Goal: Task Accomplishment & Management: Complete application form

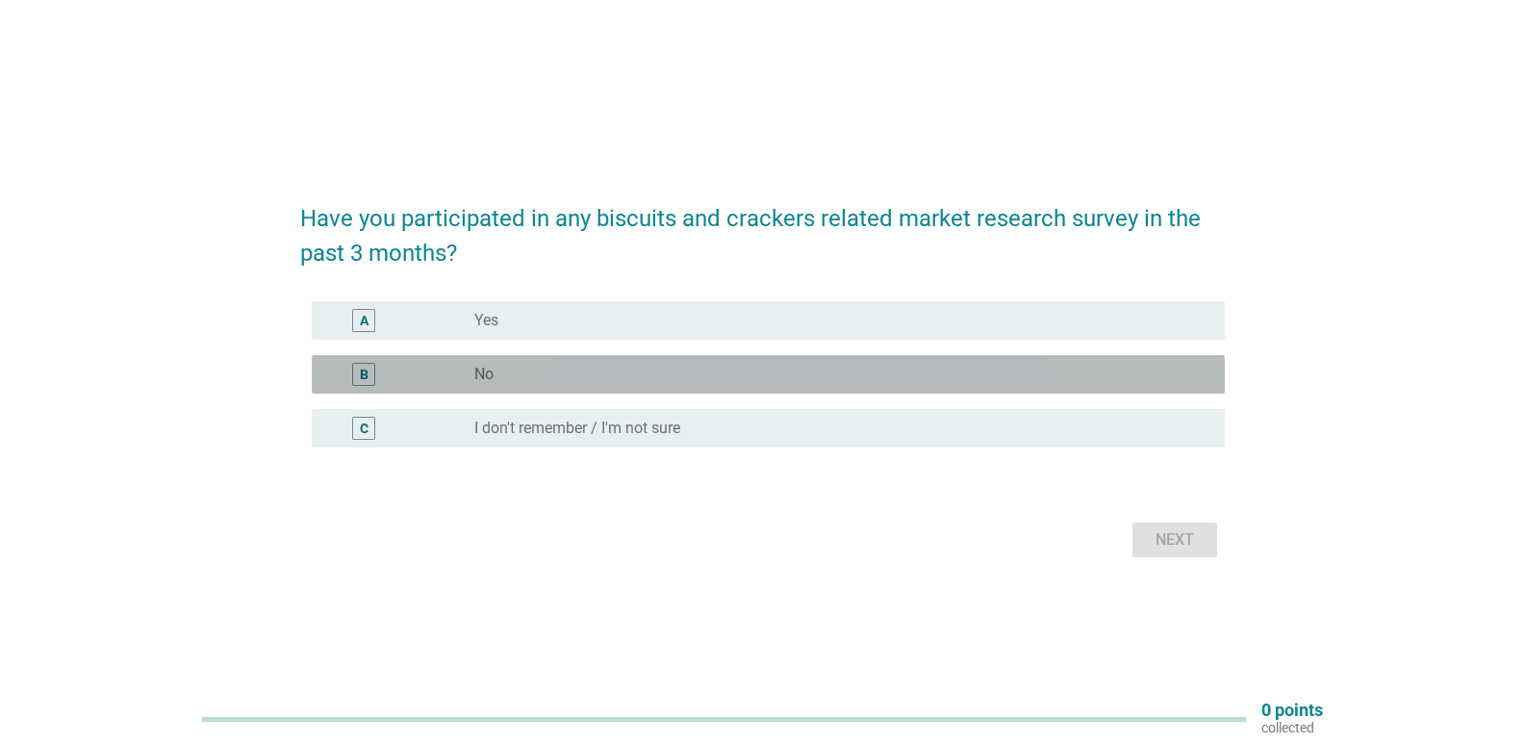
click at [525, 373] on div "radio_button_unchecked No" at bounding box center [834, 374] width 720 height 19
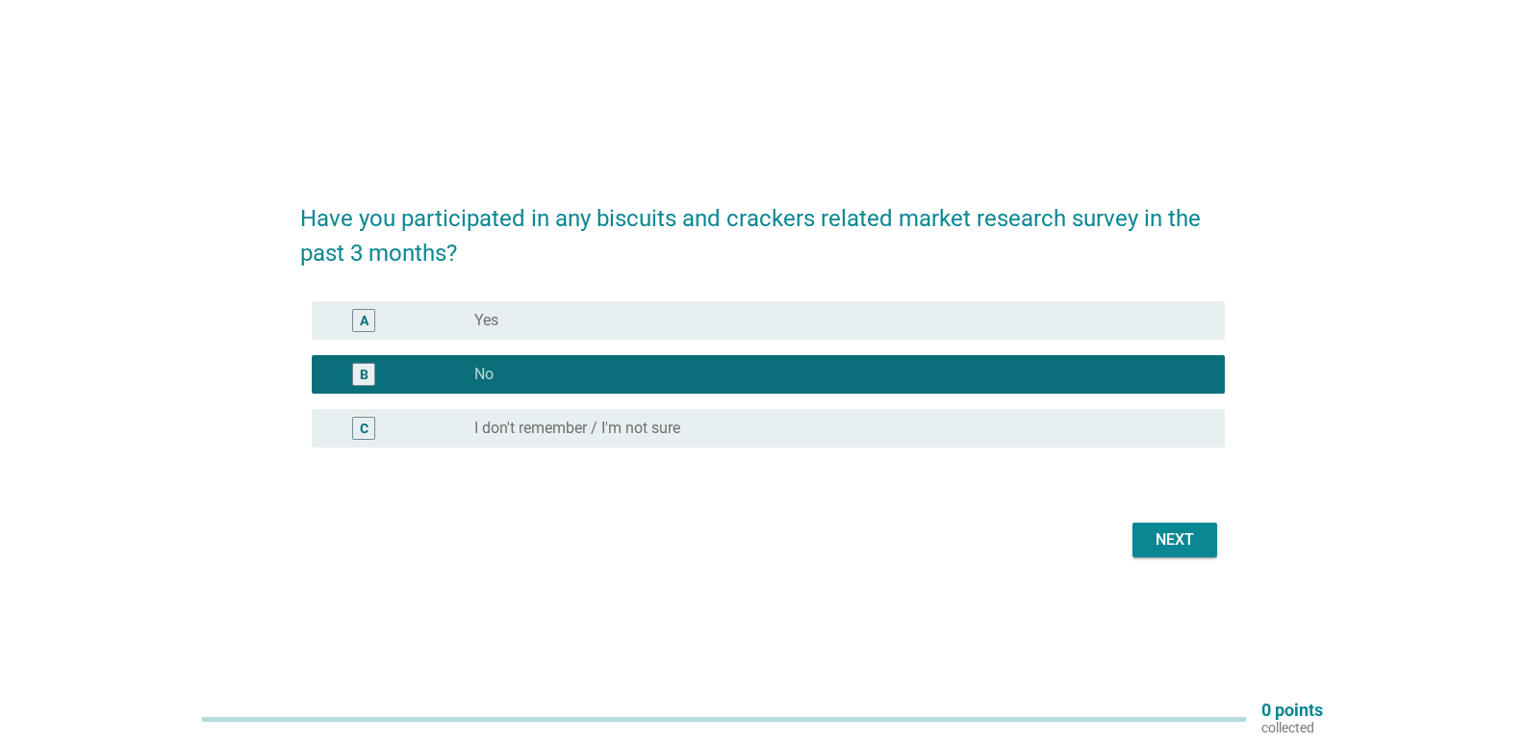
click at [1192, 547] on div "Next" at bounding box center [1175, 539] width 54 height 23
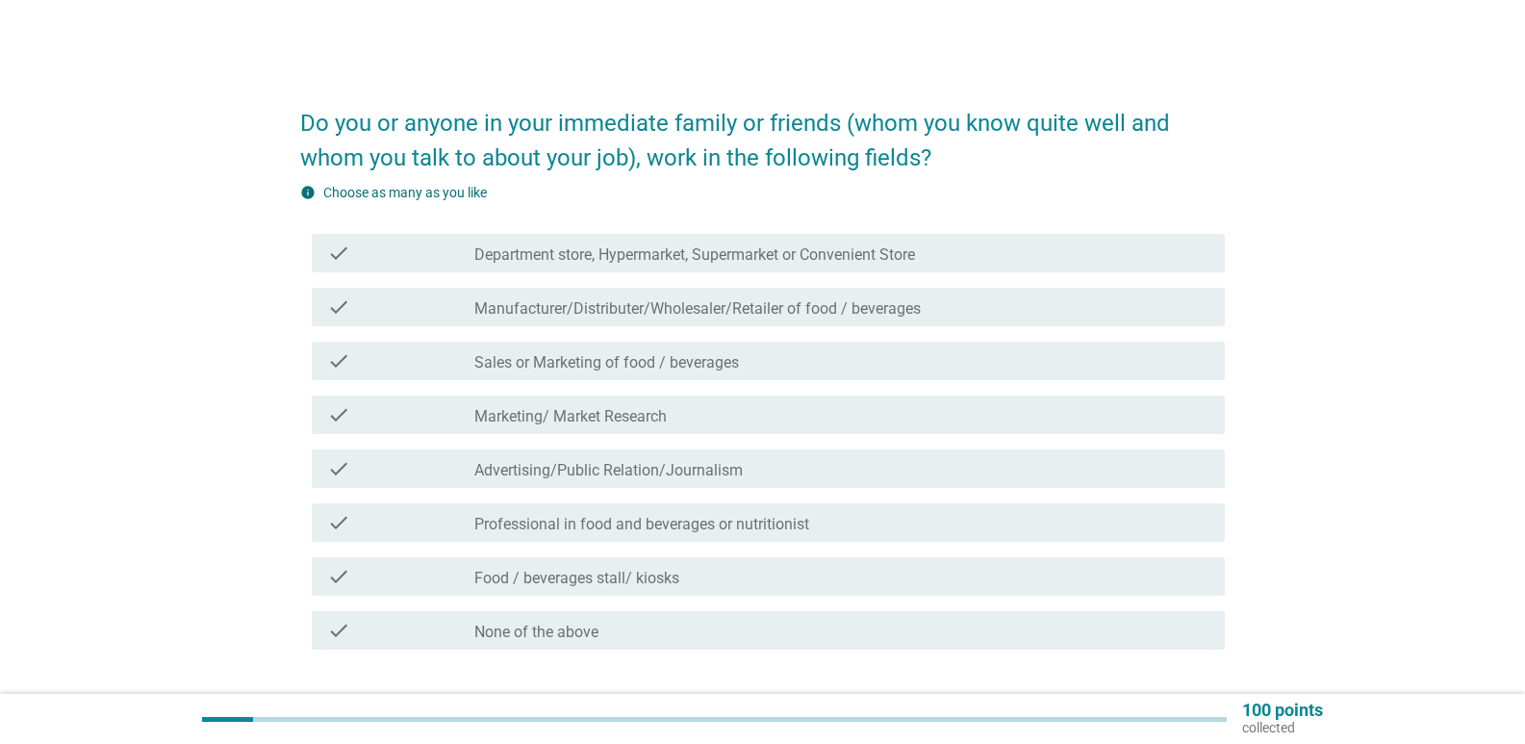
click at [648, 249] on label "Department store, Hypermarket, Supermarket or Convenient Store" at bounding box center [694, 254] width 441 height 19
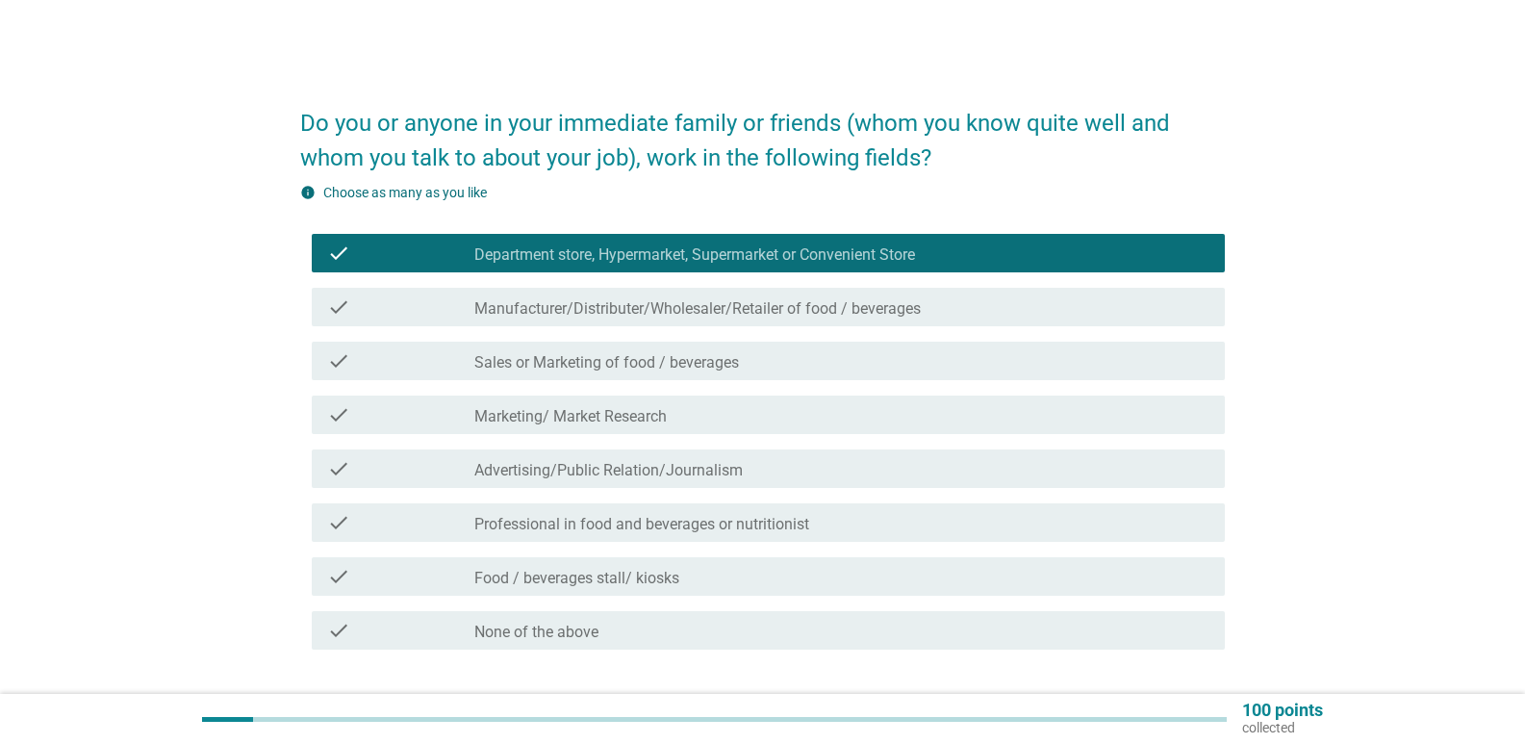
click at [692, 581] on div "check_box_outline_blank Food / beverages stall/ kiosks" at bounding box center [841, 576] width 735 height 23
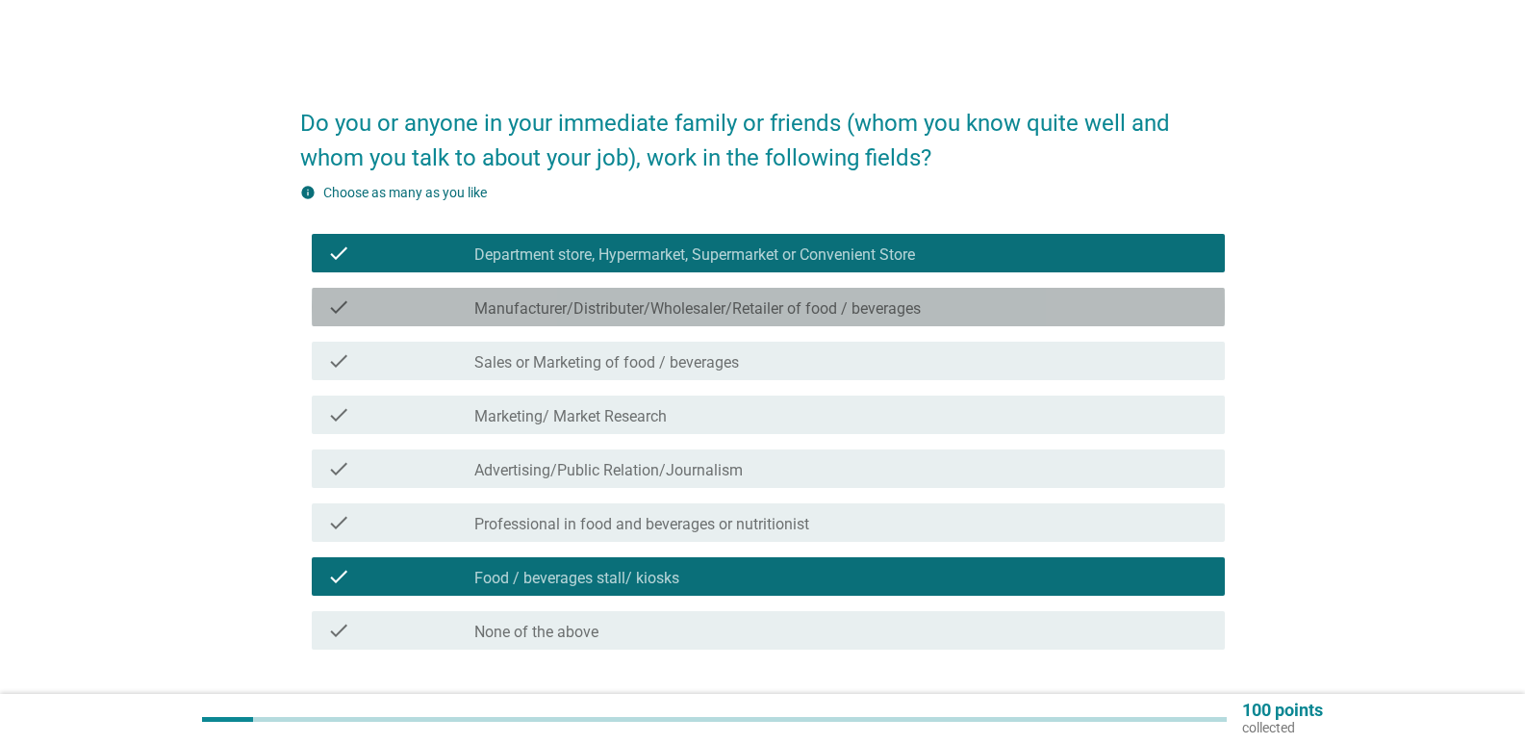
click at [755, 314] on label "Manufacturer/Distributer/Wholesaler/Retailer of food / beverages" at bounding box center [697, 308] width 446 height 19
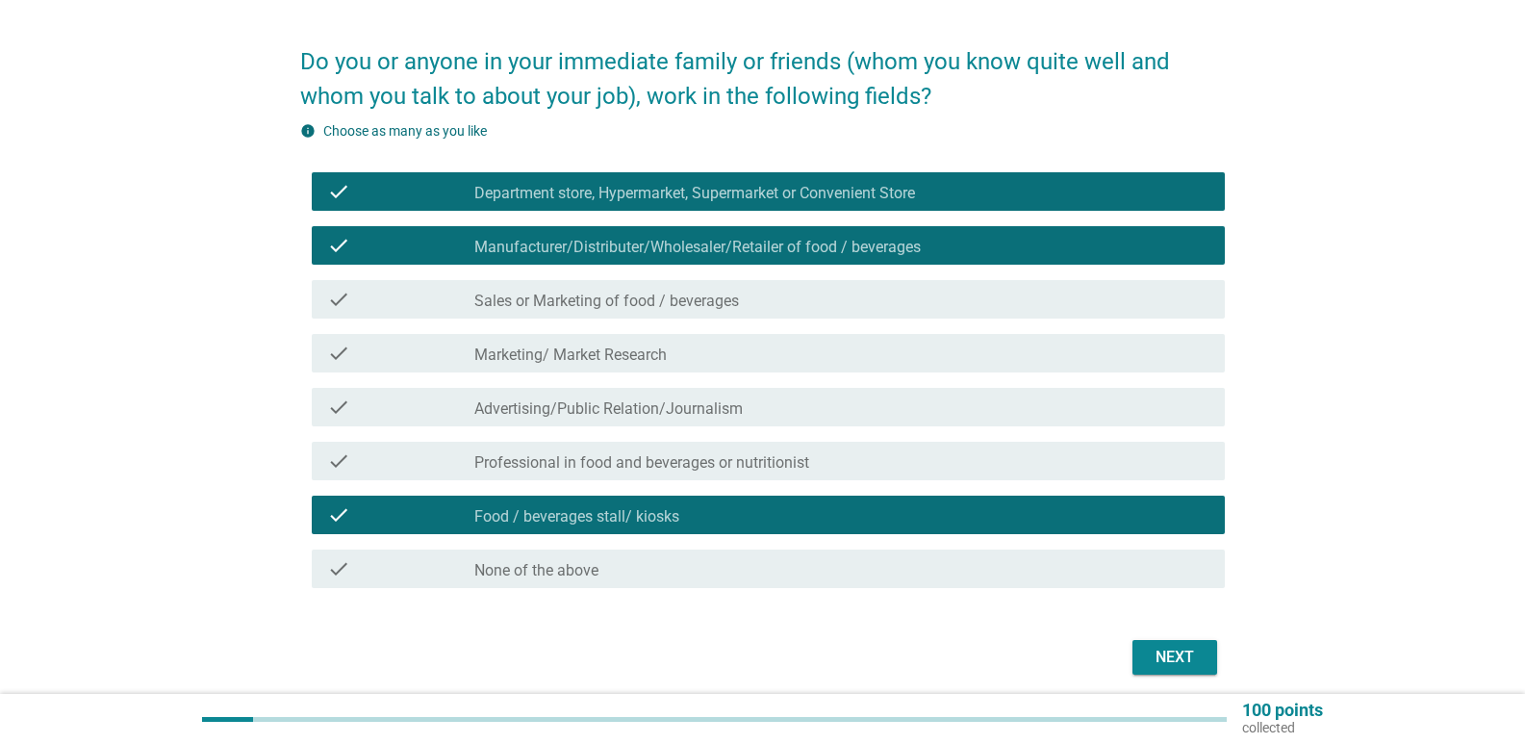
scroll to position [135, 0]
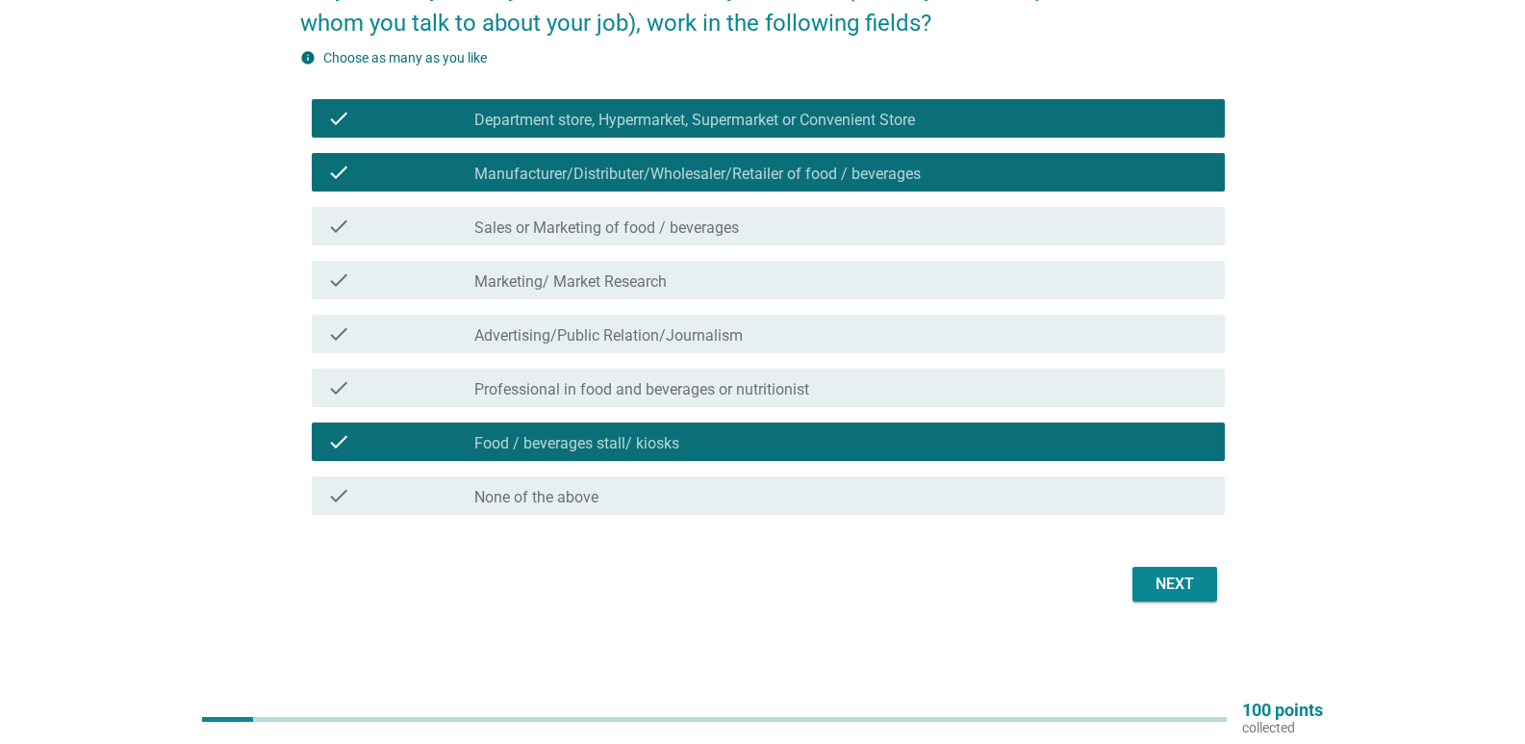
click at [1180, 578] on div "Next" at bounding box center [1175, 583] width 54 height 23
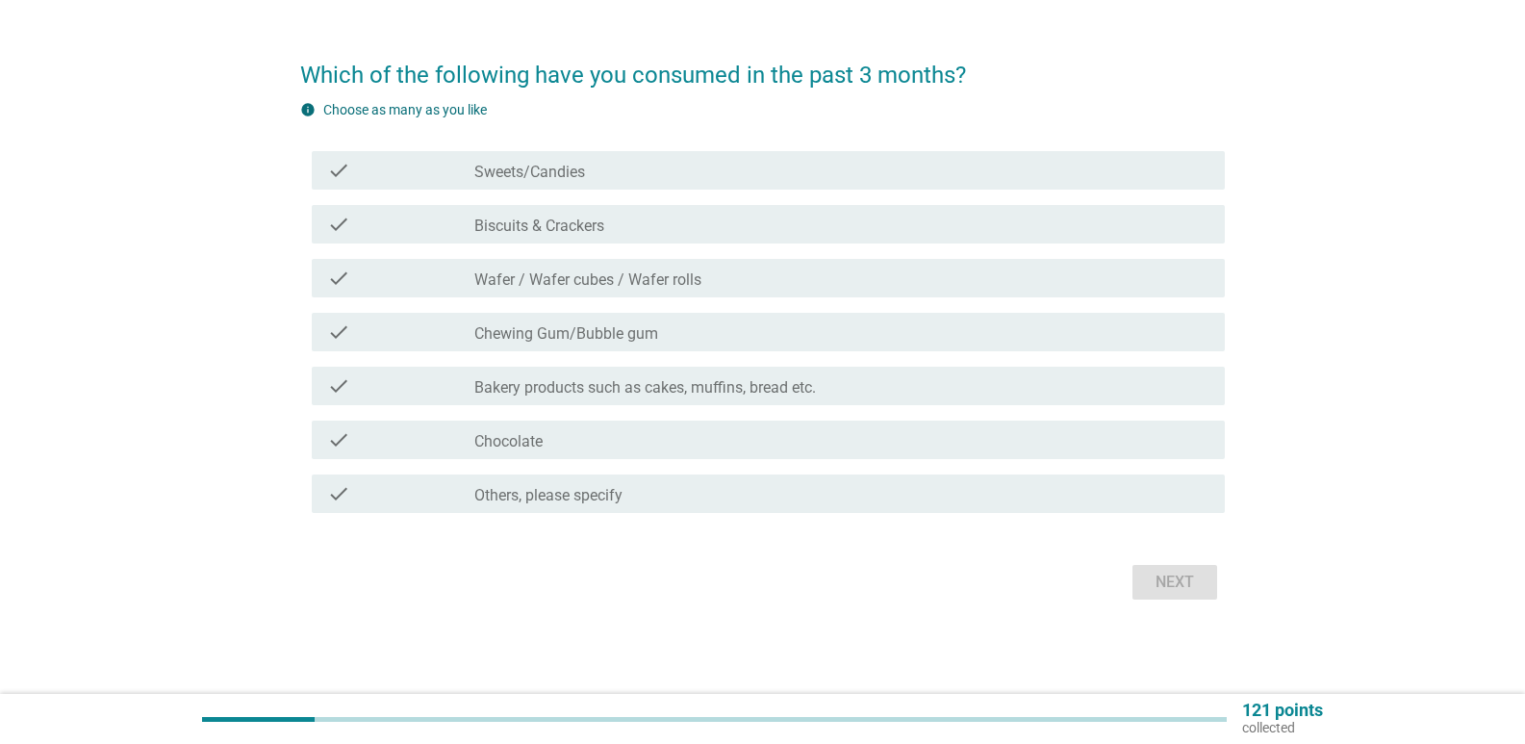
scroll to position [0, 0]
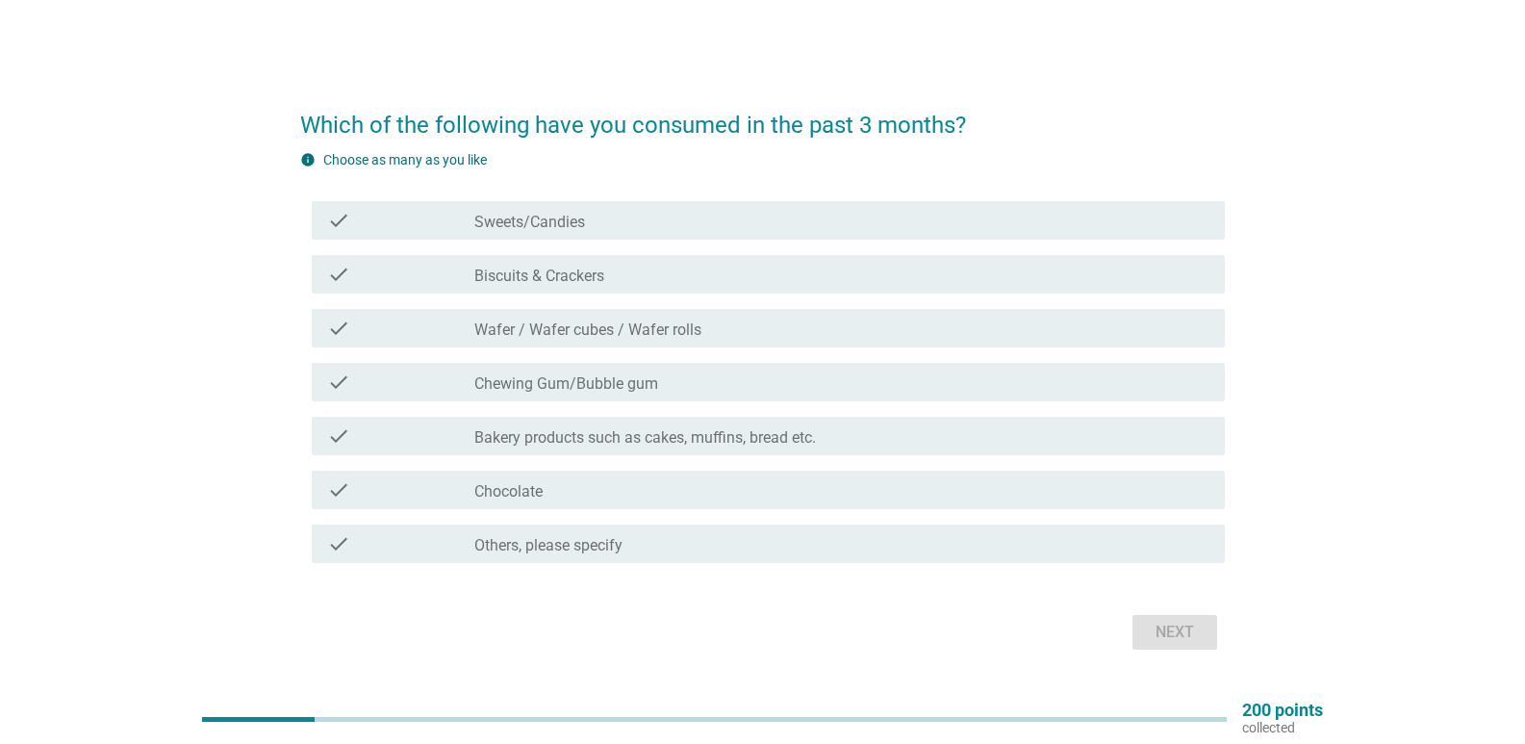
click at [638, 264] on div "check_box_outline_blank Biscuits & Crackers" at bounding box center [841, 274] width 735 height 23
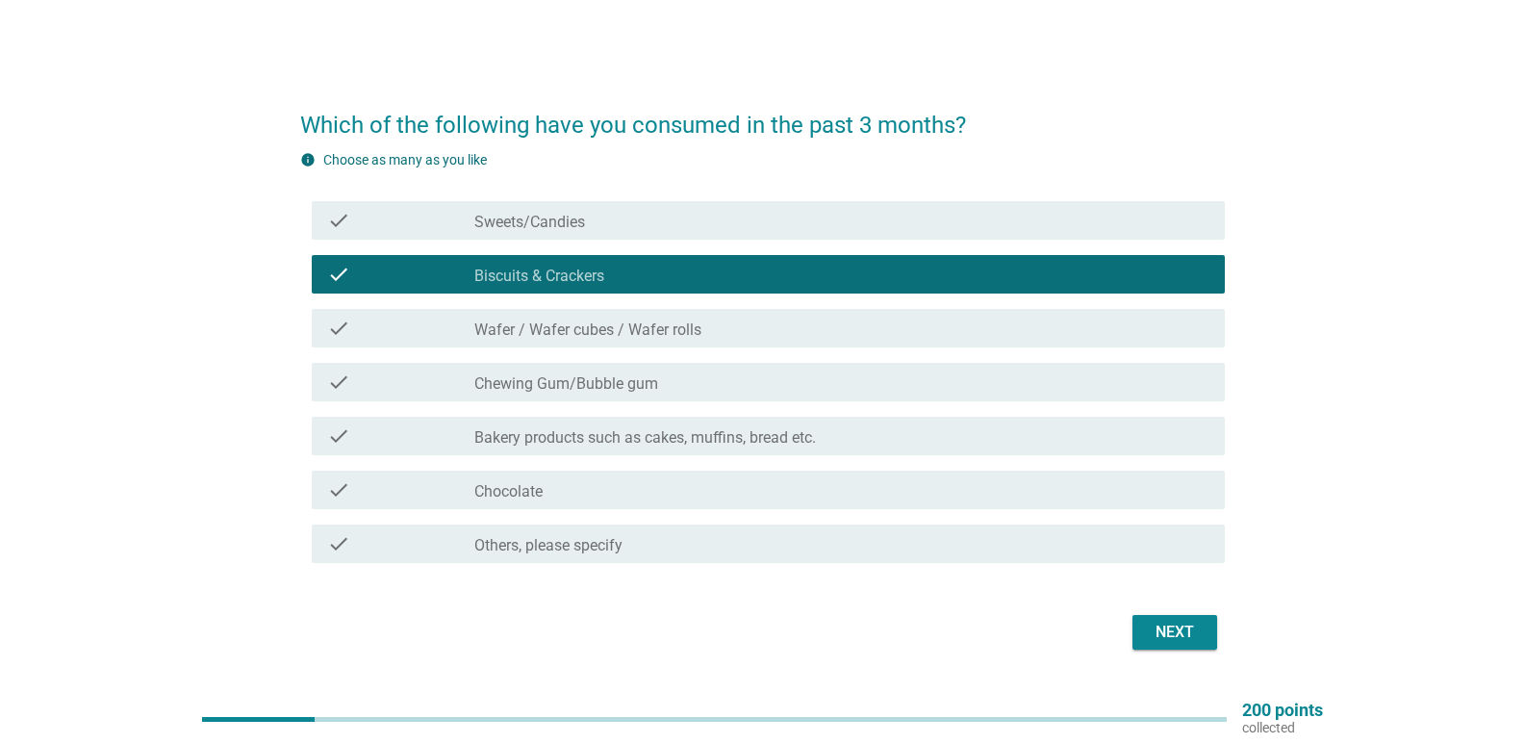
click at [619, 215] on div "check_box_outline_blank Sweets/Candies" at bounding box center [841, 220] width 735 height 23
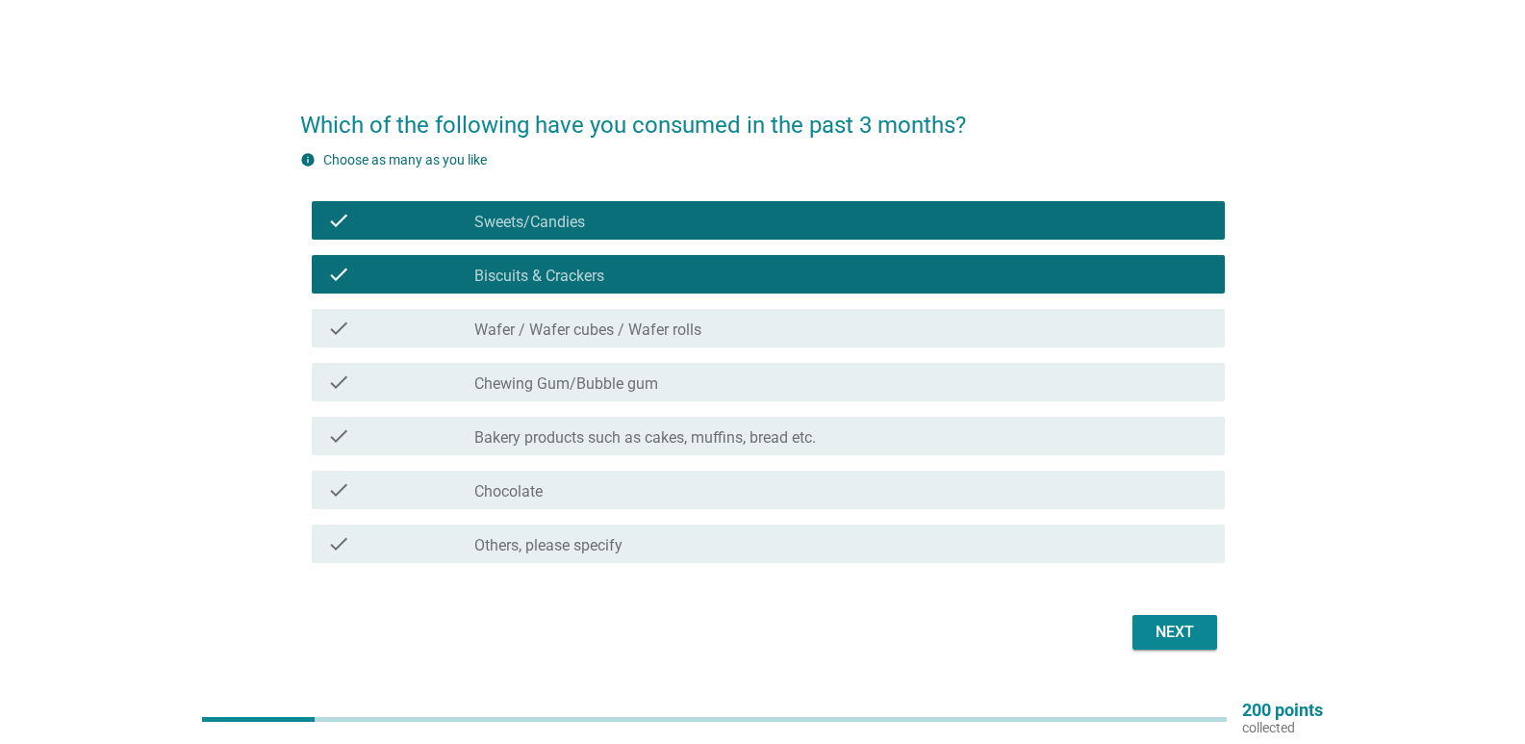
click at [655, 329] on label "Wafer / Wafer cubes / Wafer rolls" at bounding box center [587, 329] width 227 height 19
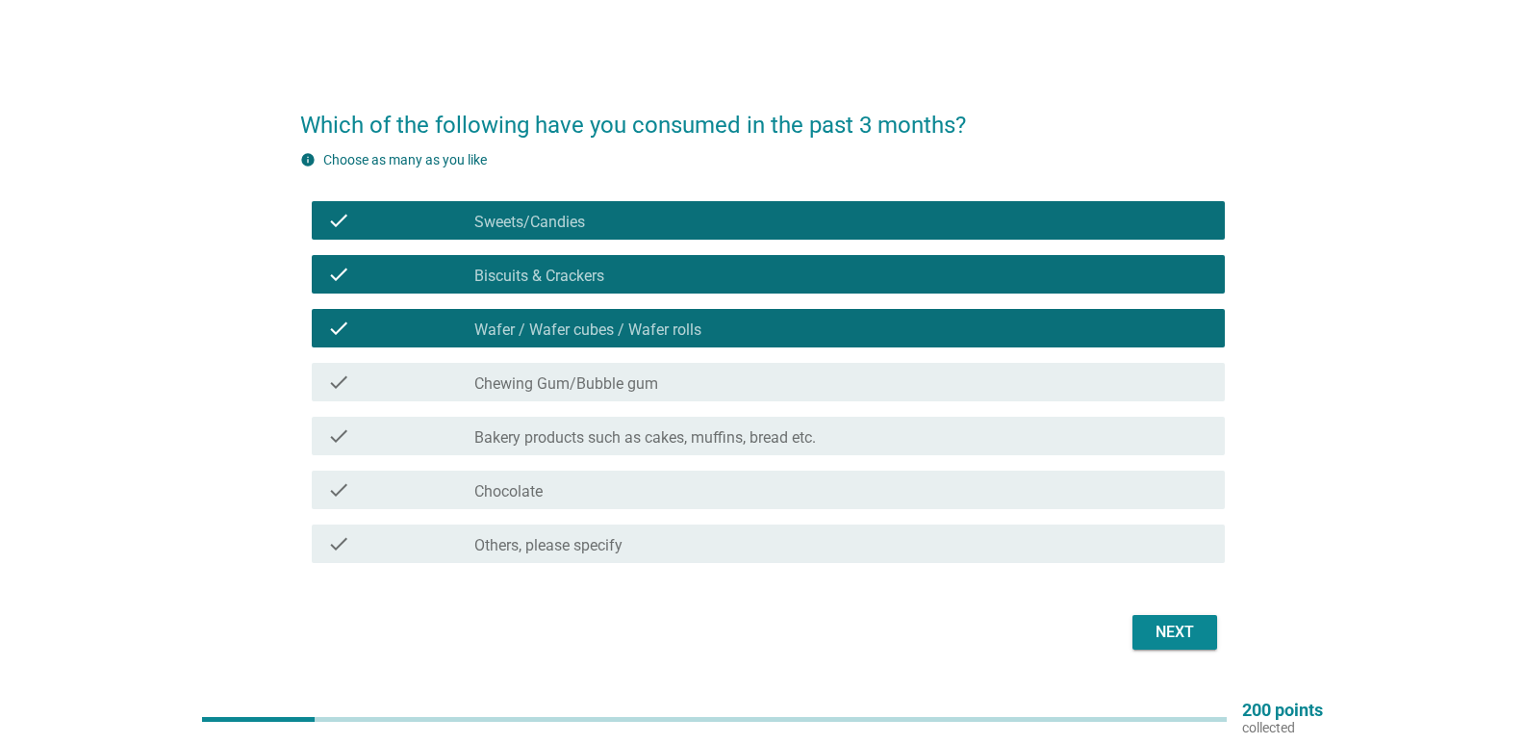
click at [606, 482] on div "check_box_outline_blank Chocolate" at bounding box center [841, 489] width 735 height 23
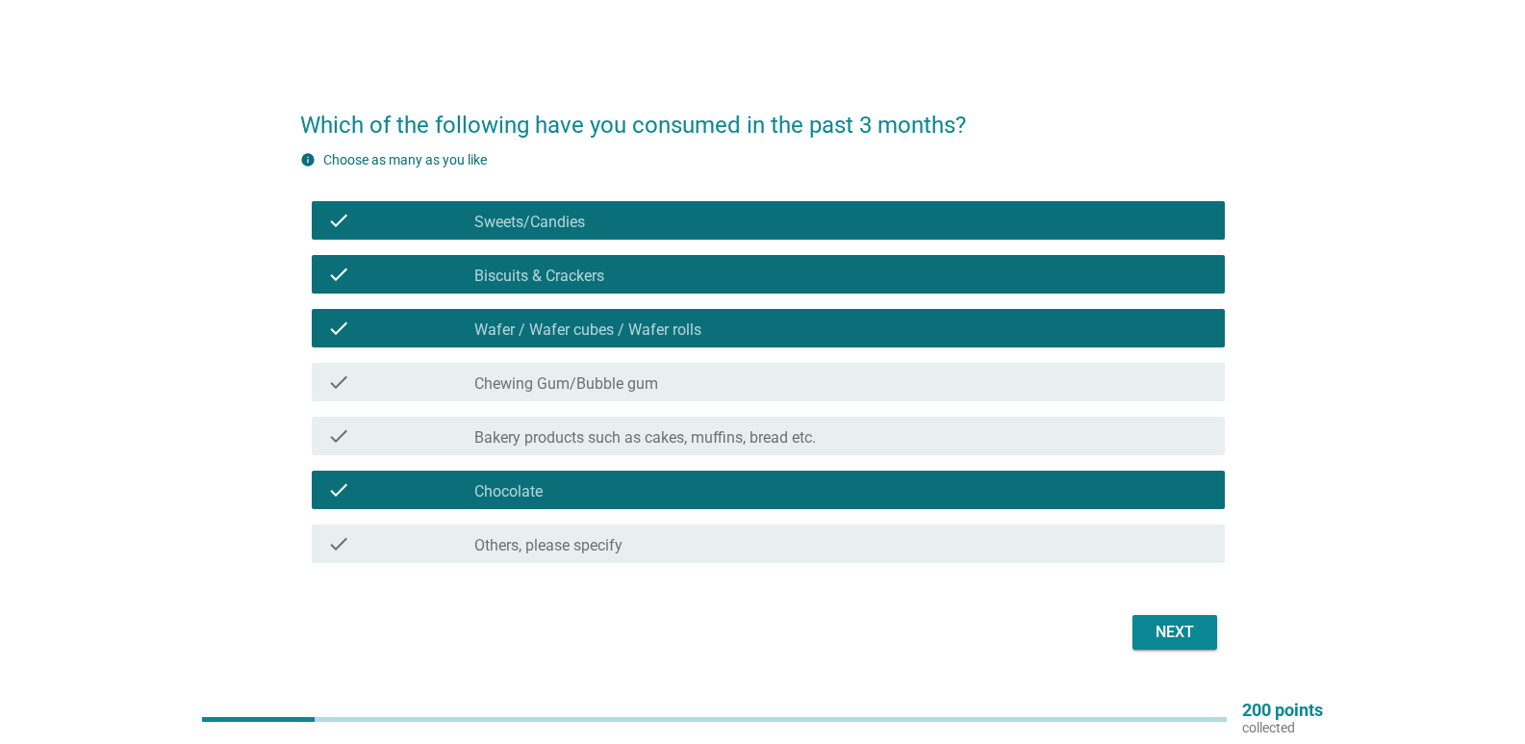
click at [660, 433] on label "Bakery products such as cakes, muffins, bread etc." at bounding box center [644, 437] width 341 height 19
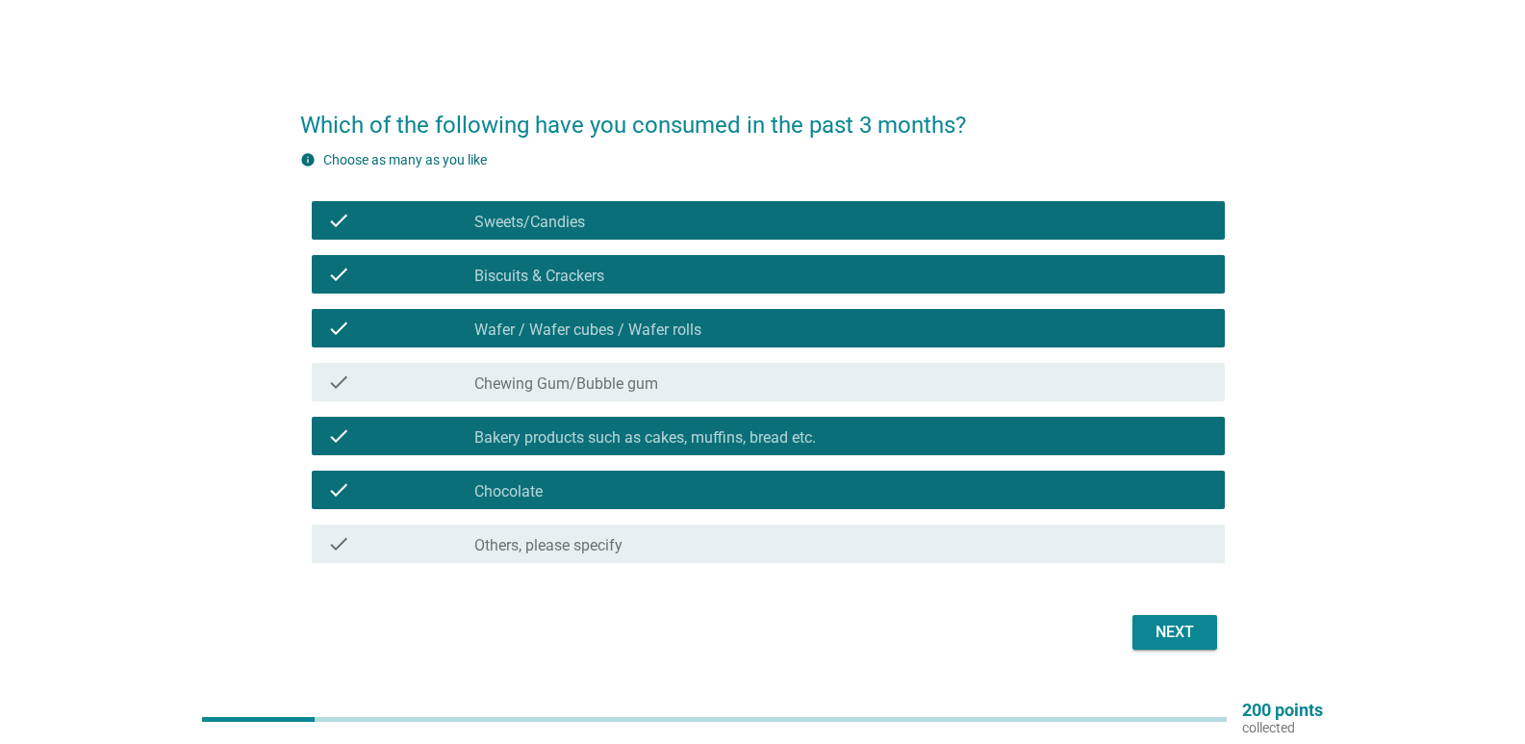
click at [1150, 634] on div "Next" at bounding box center [1175, 631] width 54 height 23
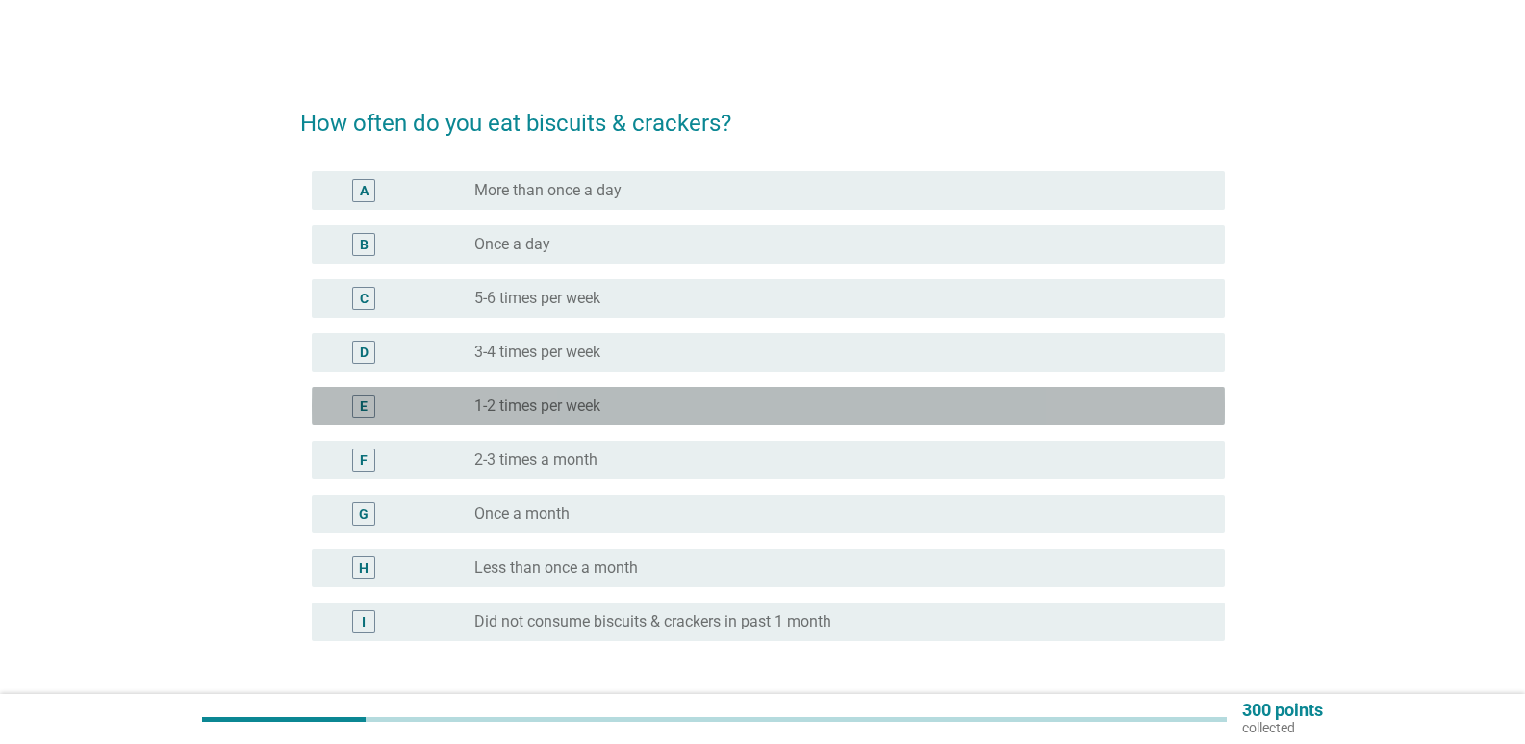
click at [617, 408] on div "radio_button_unchecked 1-2 times per week" at bounding box center [834, 405] width 720 height 19
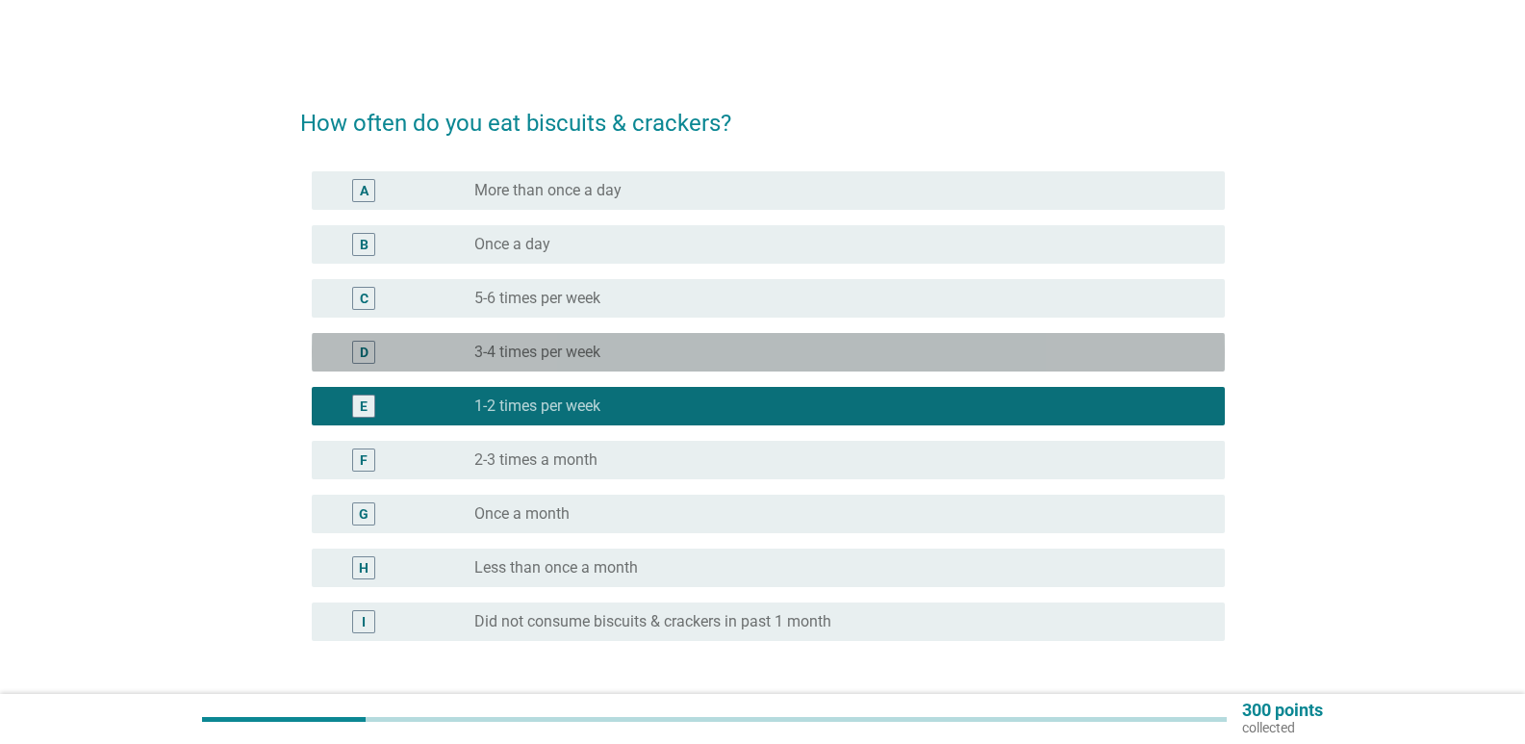
click at [648, 345] on div "radio_button_unchecked 3-4 times per week" at bounding box center [834, 351] width 720 height 19
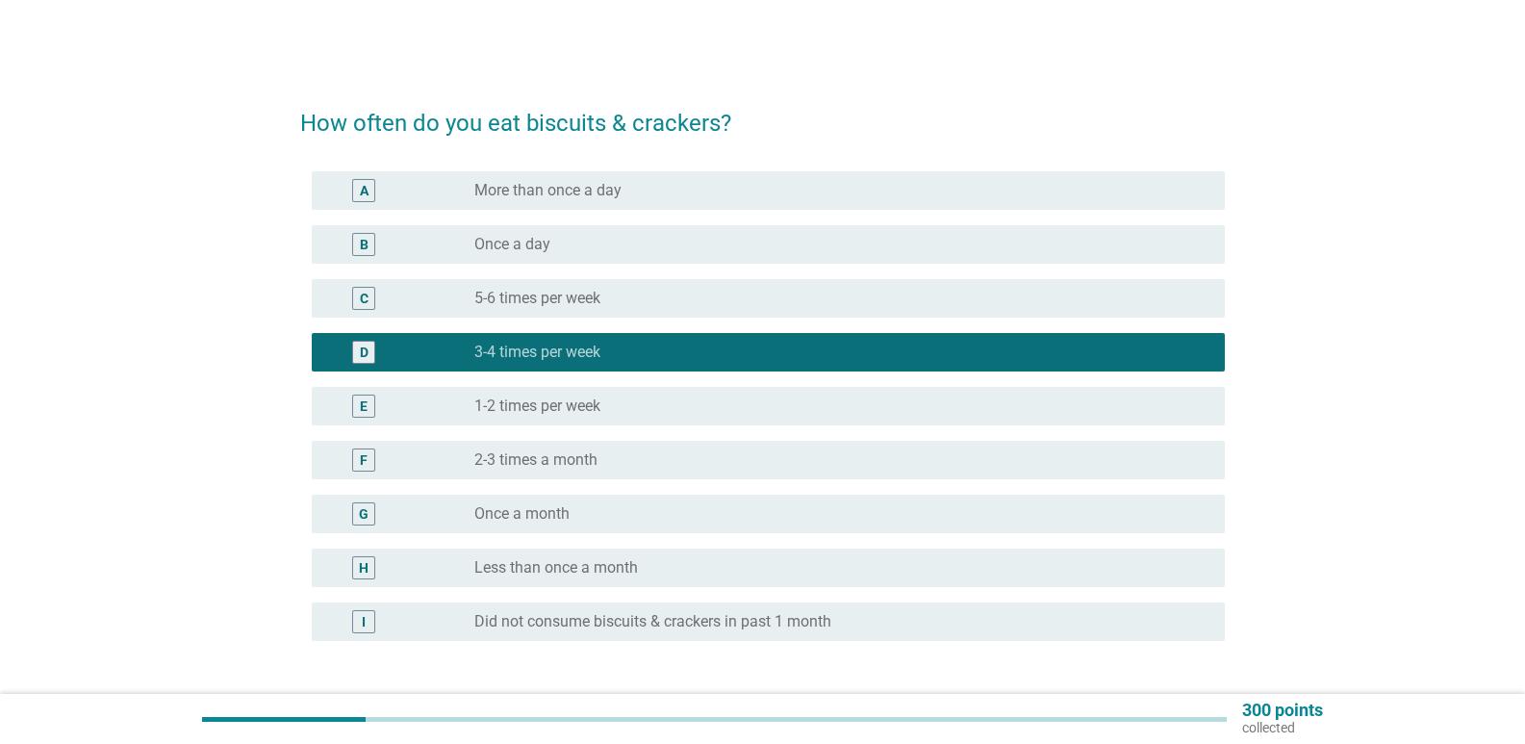
click at [621, 396] on div "radio_button_unchecked 1-2 times per week" at bounding box center [834, 405] width 720 height 19
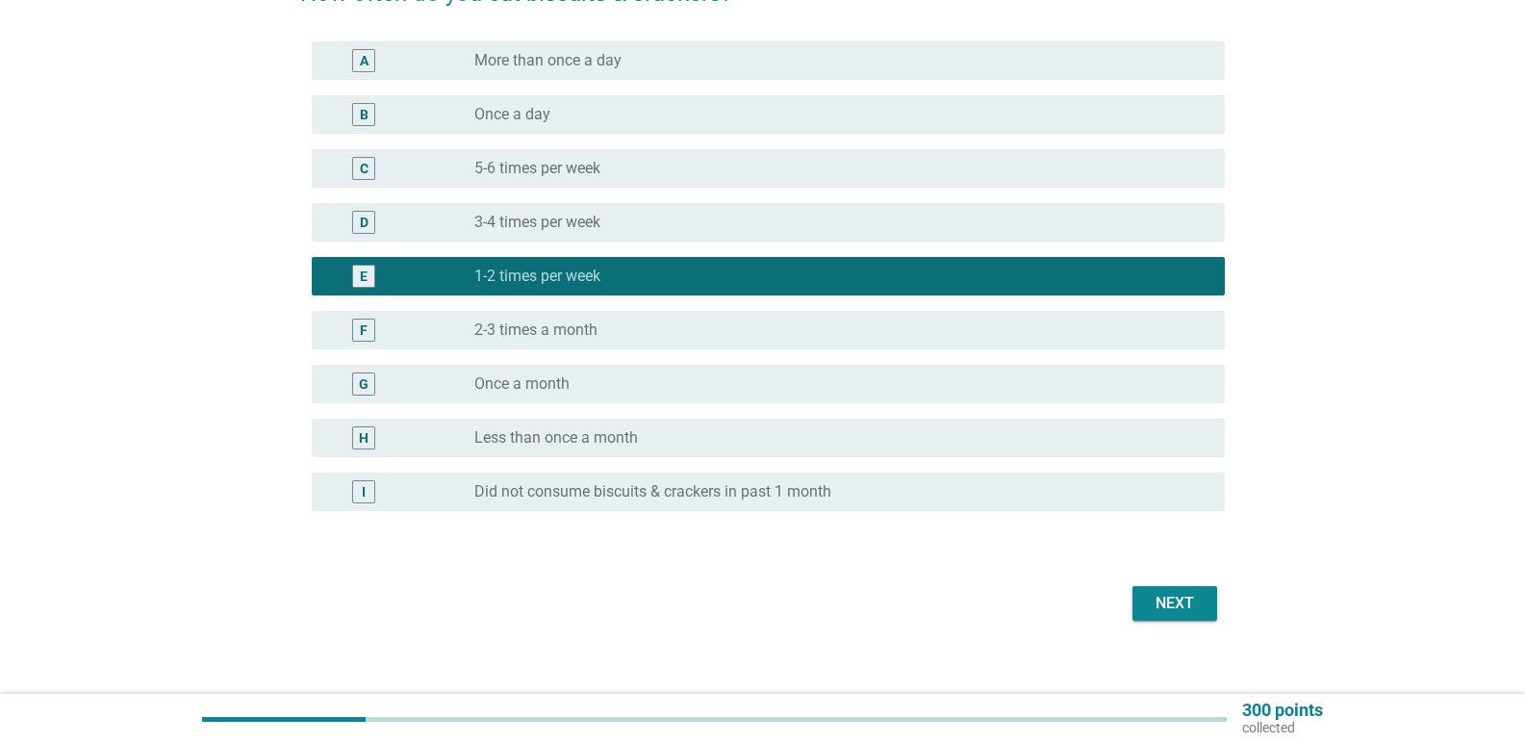
scroll to position [149, 0]
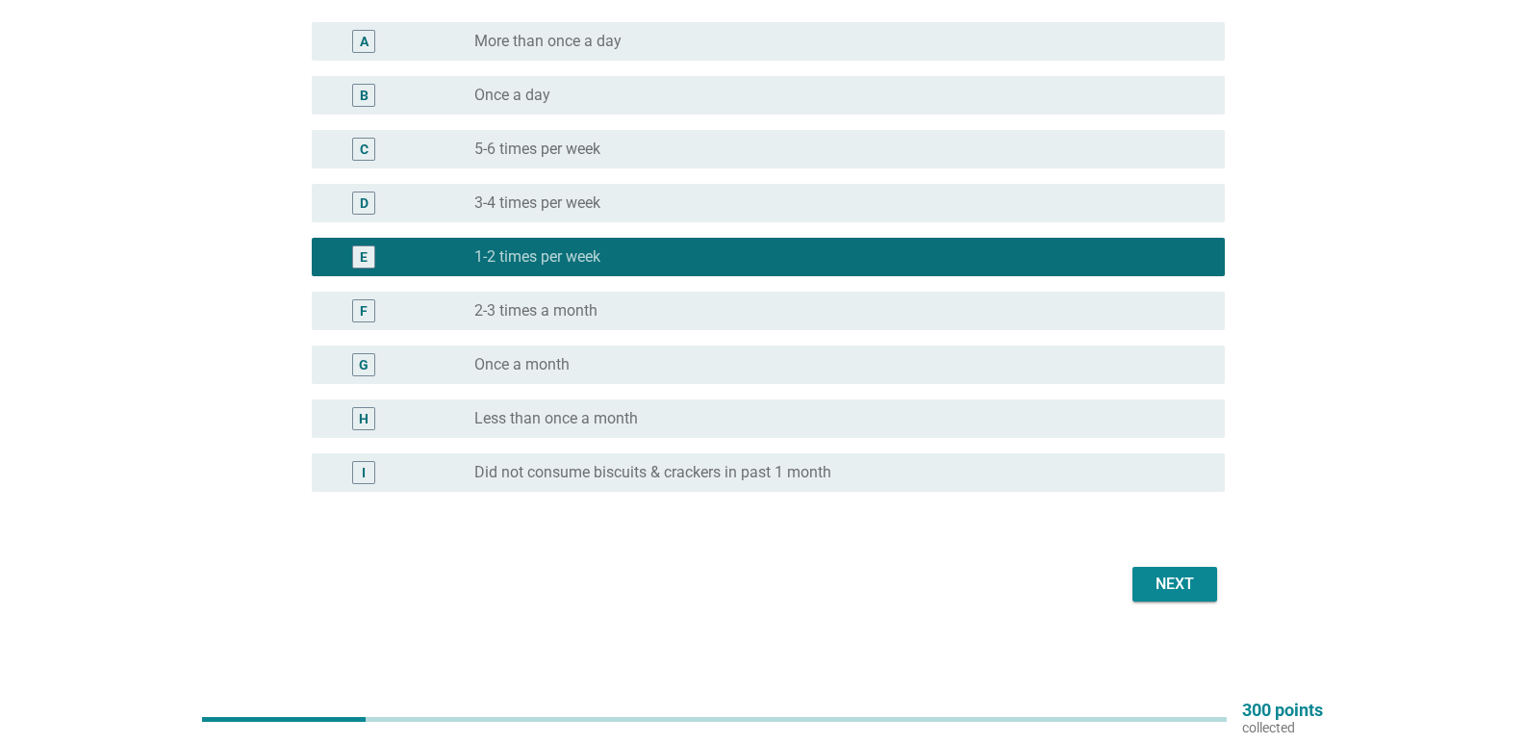
click at [1184, 583] on div "Next" at bounding box center [1175, 583] width 54 height 23
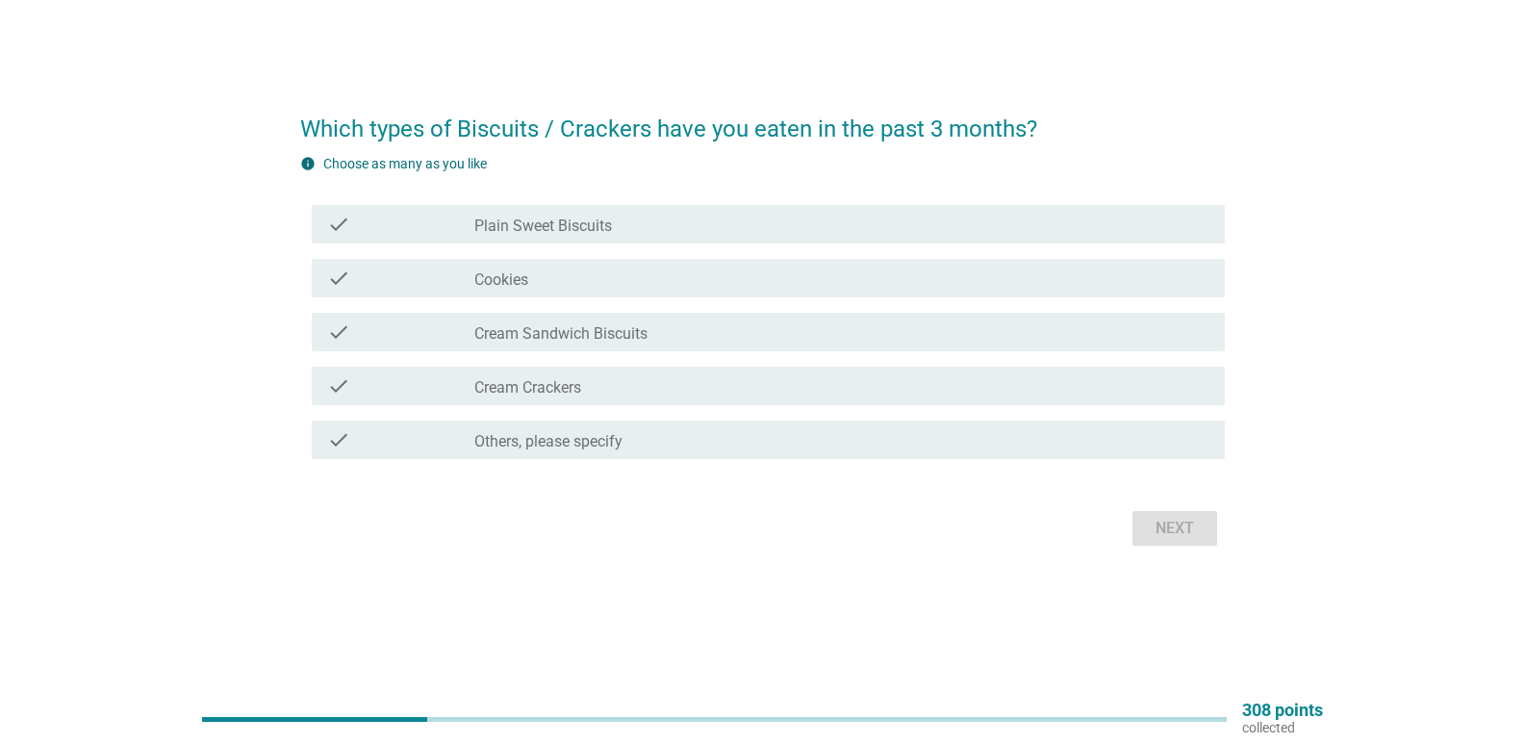
scroll to position [0, 0]
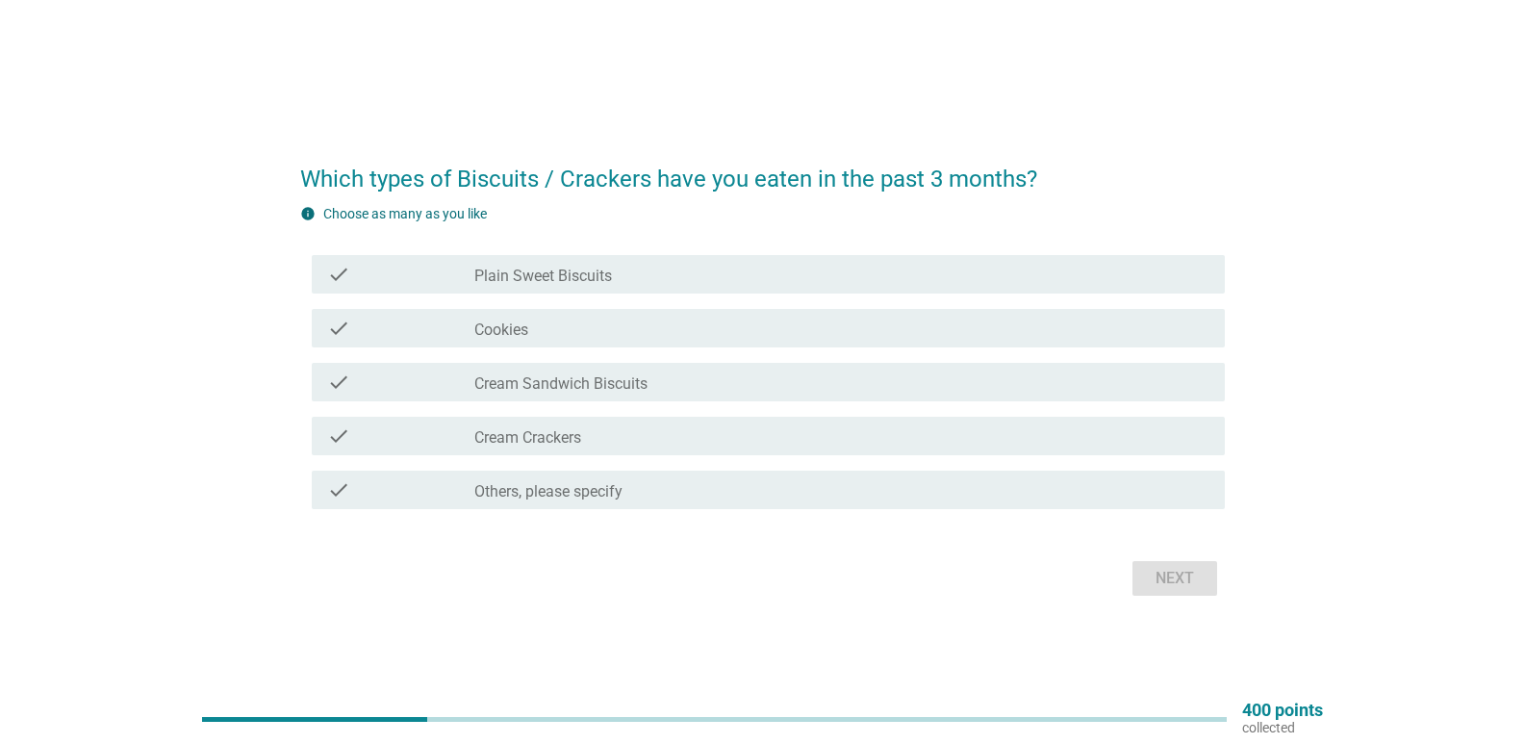
click at [610, 436] on div "check_box_outline_blank Cream Crackers" at bounding box center [841, 435] width 735 height 23
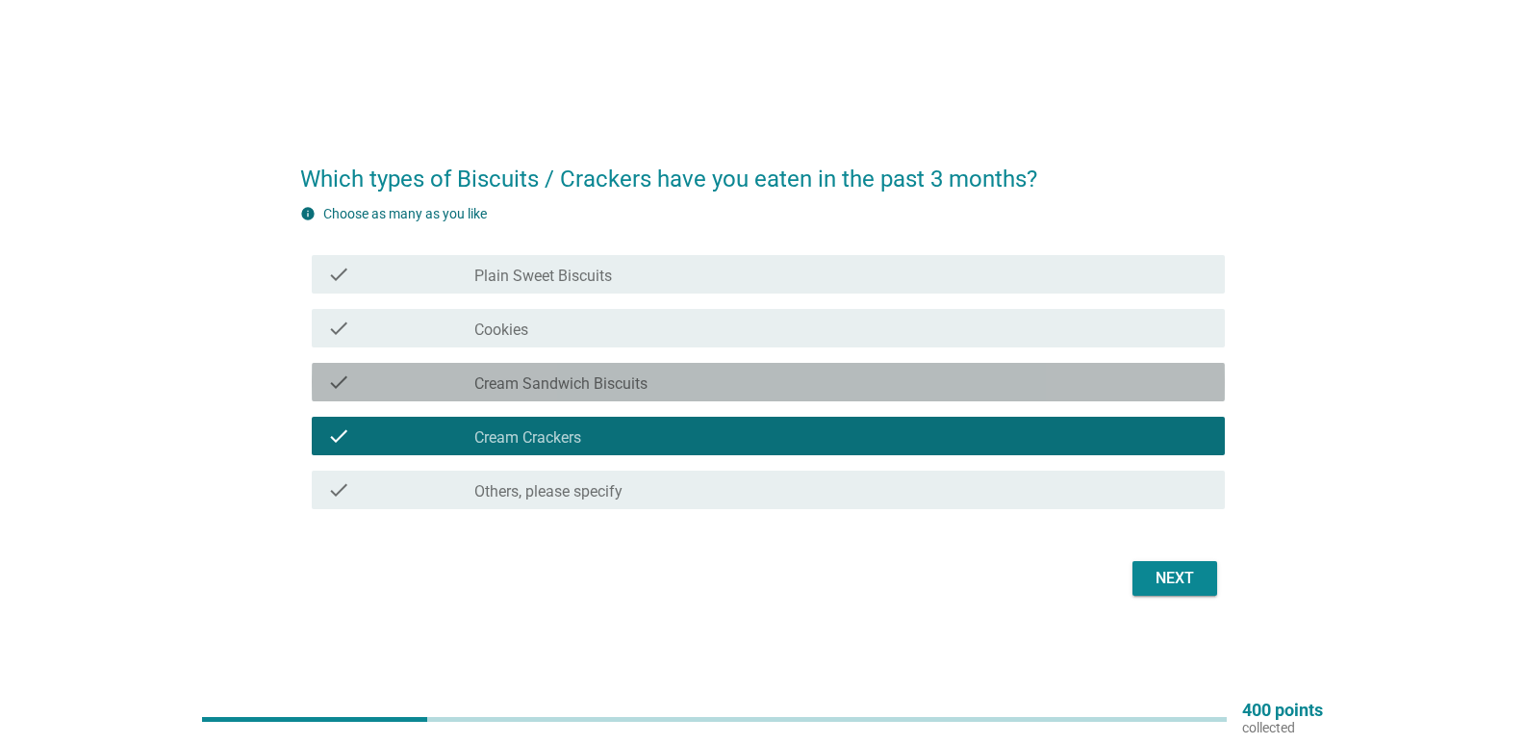
click at [650, 392] on div "check_box_outline_blank Cream Sandwich Biscuits" at bounding box center [841, 381] width 735 height 23
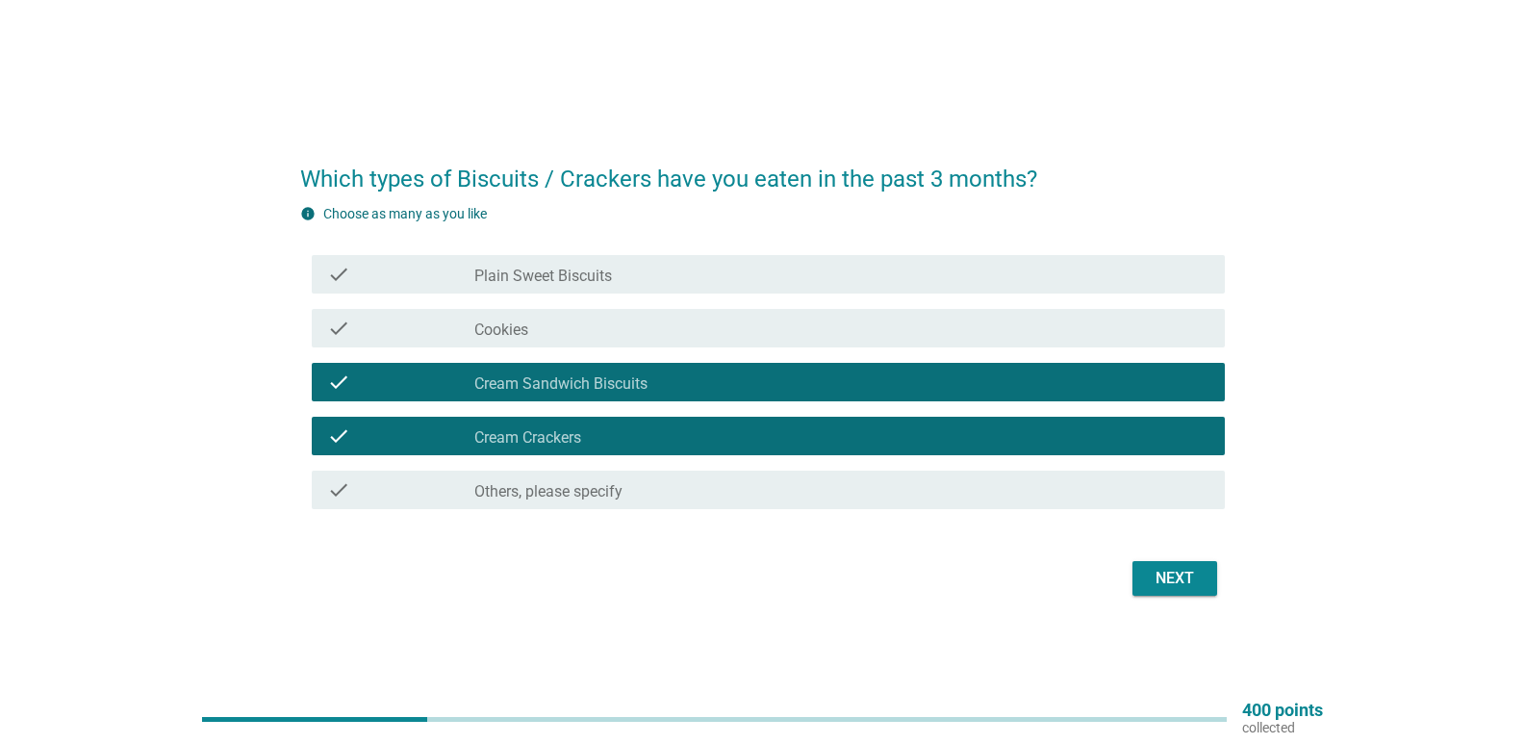
click at [672, 341] on div "check check_box_outline_blank Cookies" at bounding box center [768, 328] width 913 height 38
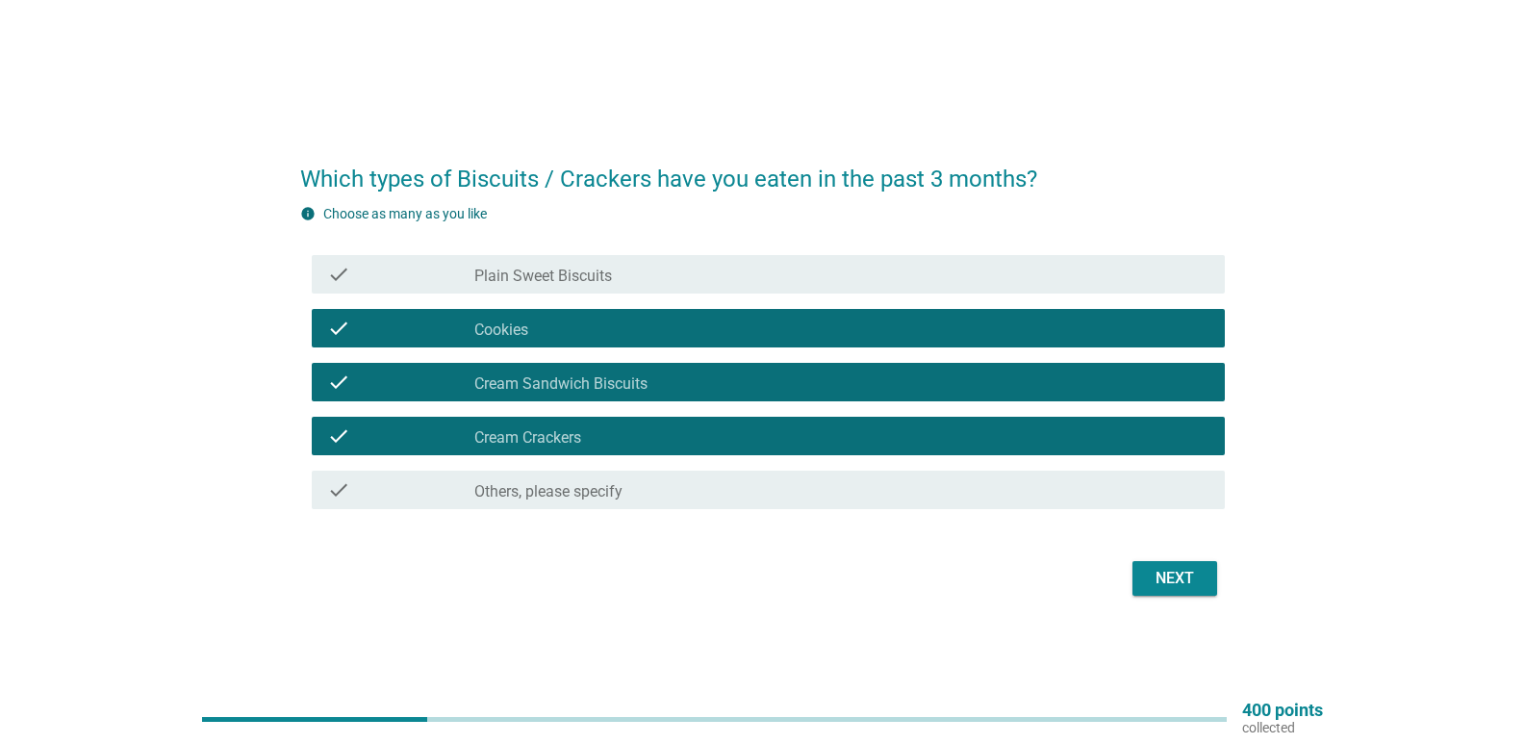
click at [1166, 568] on div "Next" at bounding box center [1175, 578] width 54 height 23
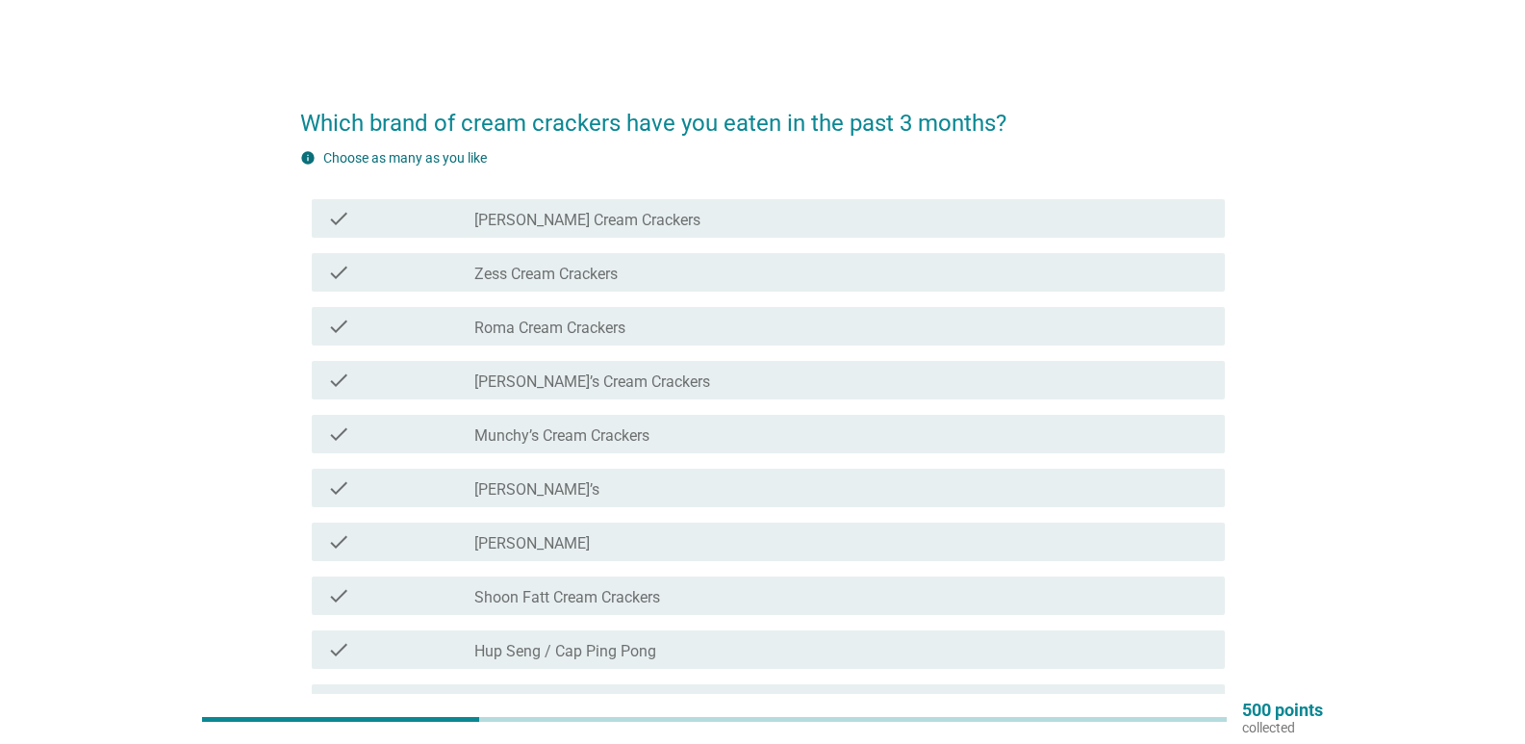
click at [666, 226] on div "check_box_outline_blank [PERSON_NAME] Cream Crackers" at bounding box center [841, 218] width 735 height 23
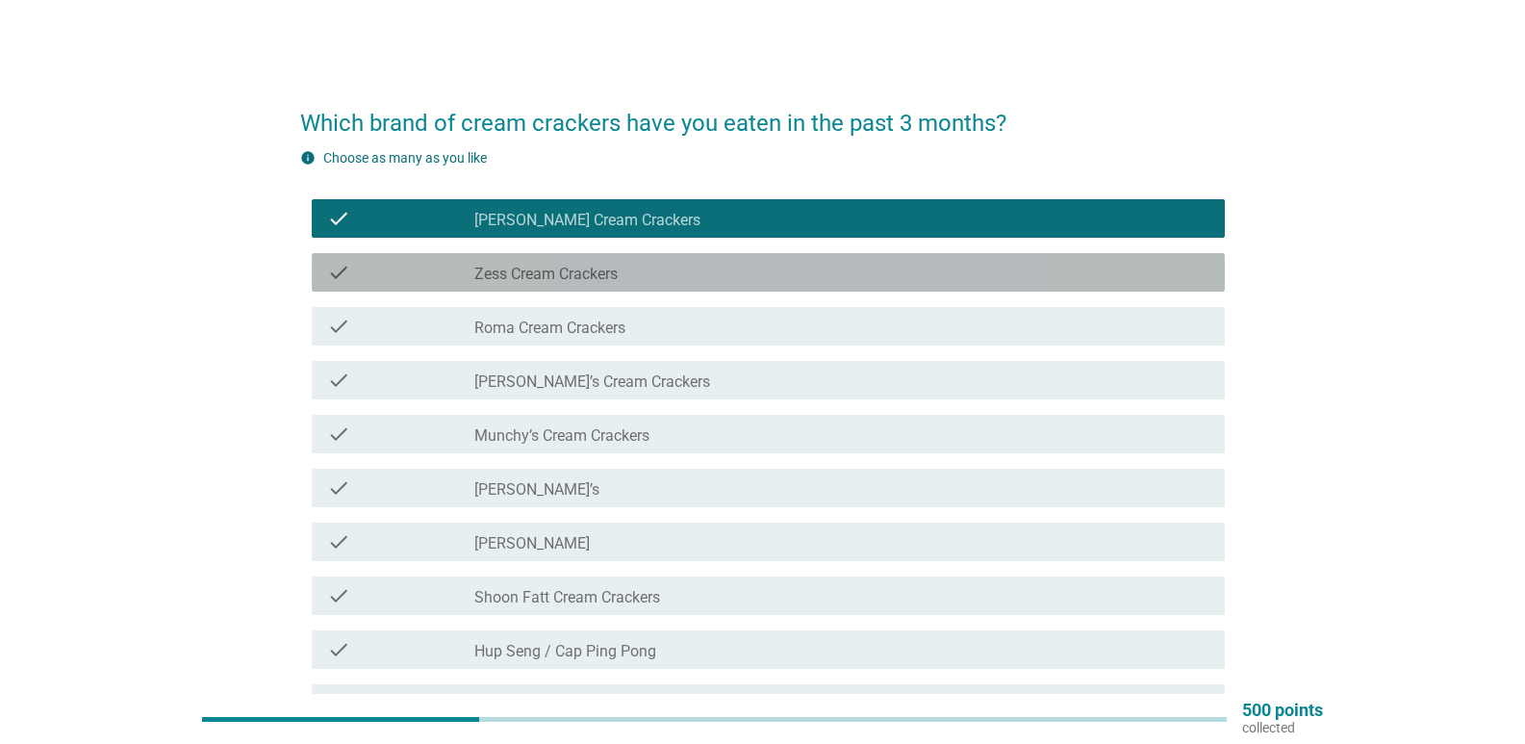
click at [636, 275] on div "check_box_outline_blank Zess Cream Crackers" at bounding box center [841, 272] width 735 height 23
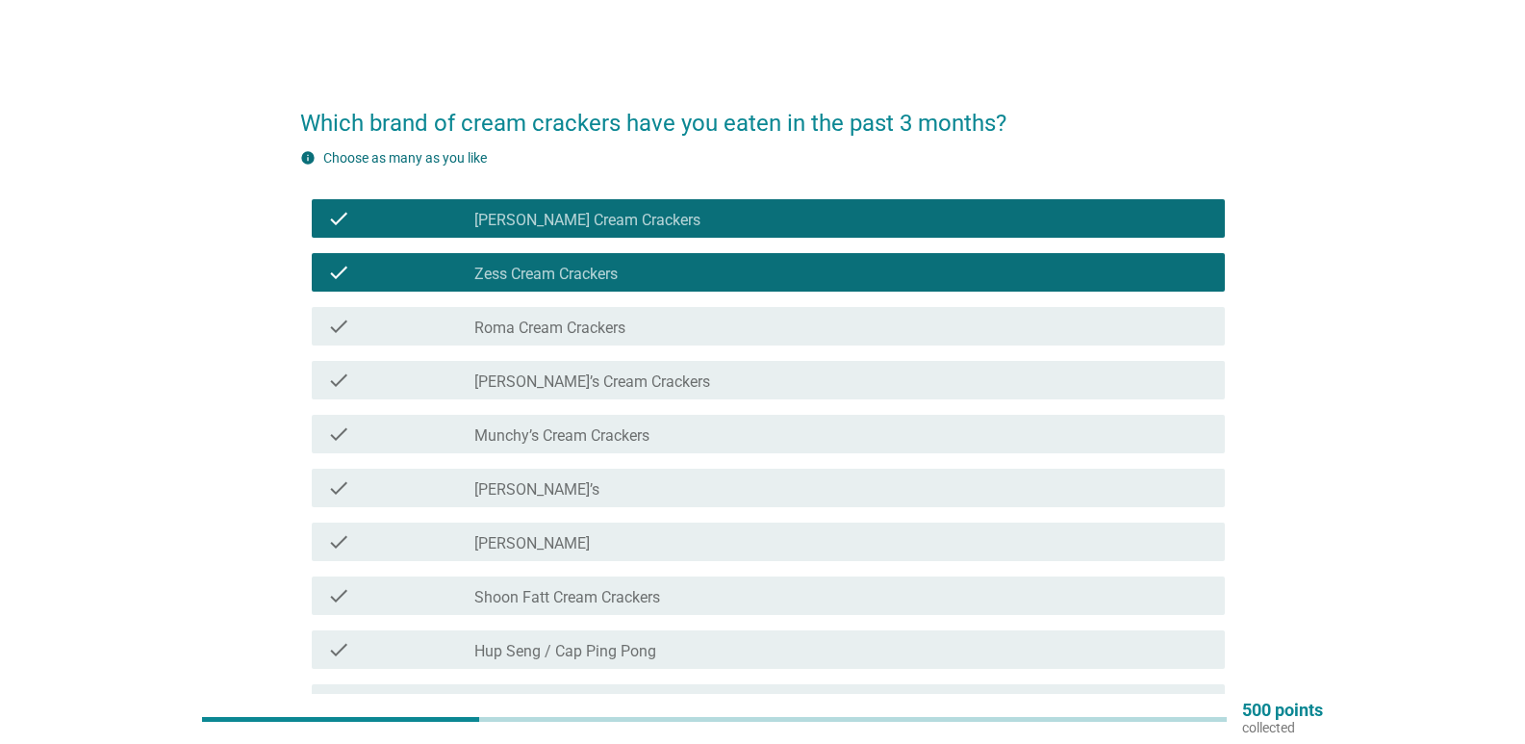
click at [595, 379] on label "[PERSON_NAME]’s Cream Crackers" at bounding box center [592, 381] width 236 height 19
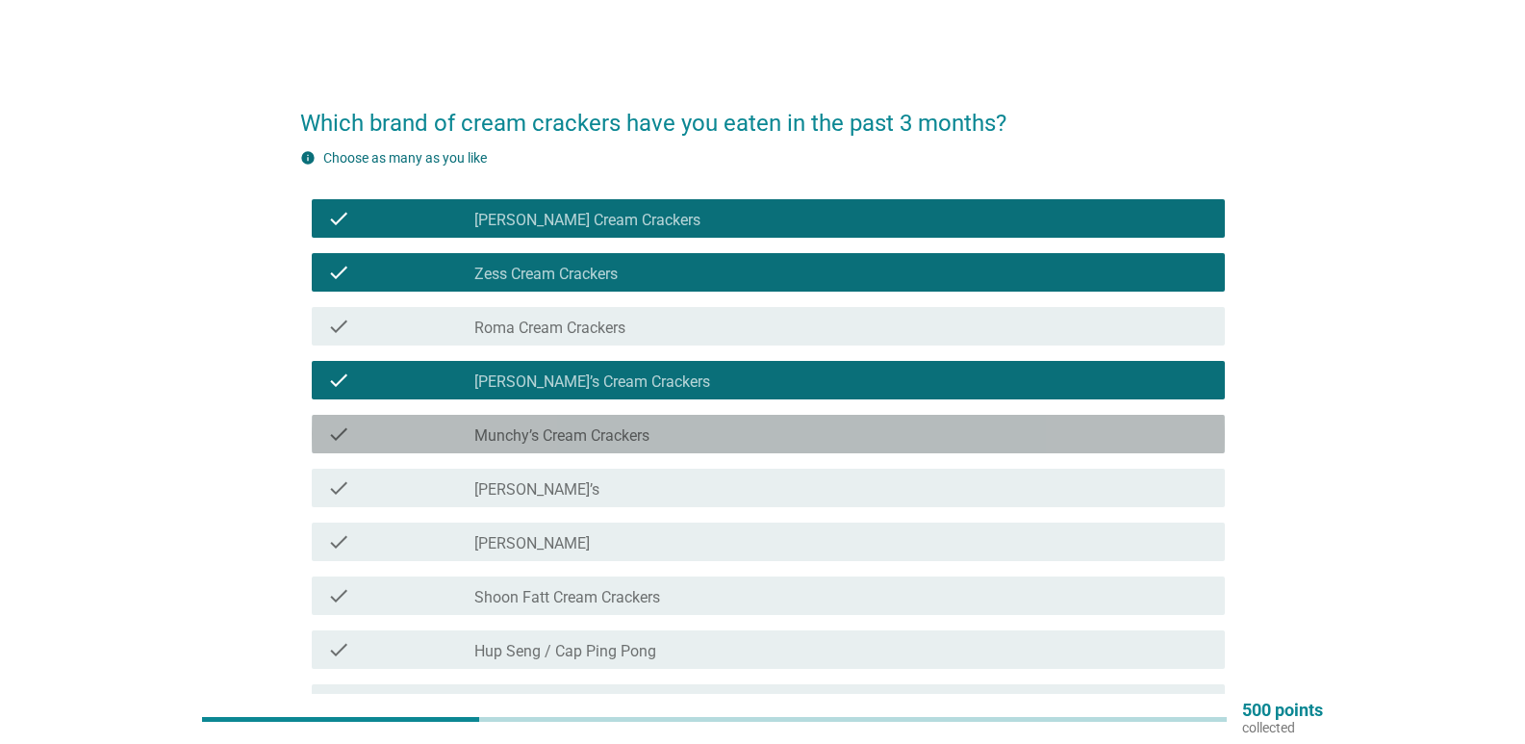
click at [575, 420] on div "check check_box_outline_blank Munchy’s Cream Crackers" at bounding box center [768, 434] width 913 height 38
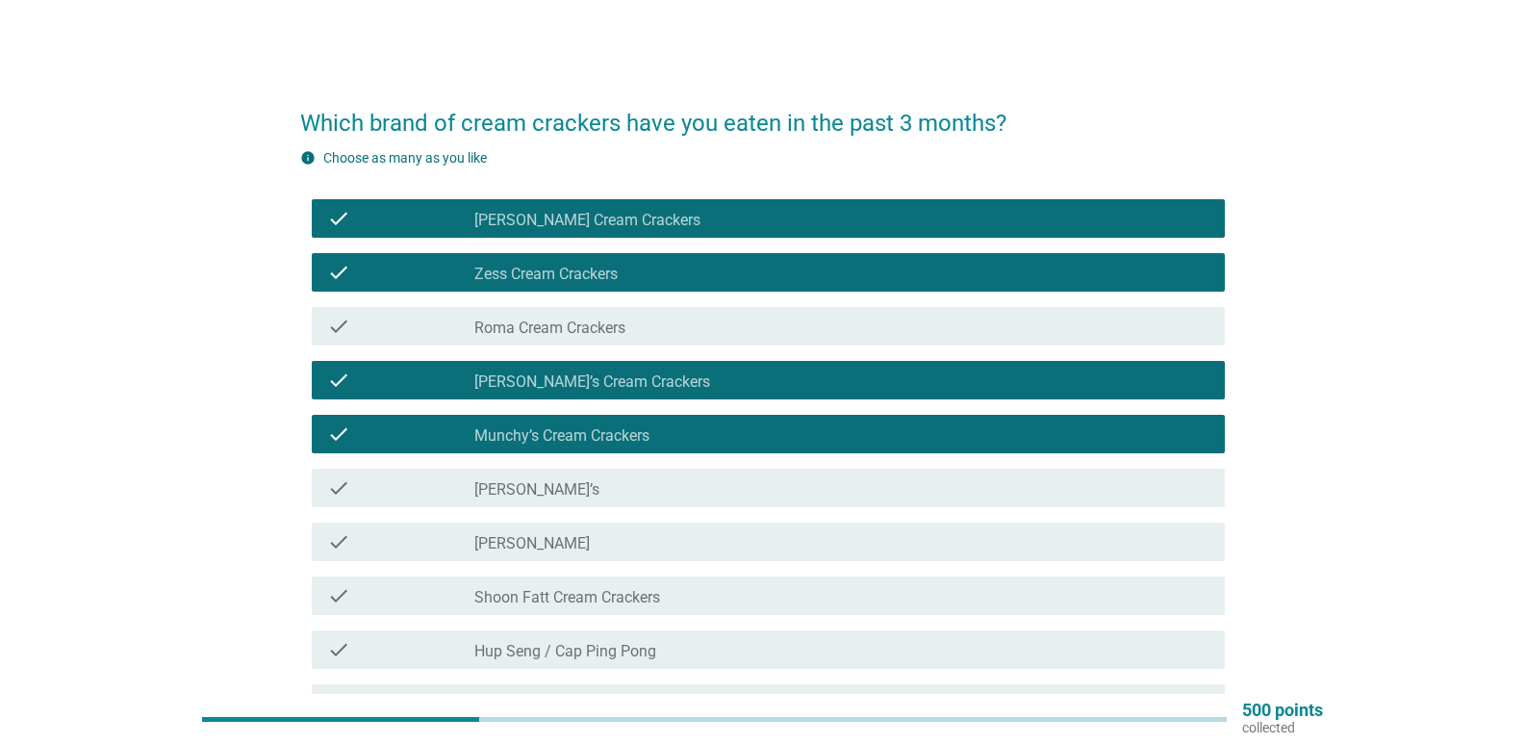
click at [611, 650] on label "Hup Seng / Cap Ping Pong" at bounding box center [565, 651] width 182 height 19
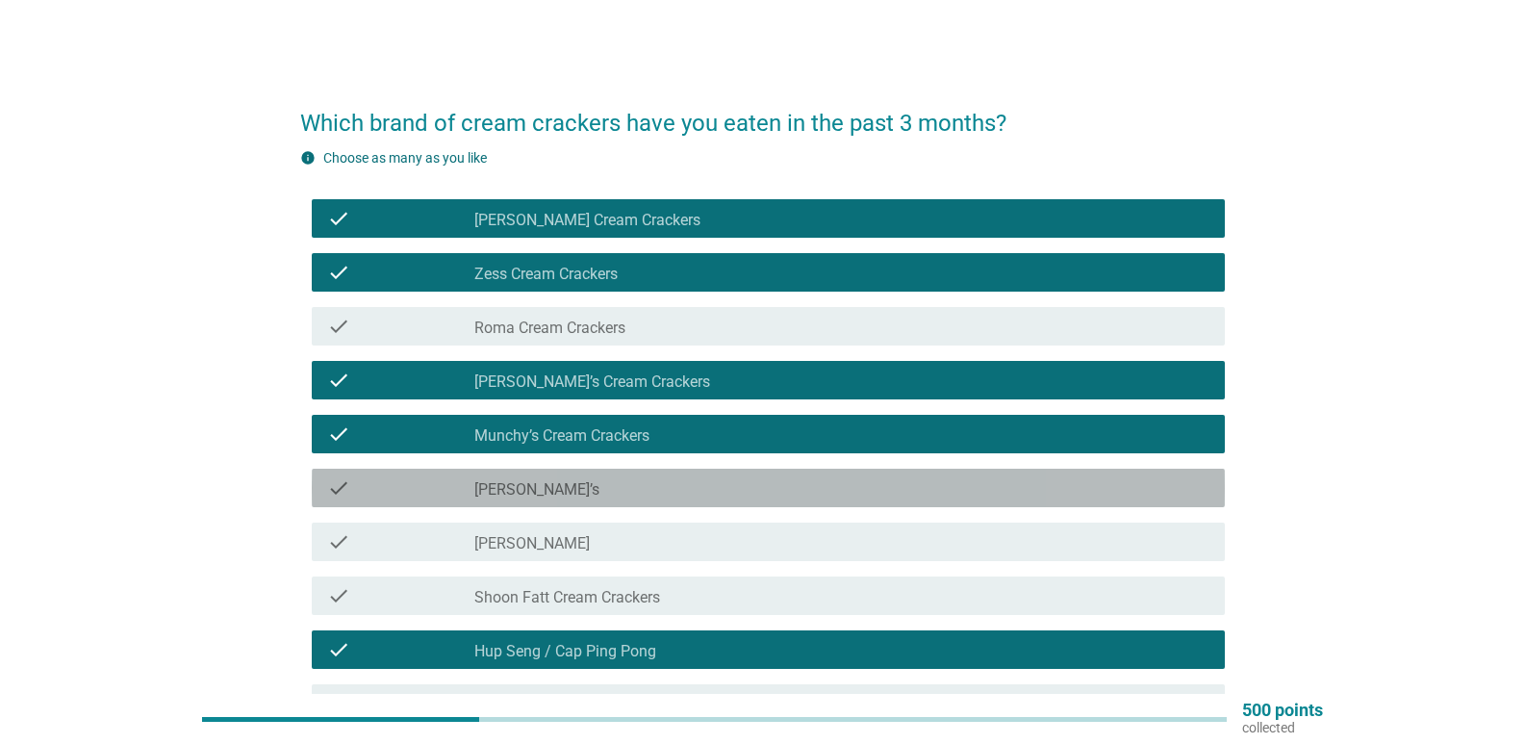
click at [551, 491] on div "check_box_outline_blank [PERSON_NAME]’s" at bounding box center [841, 487] width 735 height 23
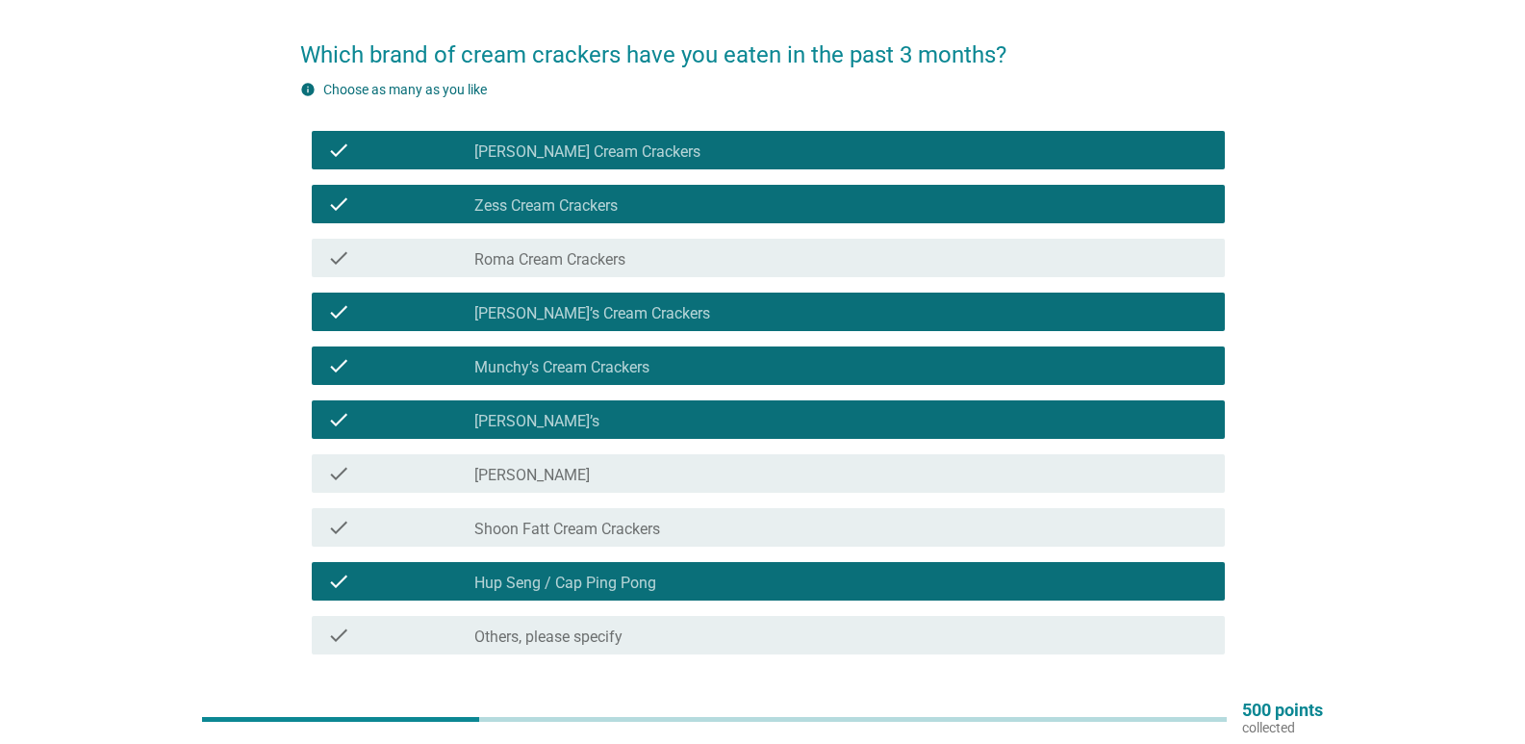
scroll to position [192, 0]
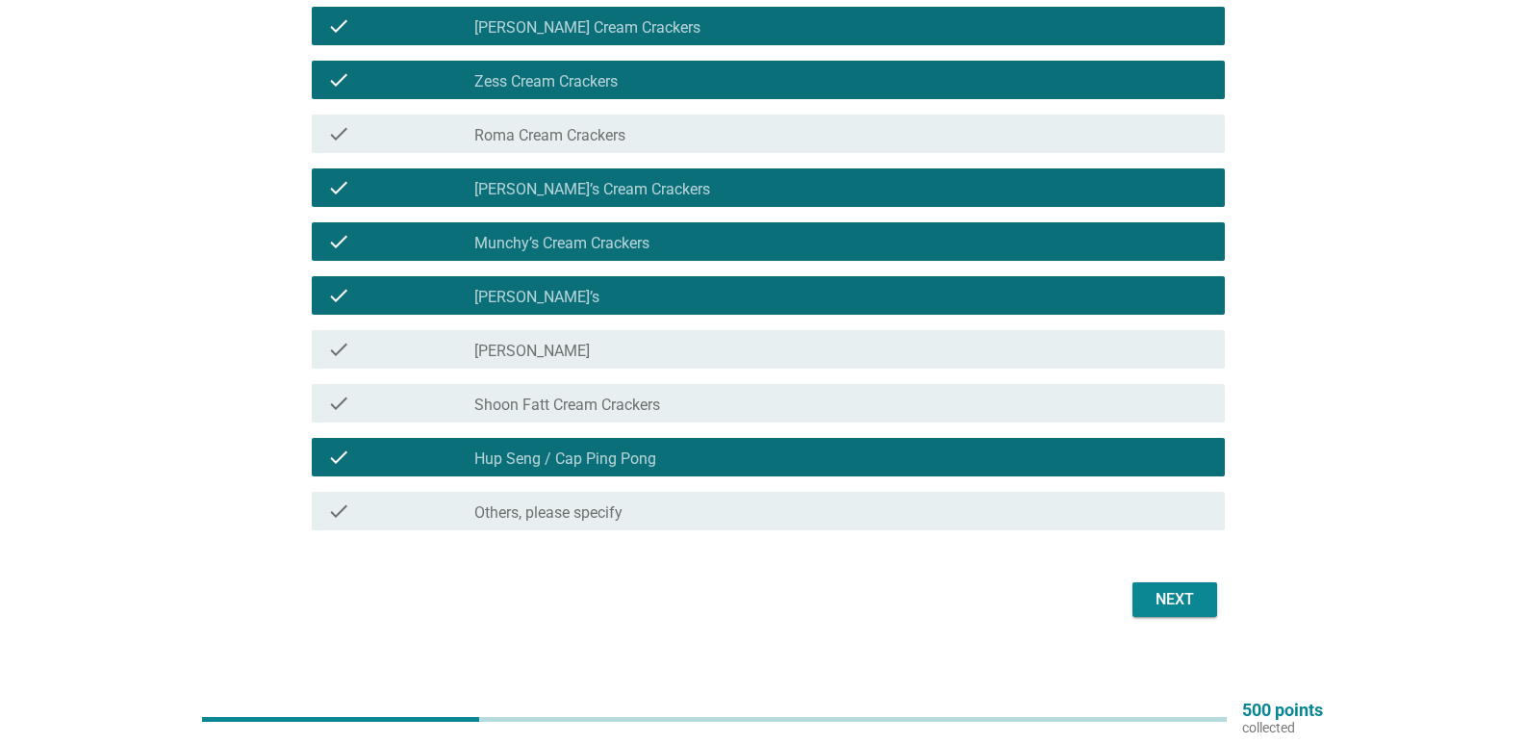
click at [1171, 601] on div "Next" at bounding box center [1175, 599] width 54 height 23
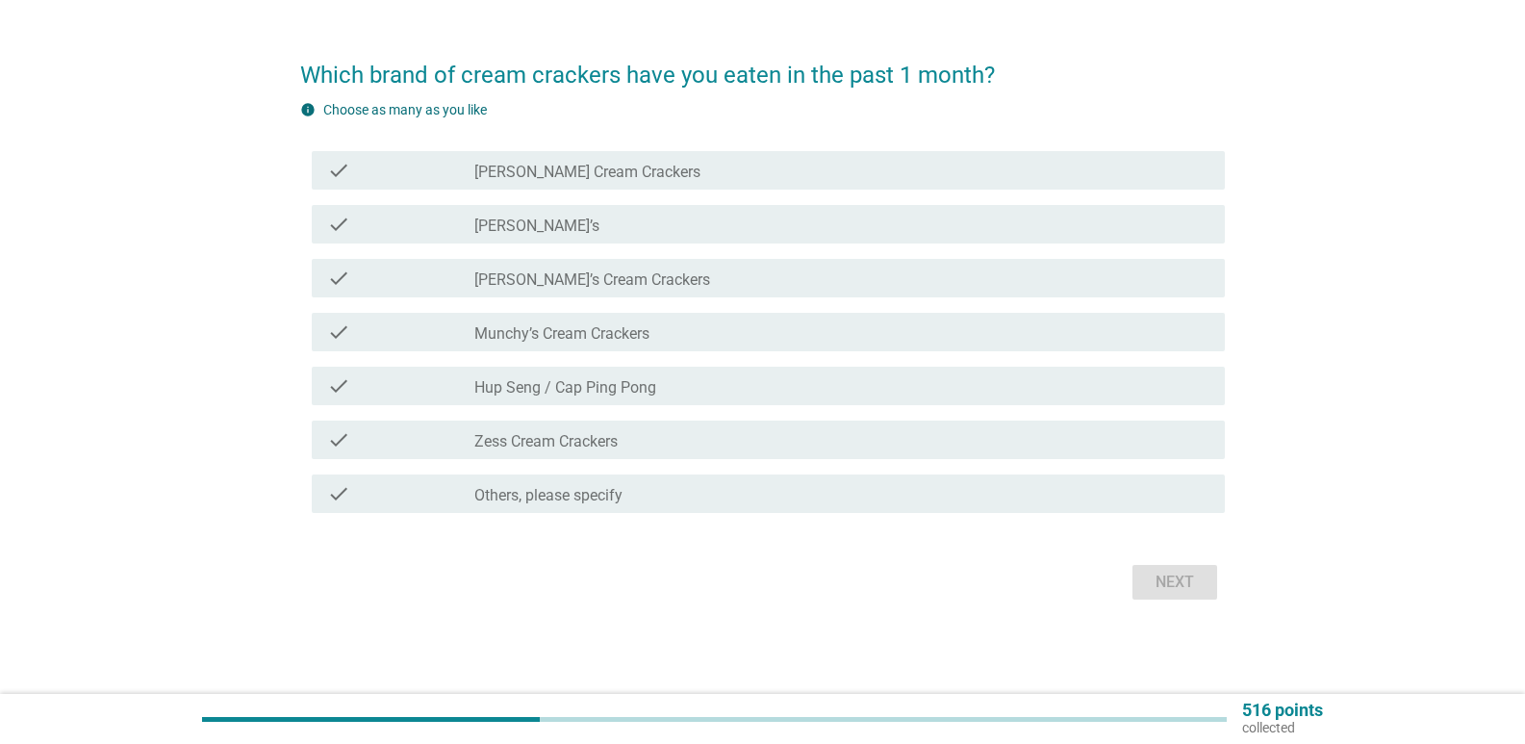
scroll to position [0, 0]
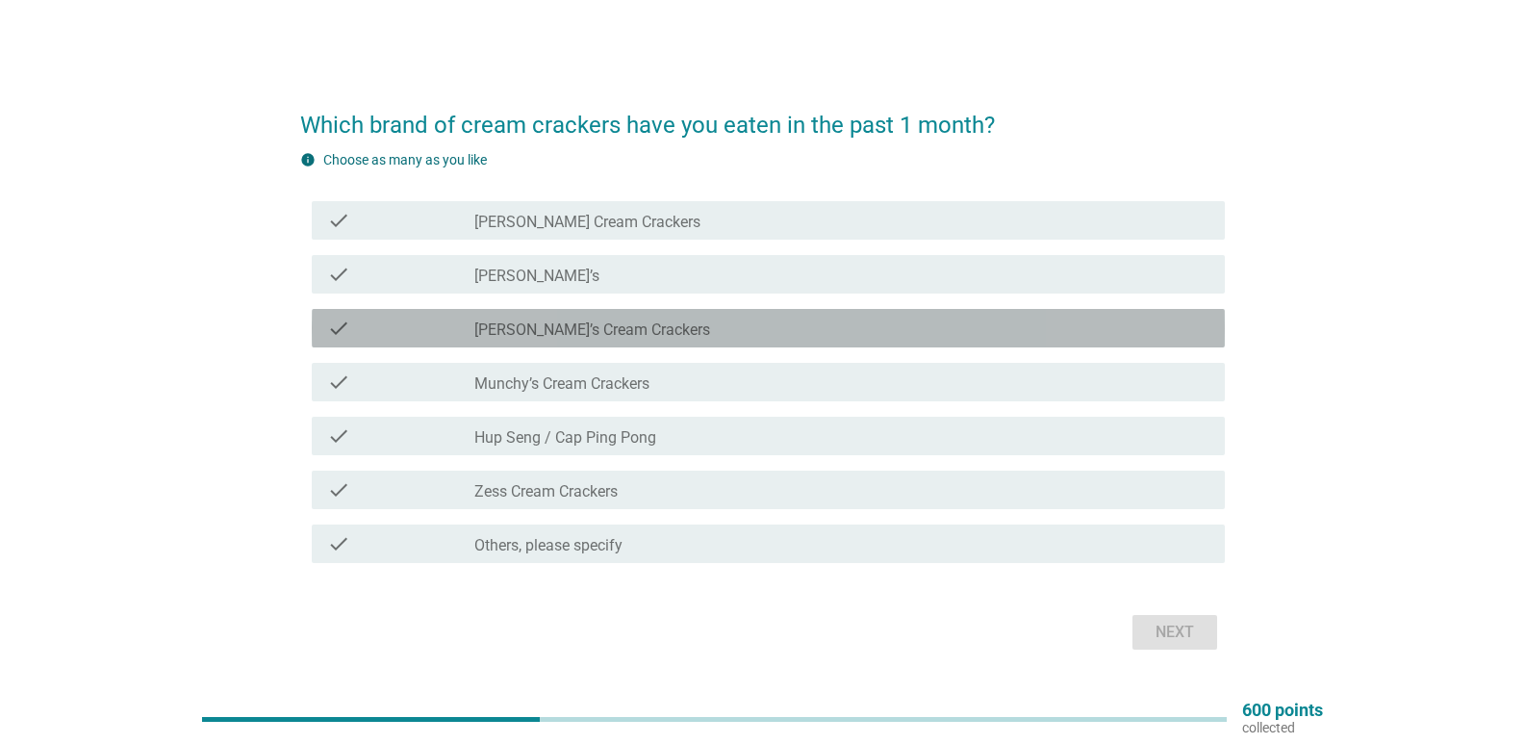
click at [561, 330] on label "[PERSON_NAME]’s Cream Crackers" at bounding box center [592, 329] width 236 height 19
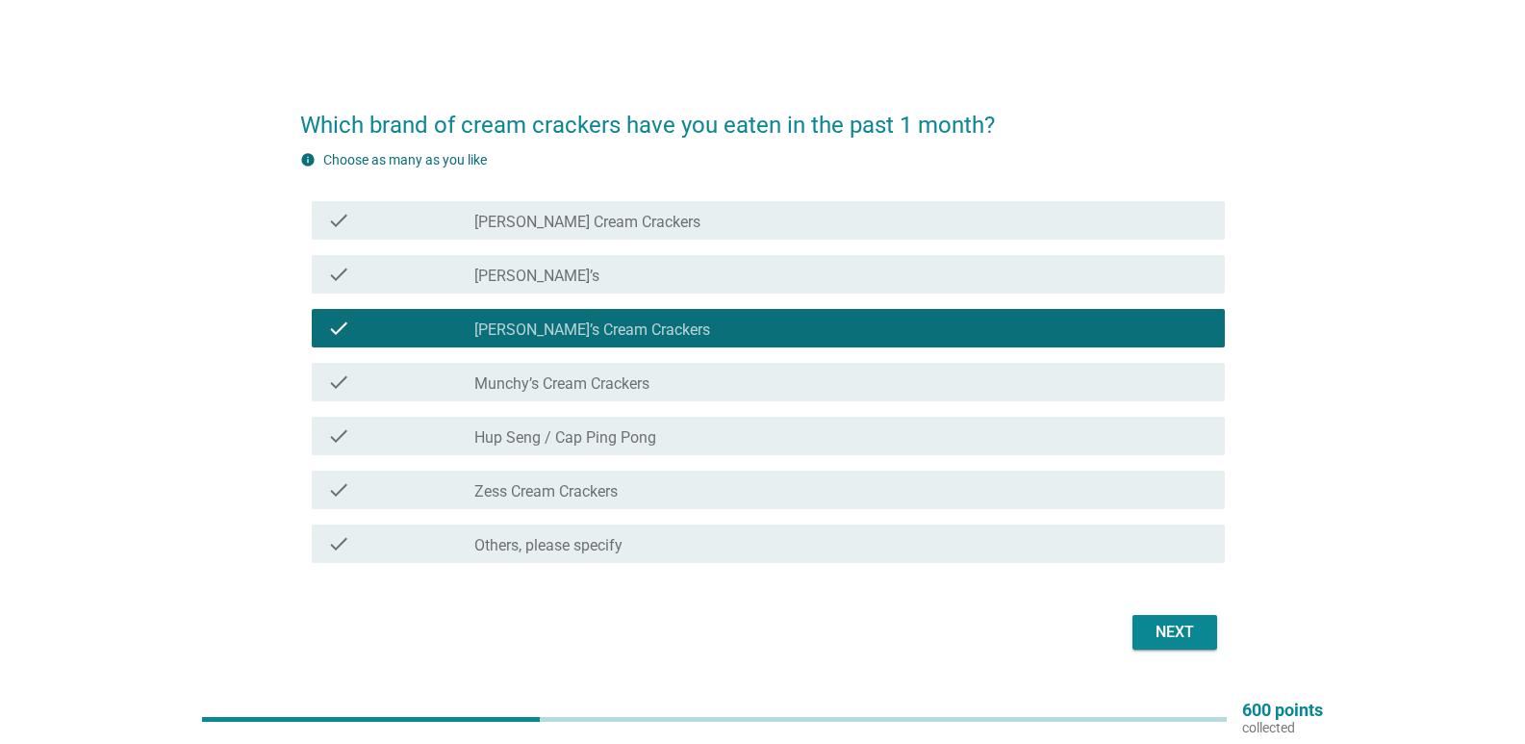
click at [556, 429] on label "Hup Seng / Cap Ping Pong" at bounding box center [565, 437] width 182 height 19
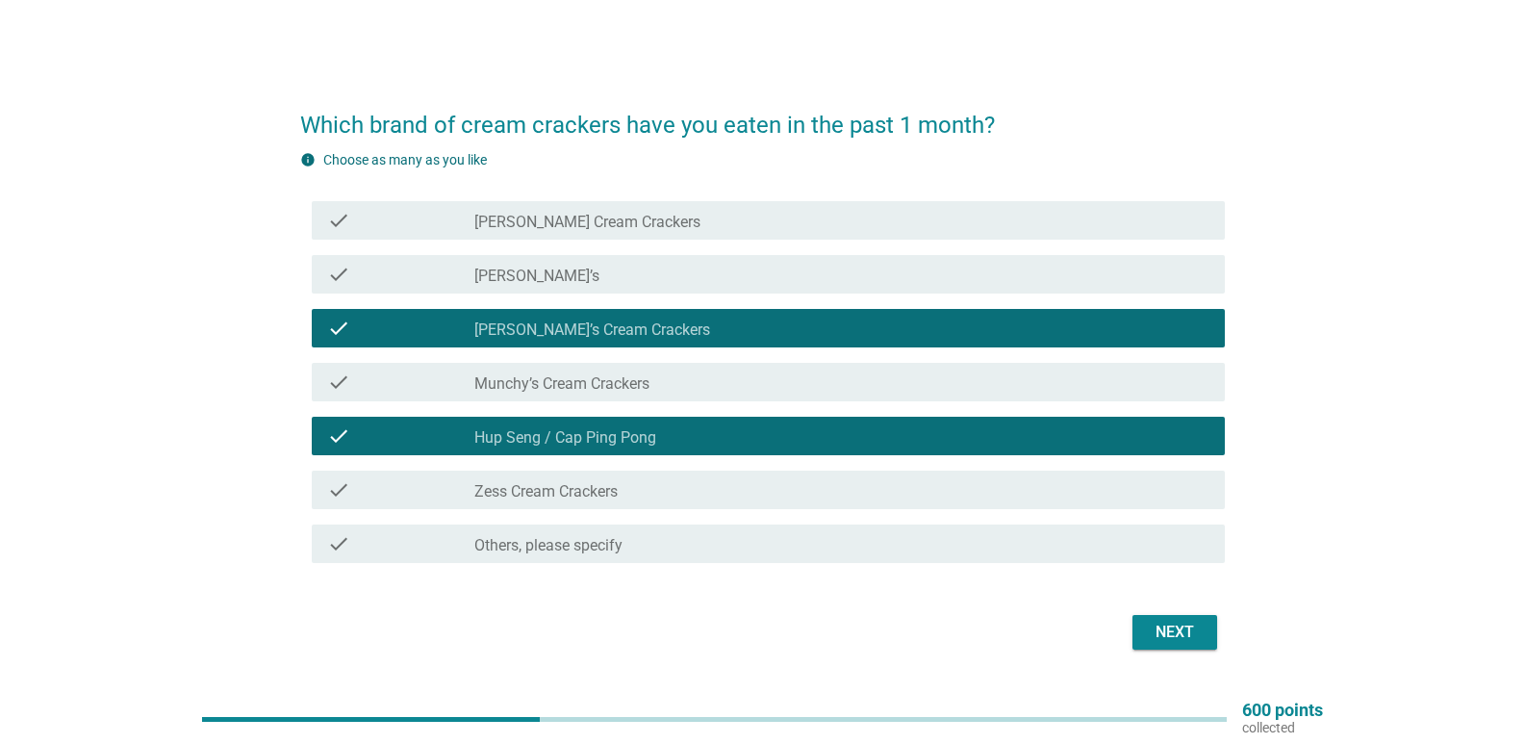
click at [579, 386] on label "Munchy’s Cream Crackers" at bounding box center [561, 383] width 175 height 19
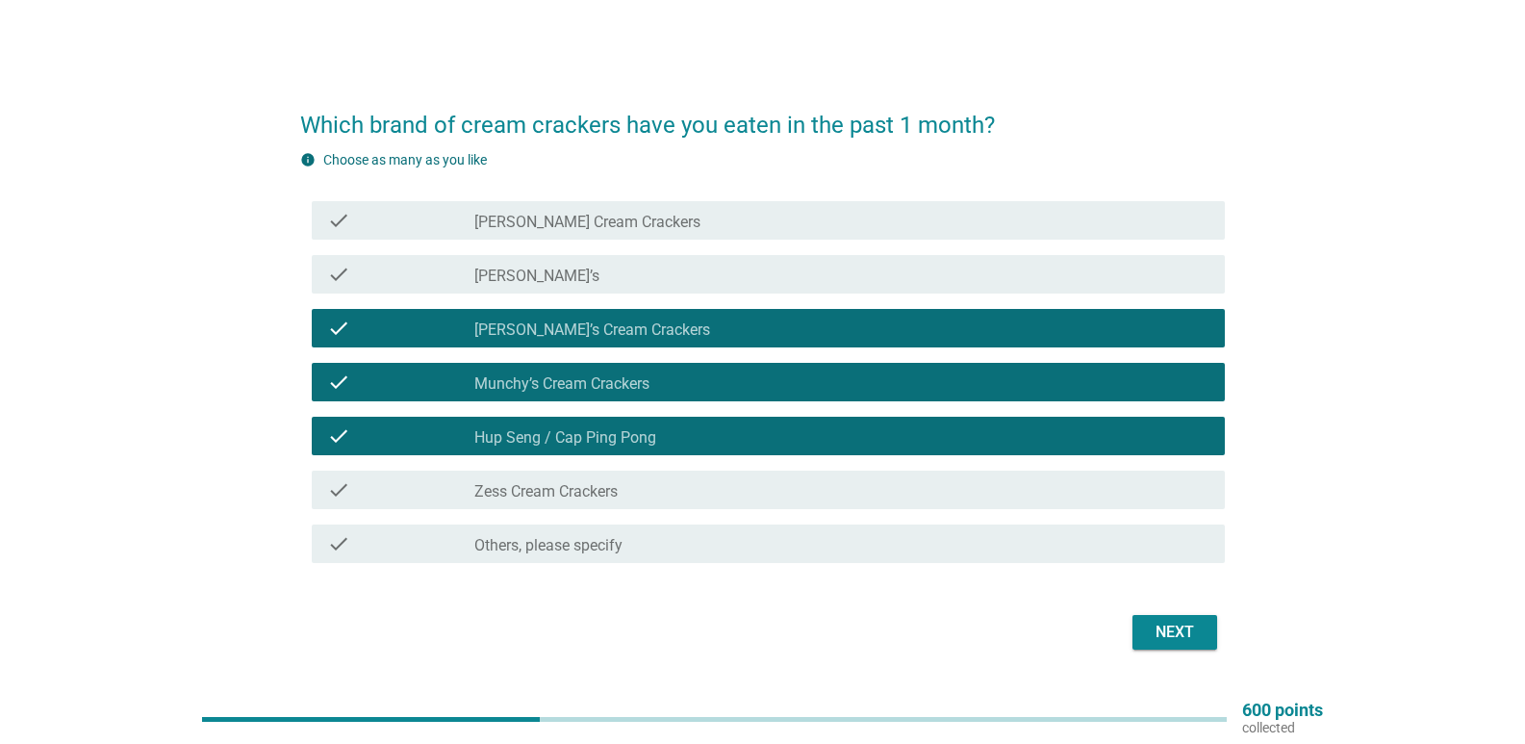
click at [646, 336] on div "check_box [PERSON_NAME]’s Cream Crackers" at bounding box center [841, 327] width 735 height 23
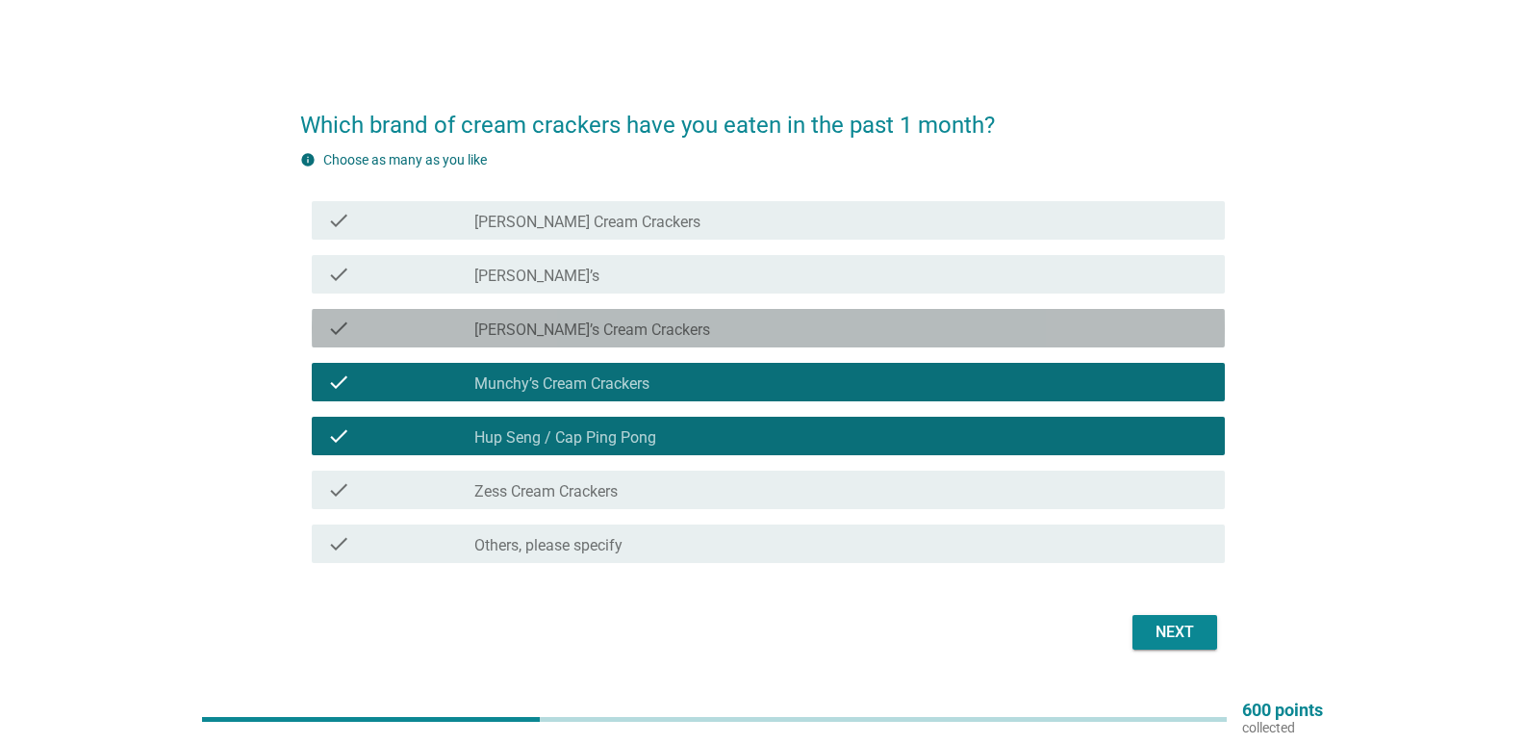
click at [583, 325] on label "[PERSON_NAME]’s Cream Crackers" at bounding box center [592, 329] width 236 height 19
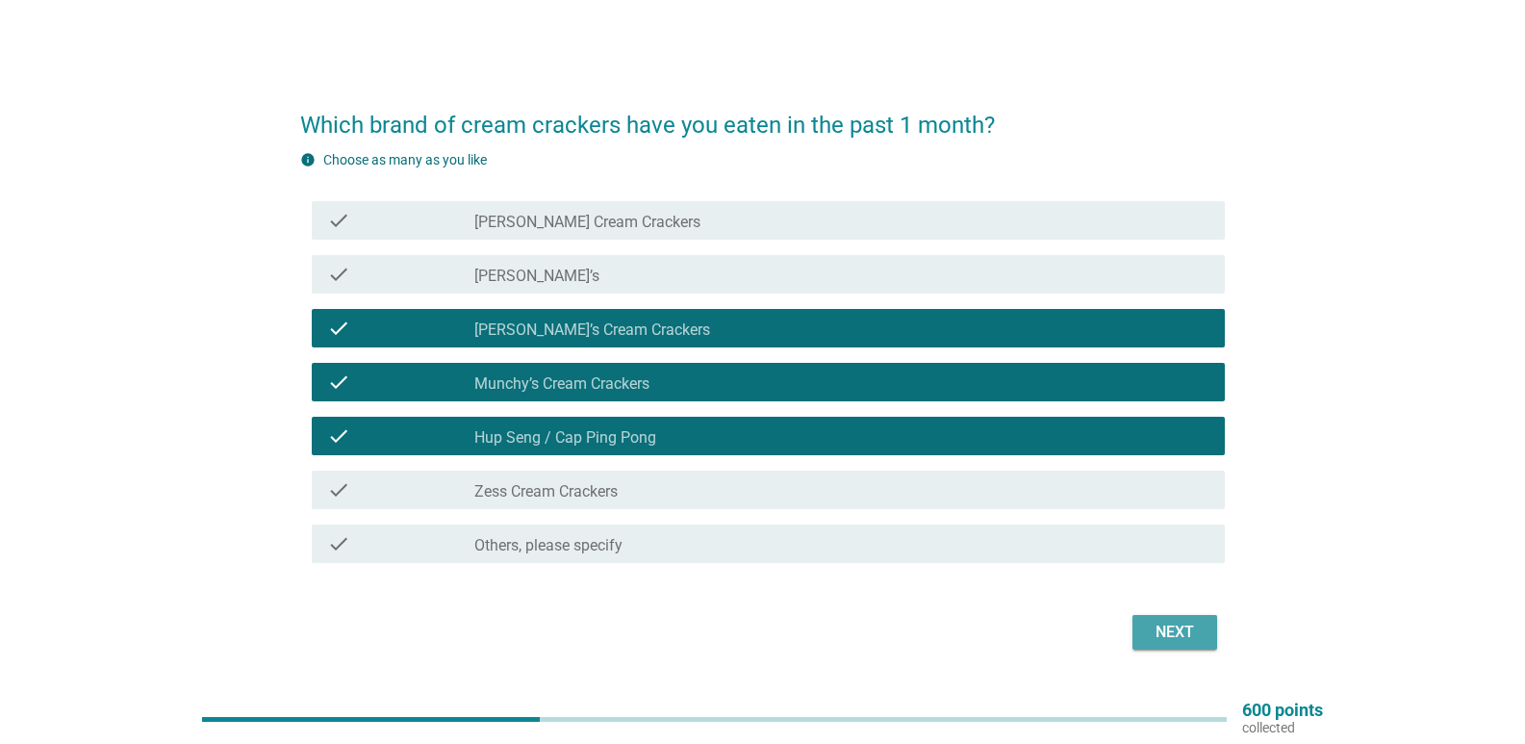
drag, startPoint x: 1172, startPoint y: 633, endPoint x: 1118, endPoint y: 608, distance: 59.4
click at [1170, 633] on div "Next" at bounding box center [1175, 631] width 54 height 23
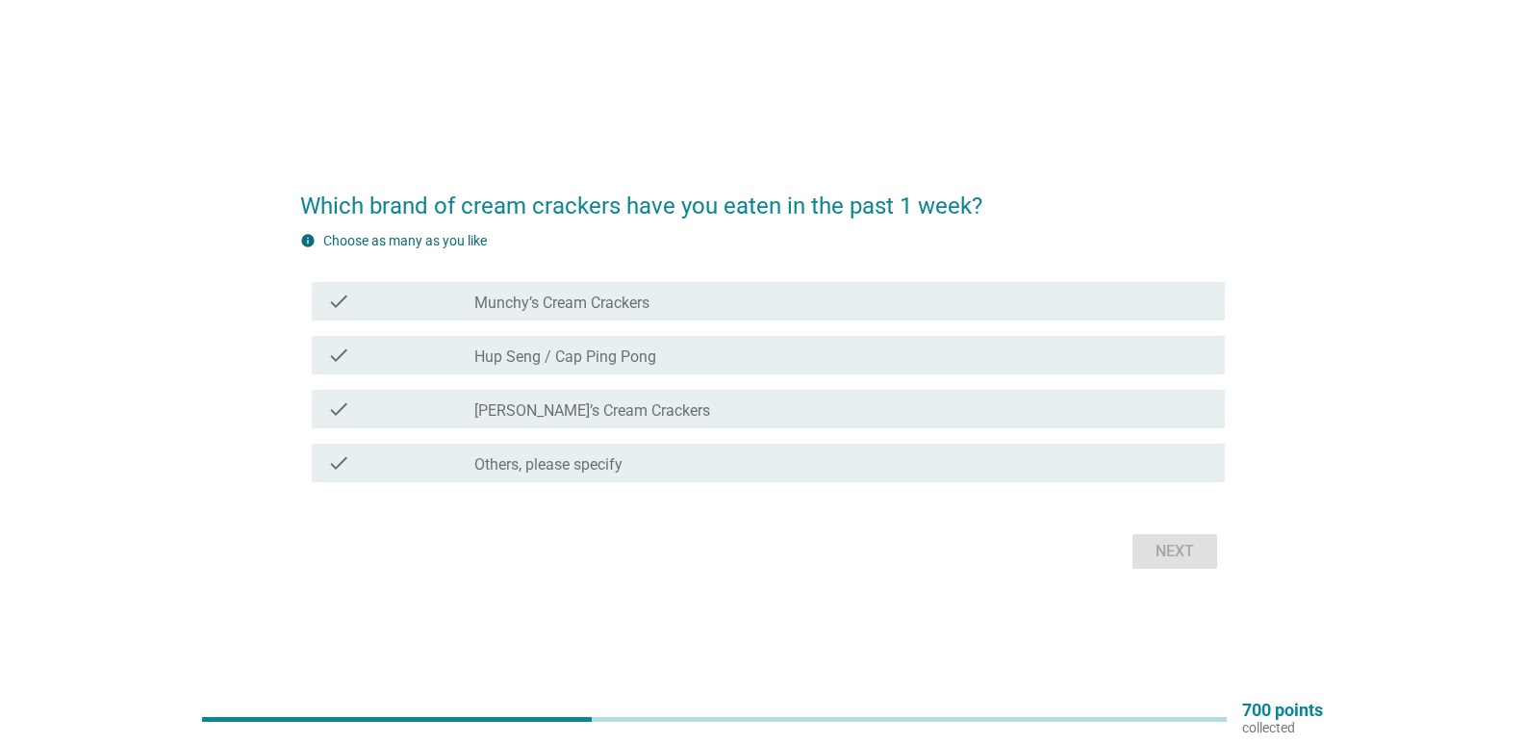
click at [551, 355] on label "Hup Seng / Cap Ping Pong" at bounding box center [565, 356] width 182 height 19
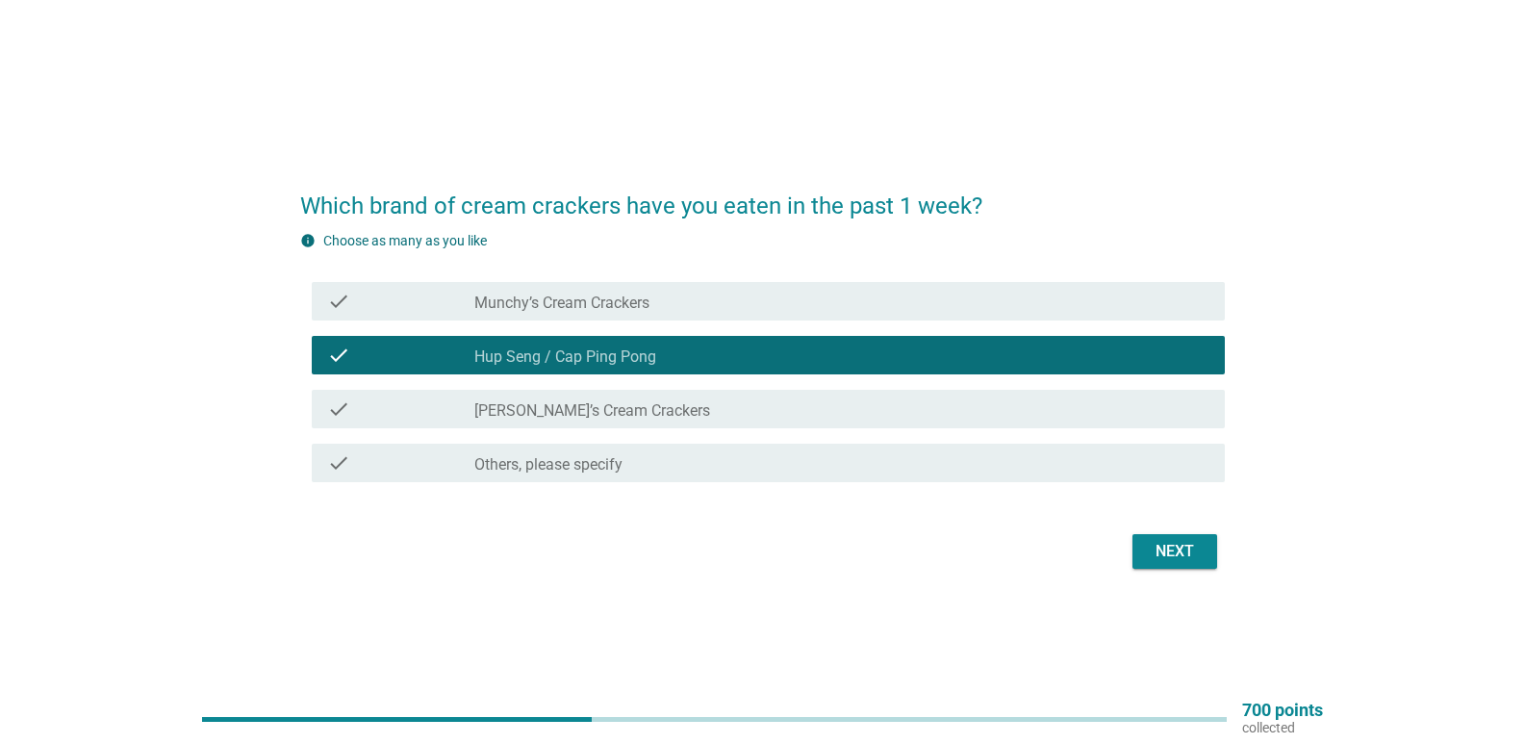
click at [639, 306] on label "Munchy’s Cream Crackers" at bounding box center [561, 302] width 175 height 19
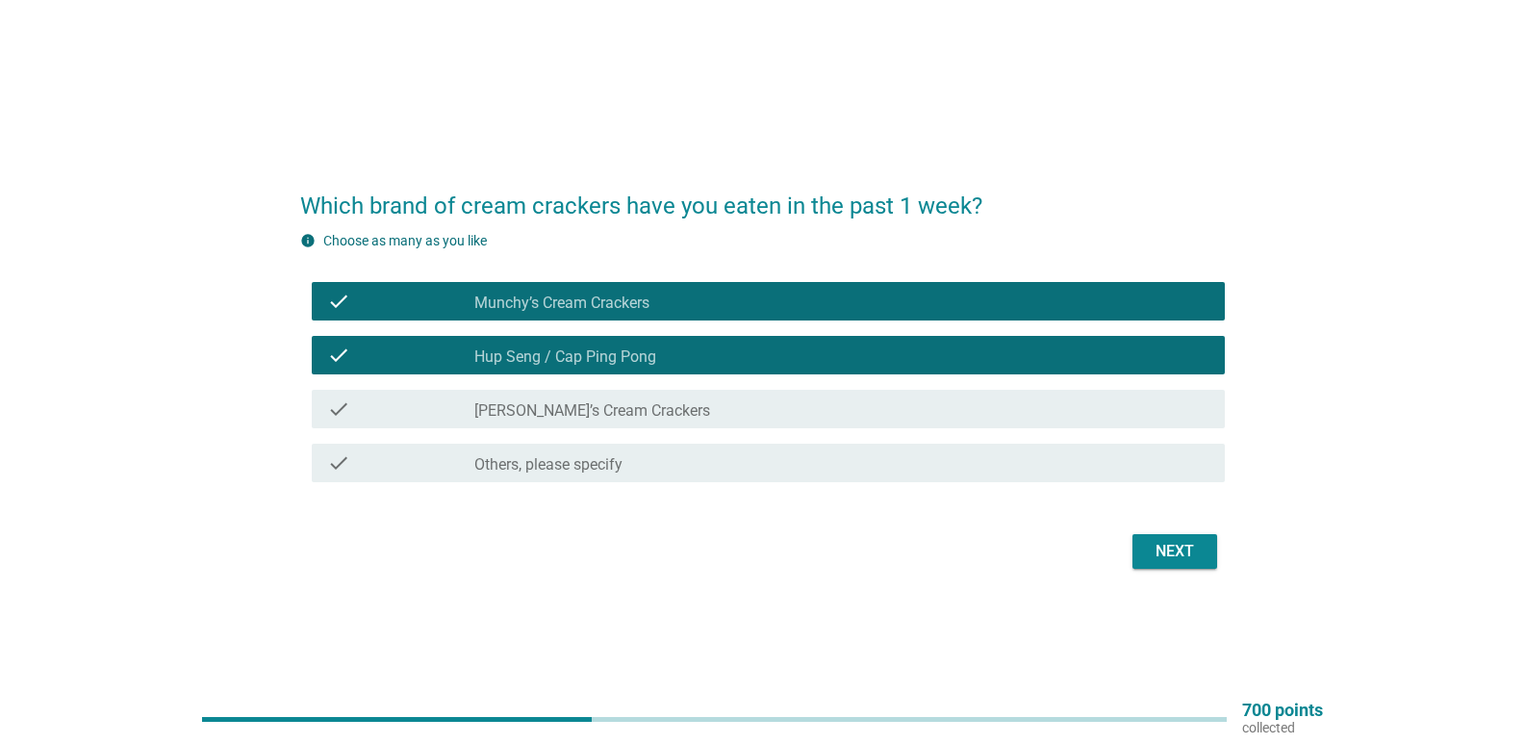
click at [1164, 553] on div "Next" at bounding box center [1175, 551] width 54 height 23
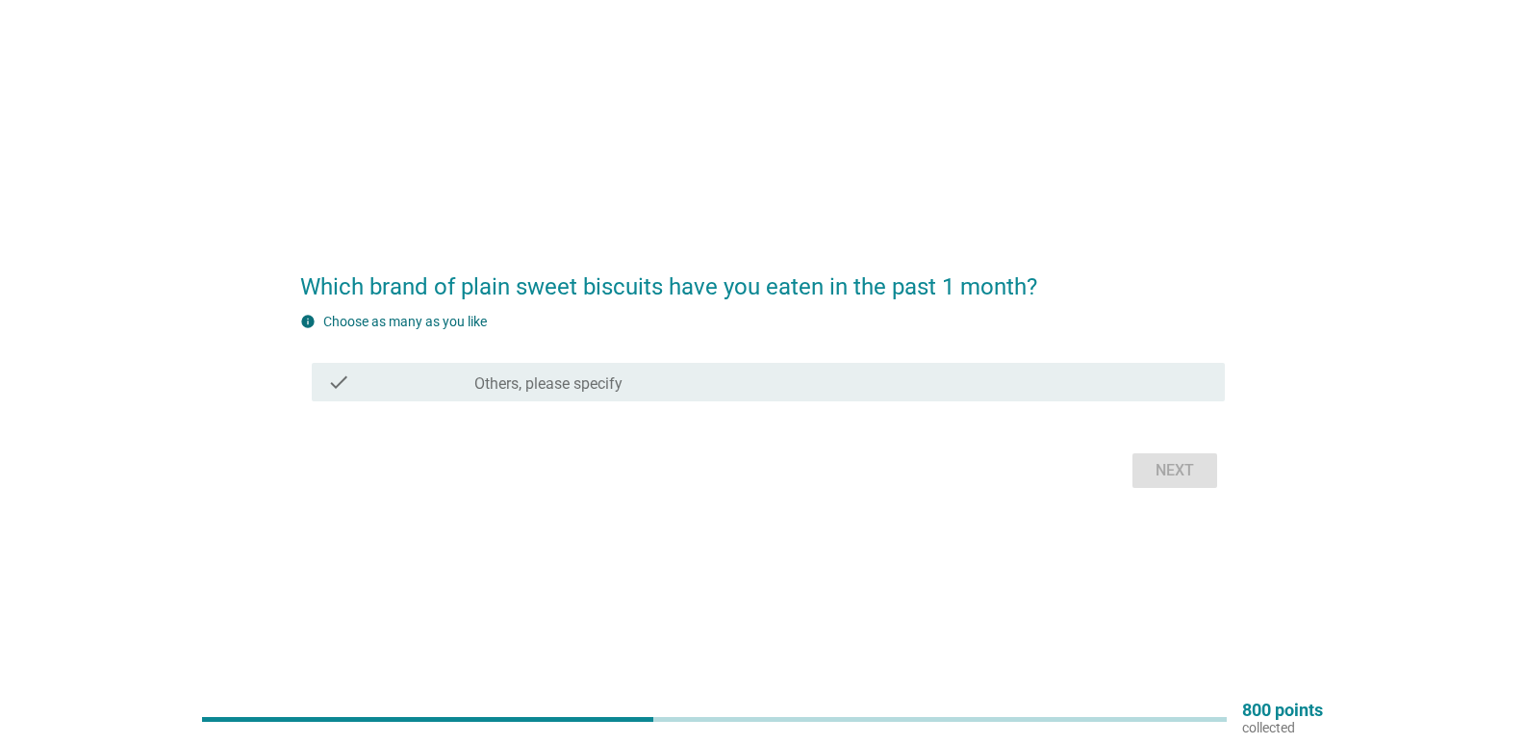
click at [655, 388] on div "check_box Others, please specify" at bounding box center [841, 381] width 735 height 23
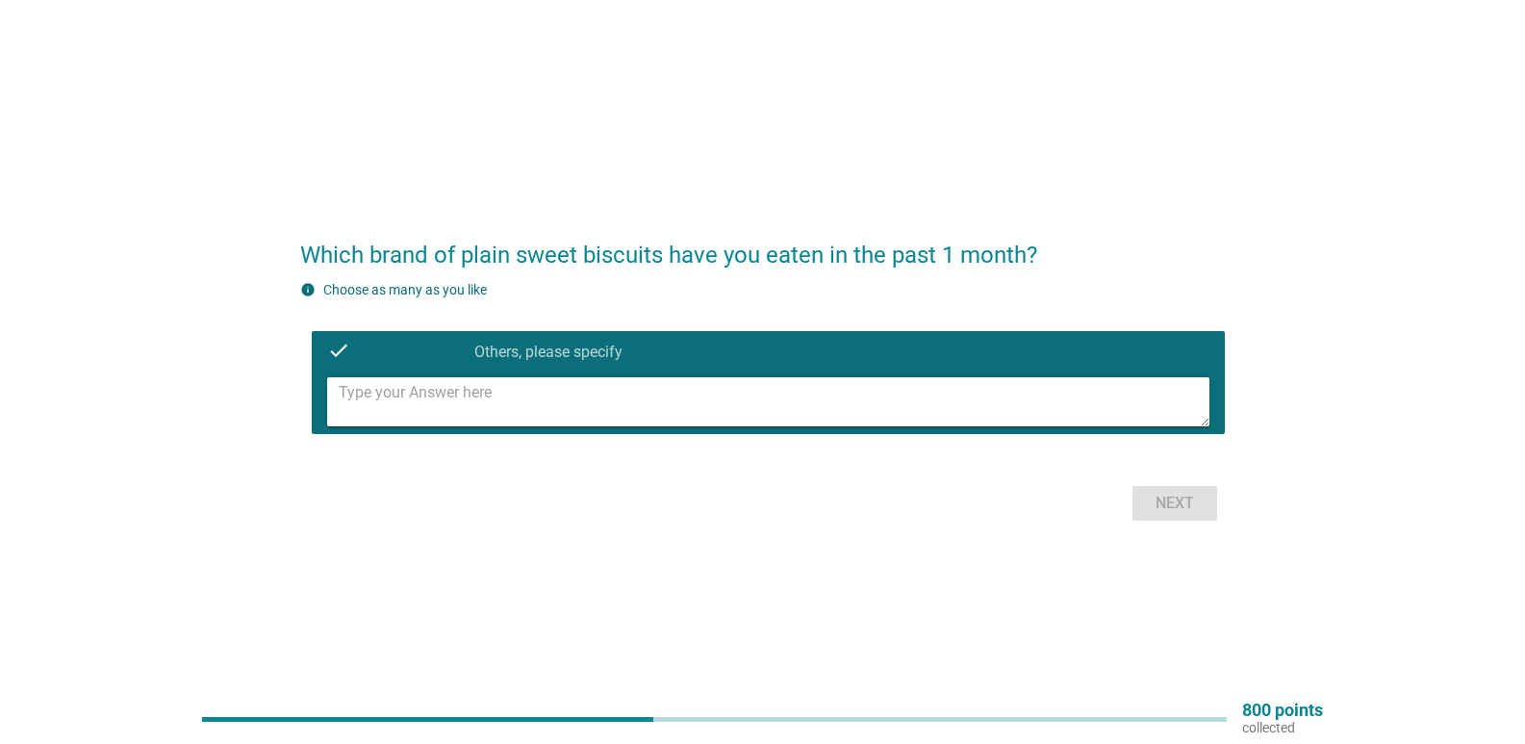
click at [449, 398] on textarea at bounding box center [774, 401] width 871 height 49
type textarea "local brand but i dont remember that"
click at [1171, 489] on button "Next" at bounding box center [1174, 503] width 85 height 35
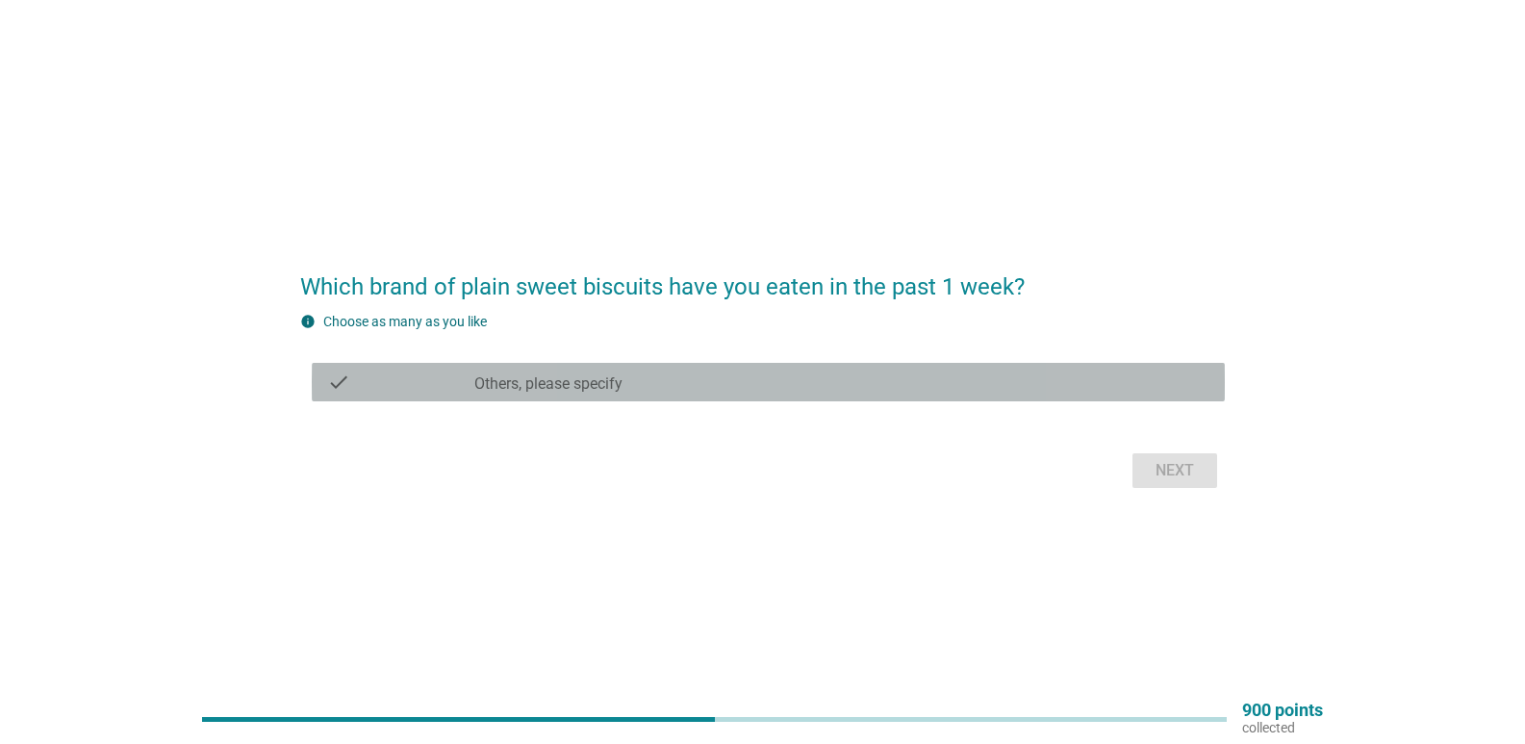
click at [653, 378] on div "check_box Others, please specify" at bounding box center [841, 381] width 735 height 23
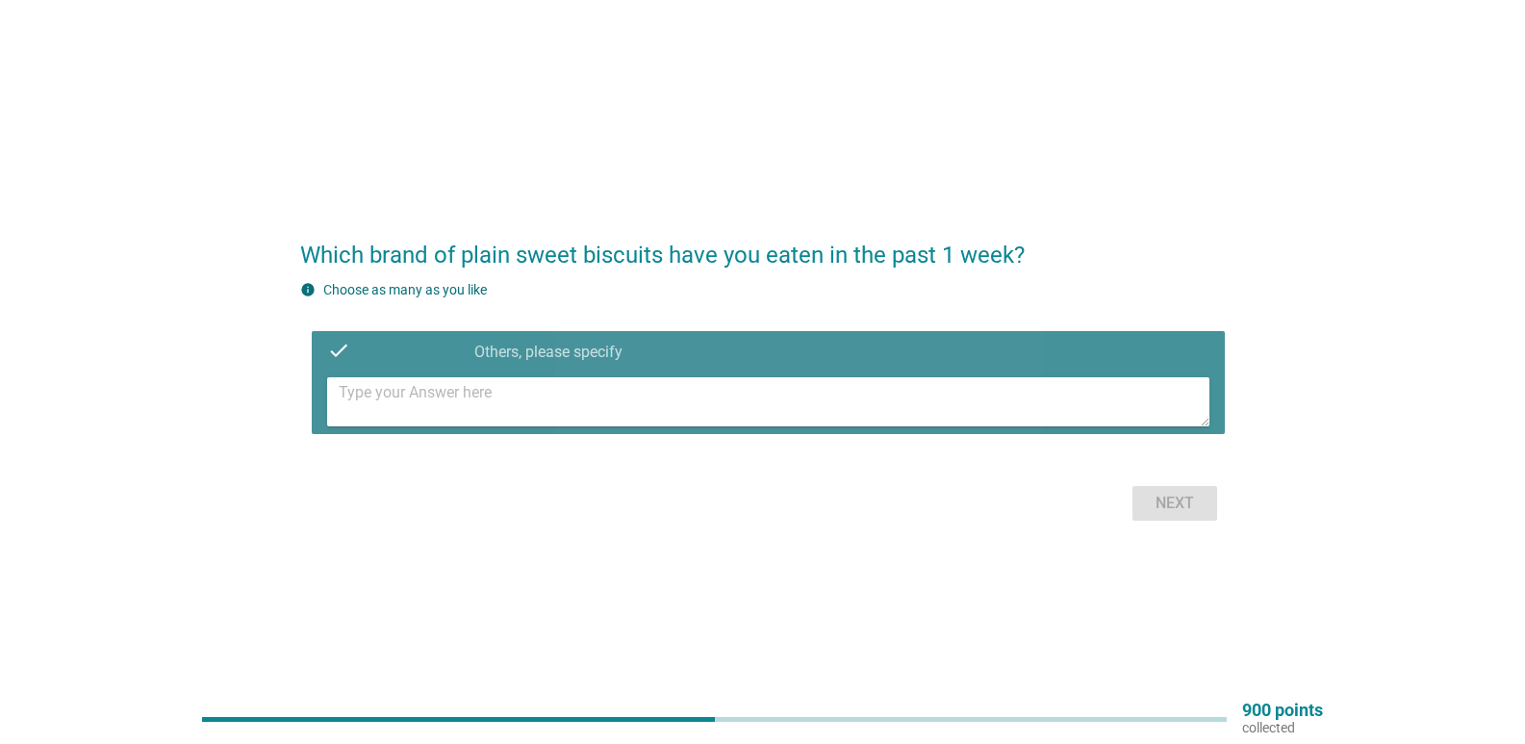
click at [444, 400] on textarea at bounding box center [774, 401] width 871 height 49
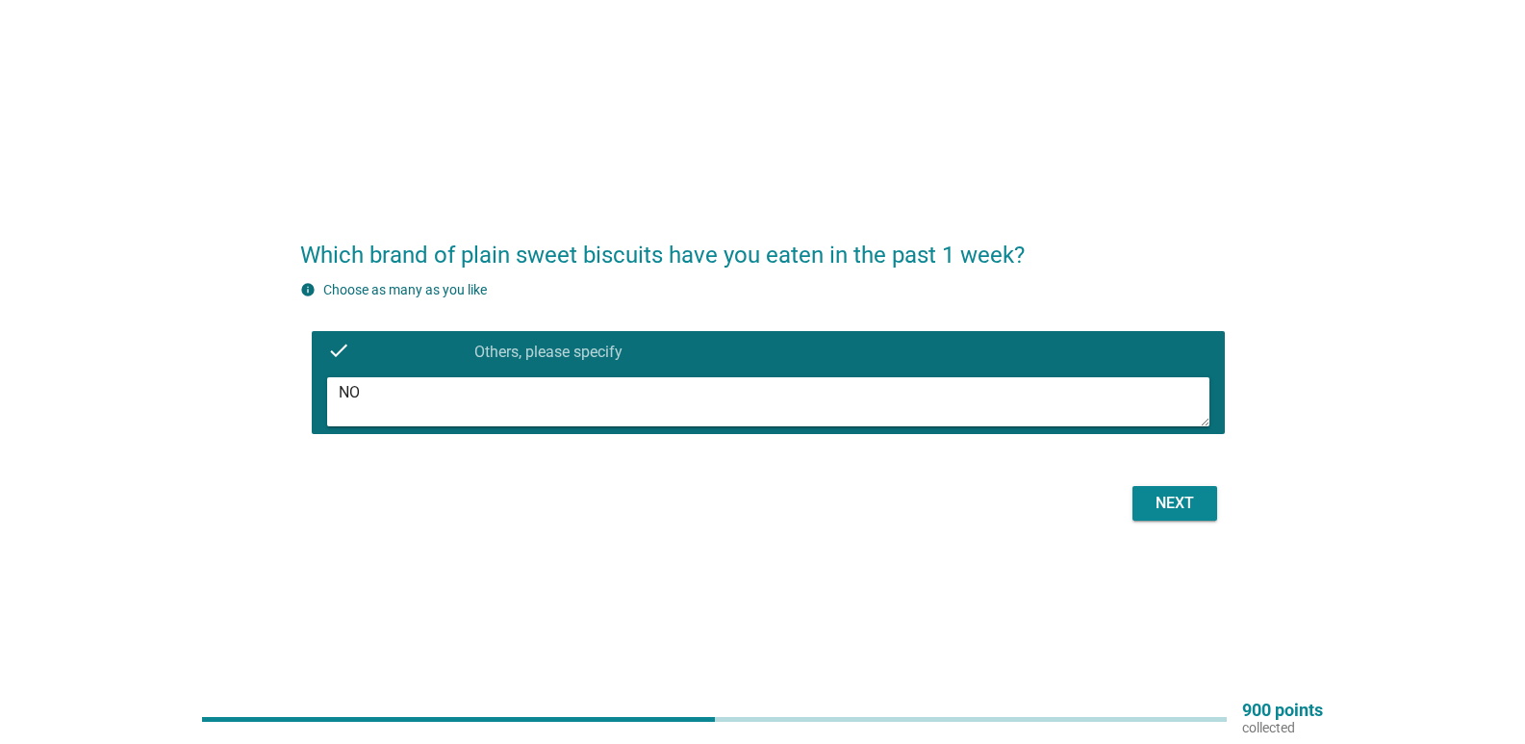
type textarea "NO"
click at [1174, 504] on div "Next" at bounding box center [1175, 503] width 54 height 23
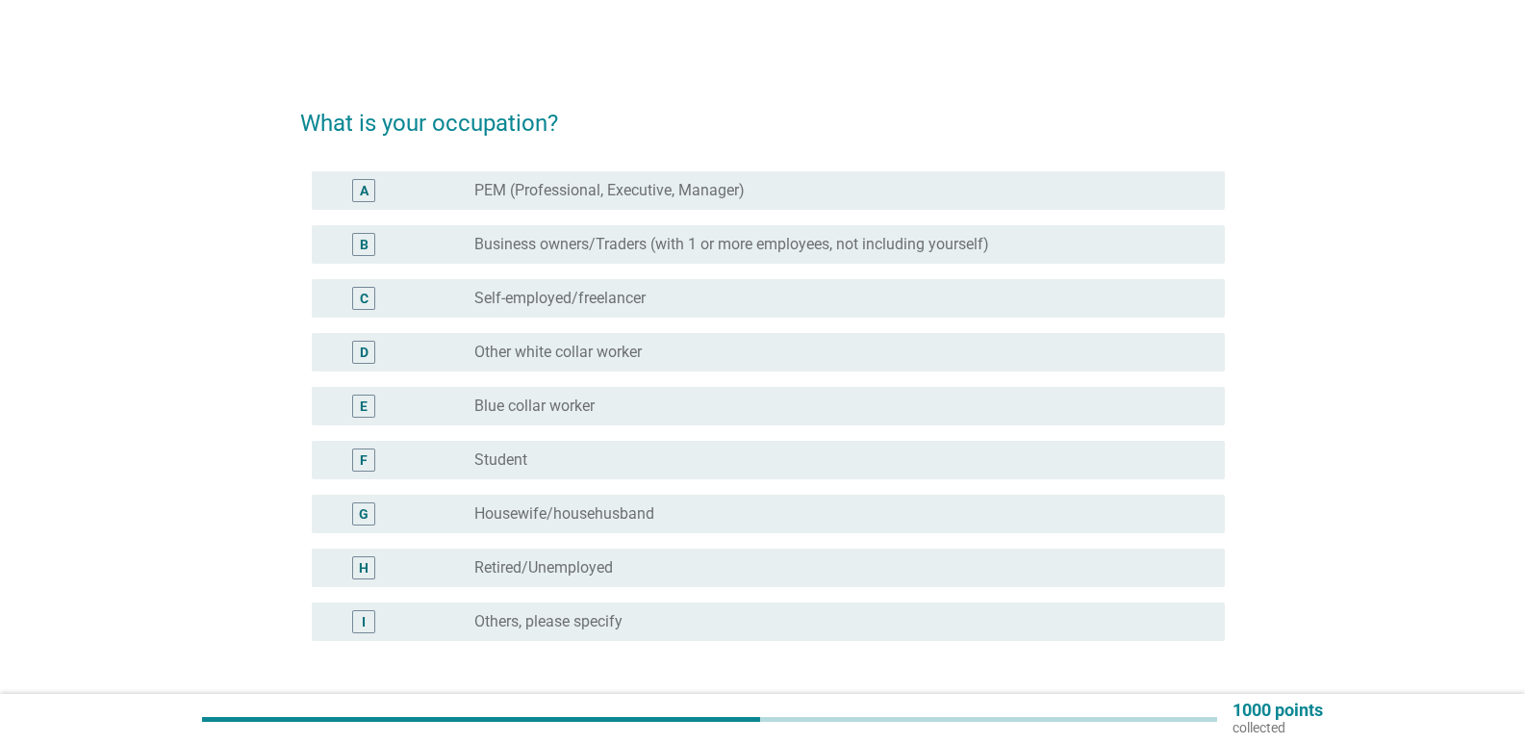
click at [642, 350] on label "Other white collar worker" at bounding box center [557, 351] width 167 height 19
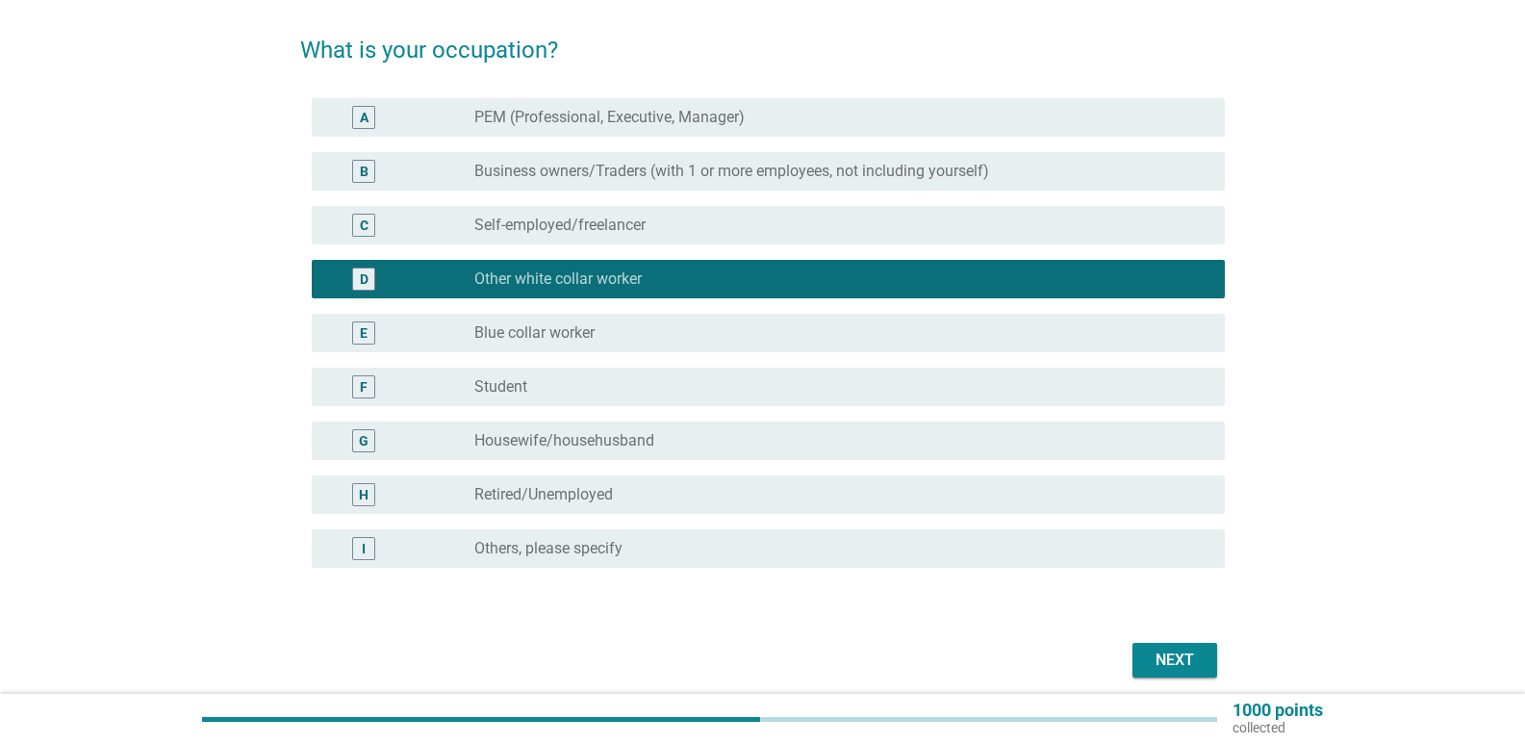
scroll to position [149, 0]
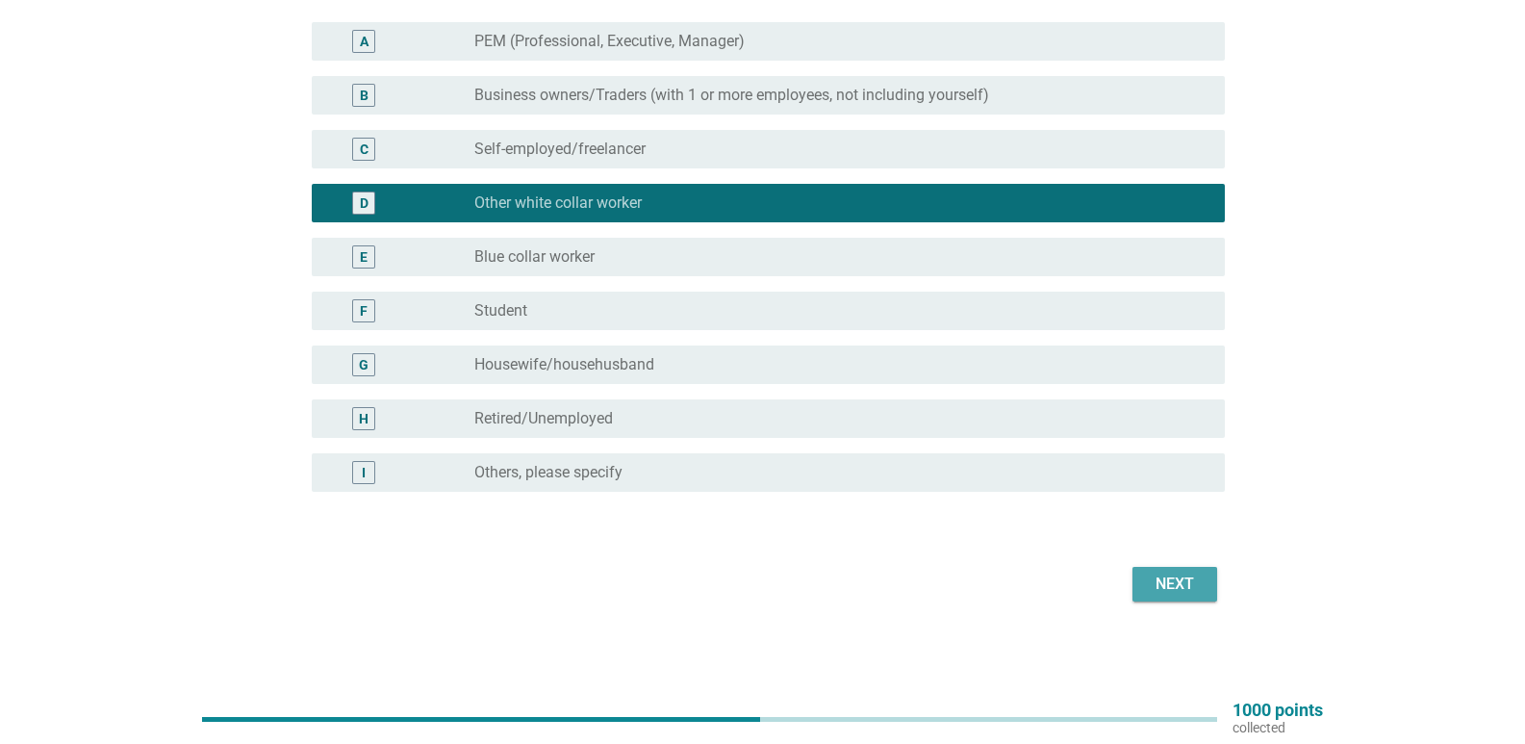
click at [1175, 580] on div "Next" at bounding box center [1175, 583] width 54 height 23
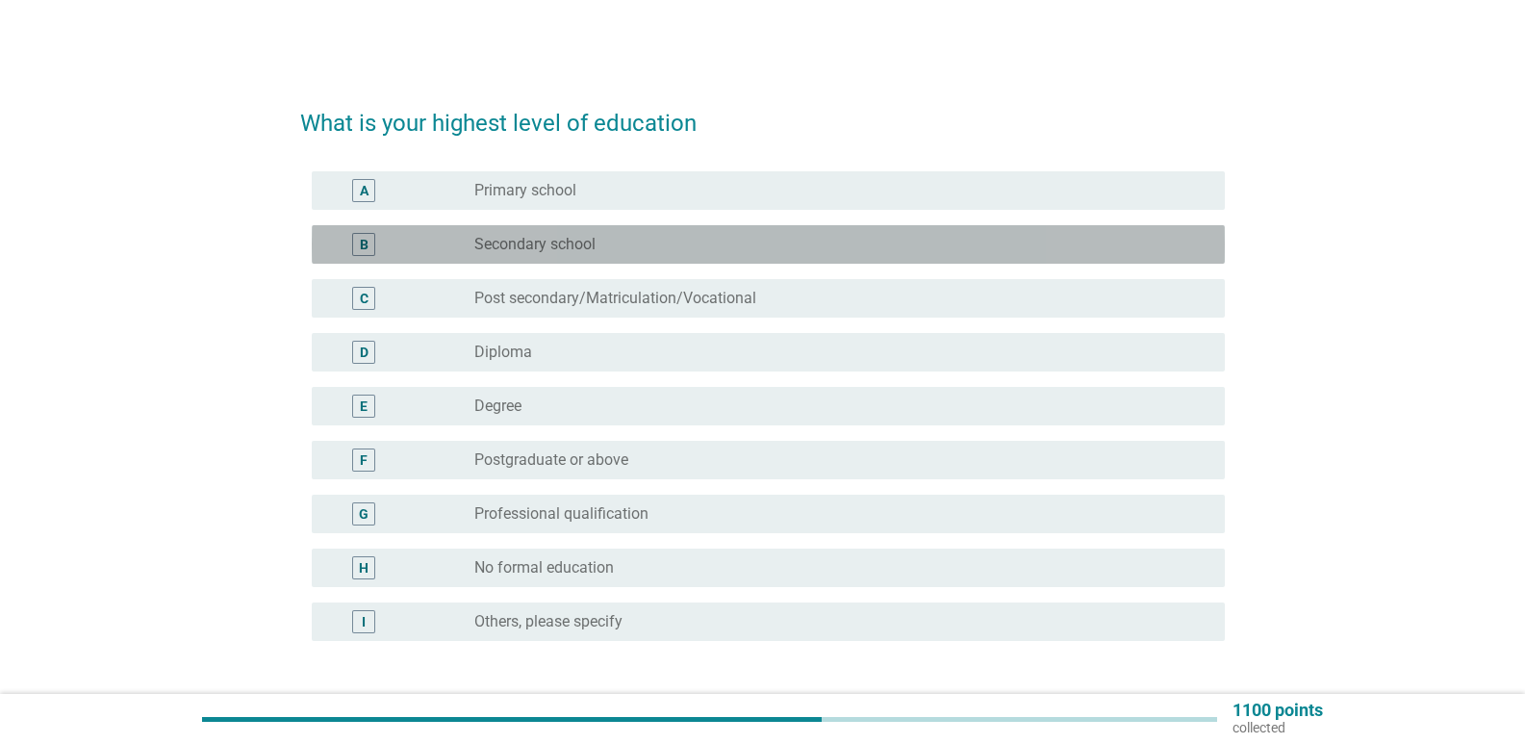
click at [598, 251] on div "radio_button_unchecked Secondary school" at bounding box center [834, 244] width 720 height 19
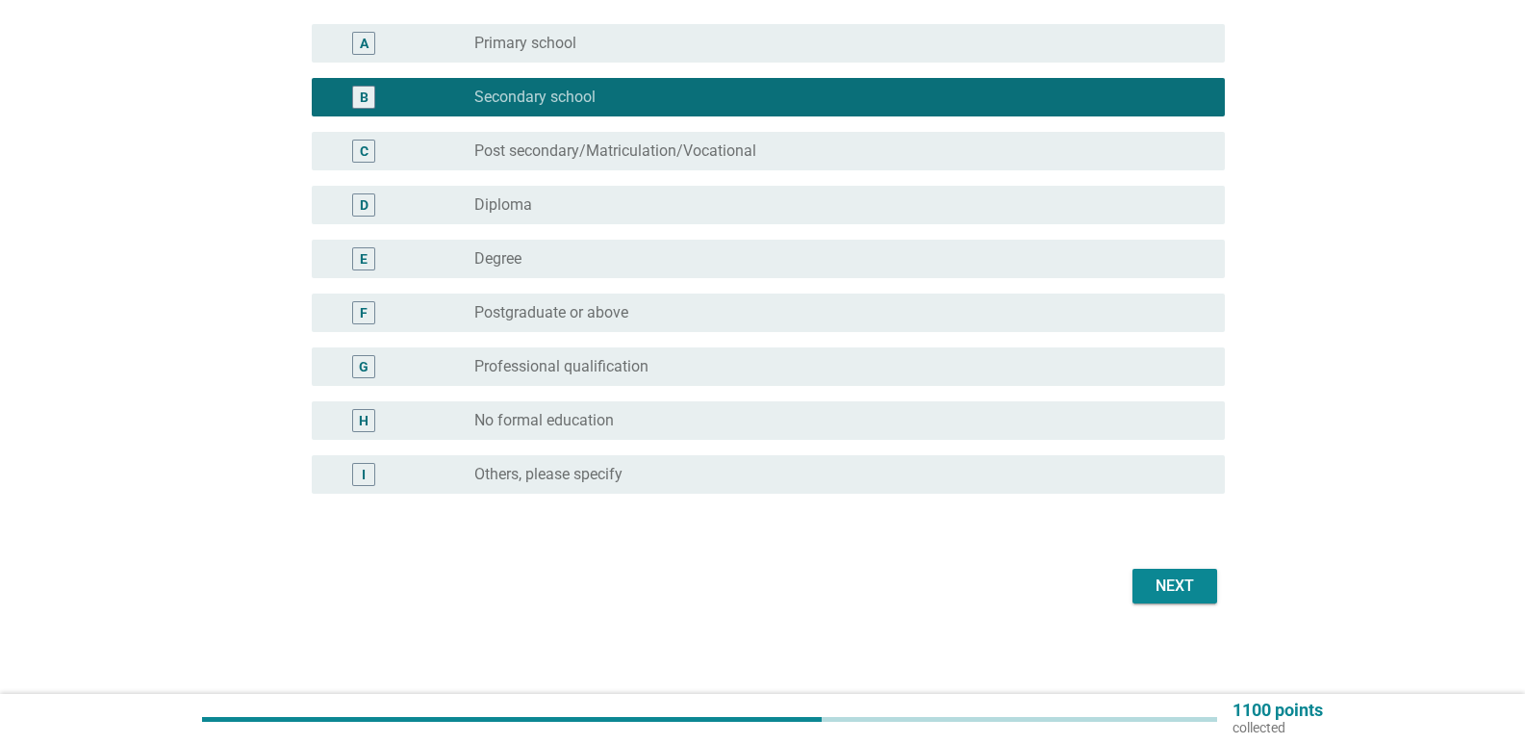
scroll to position [149, 0]
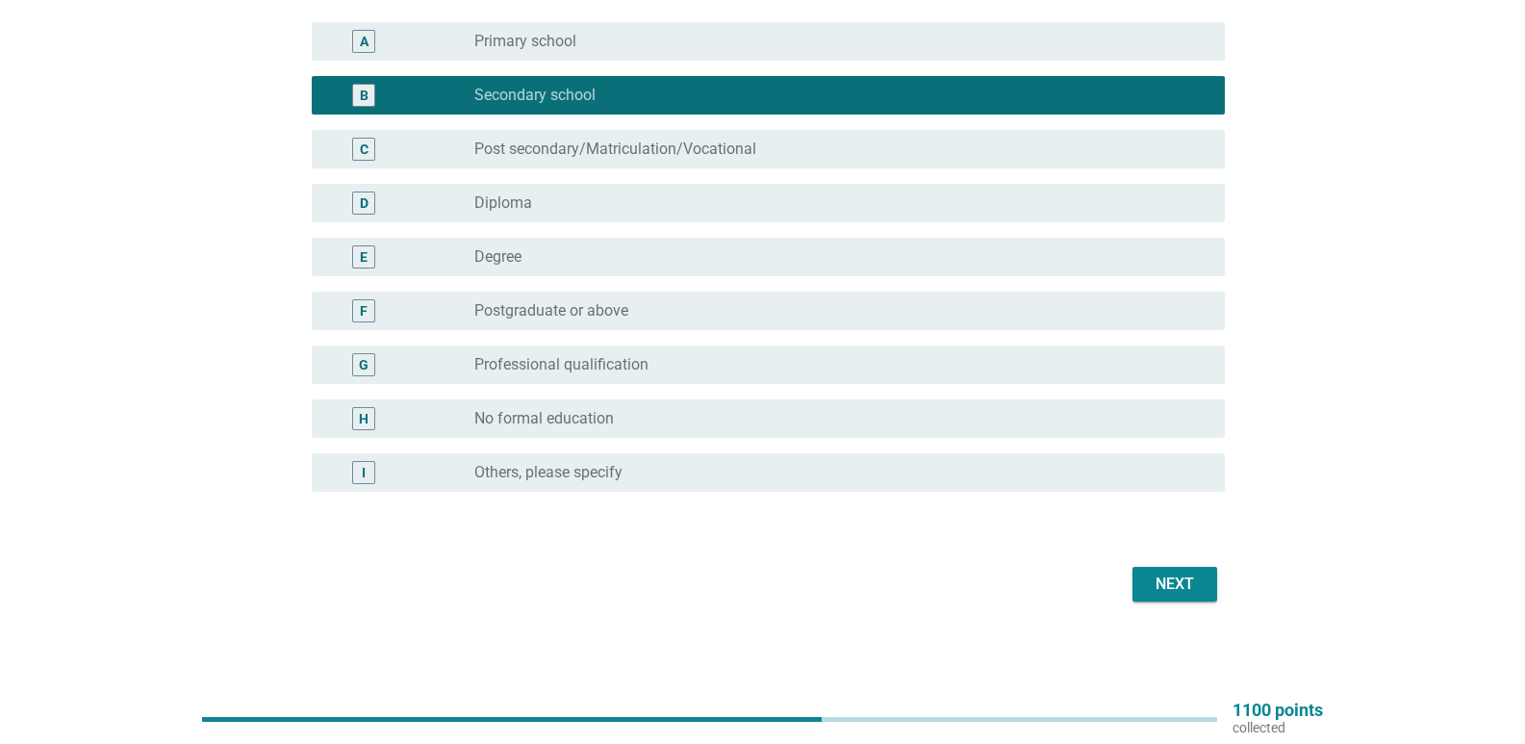
click at [1180, 583] on div "Next" at bounding box center [1175, 583] width 54 height 23
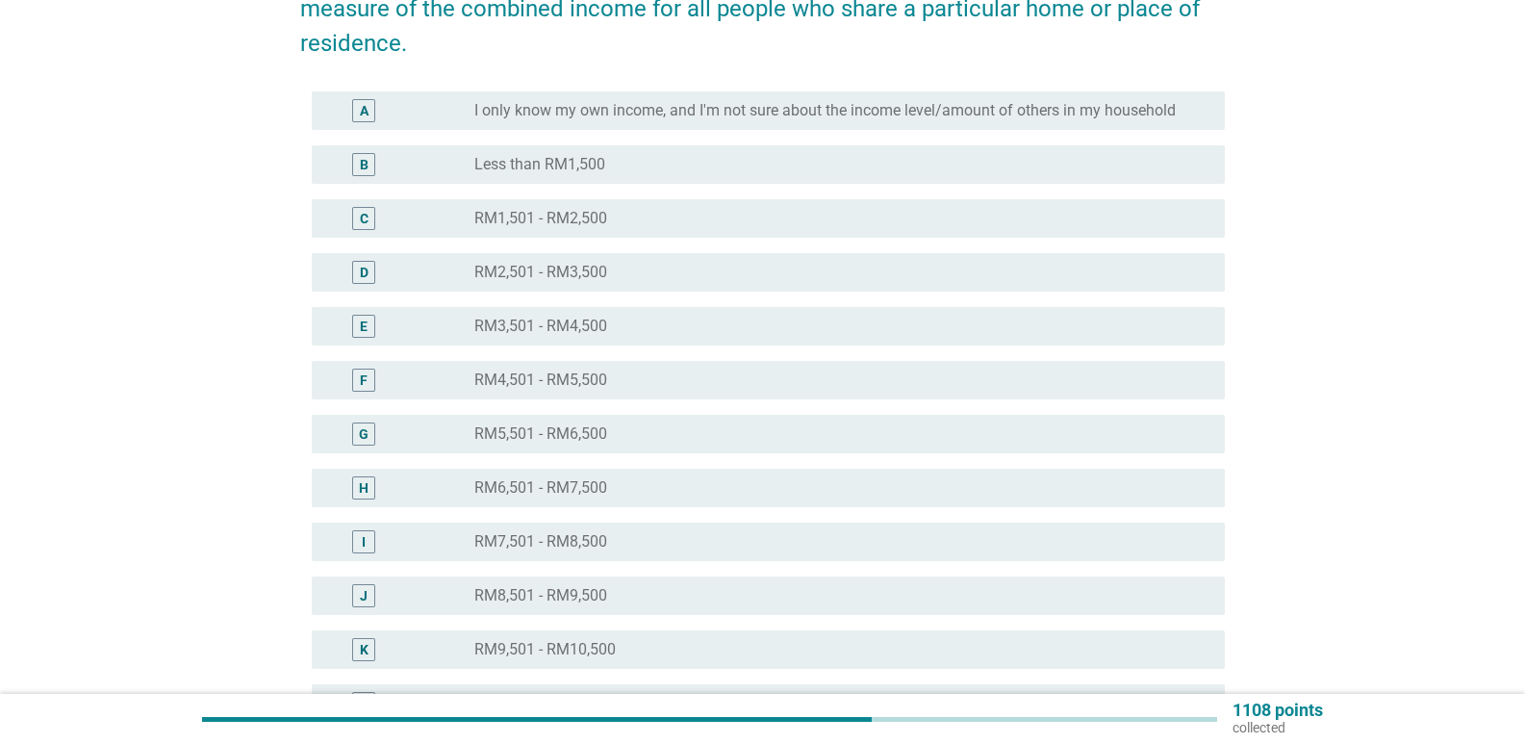
scroll to position [0, 0]
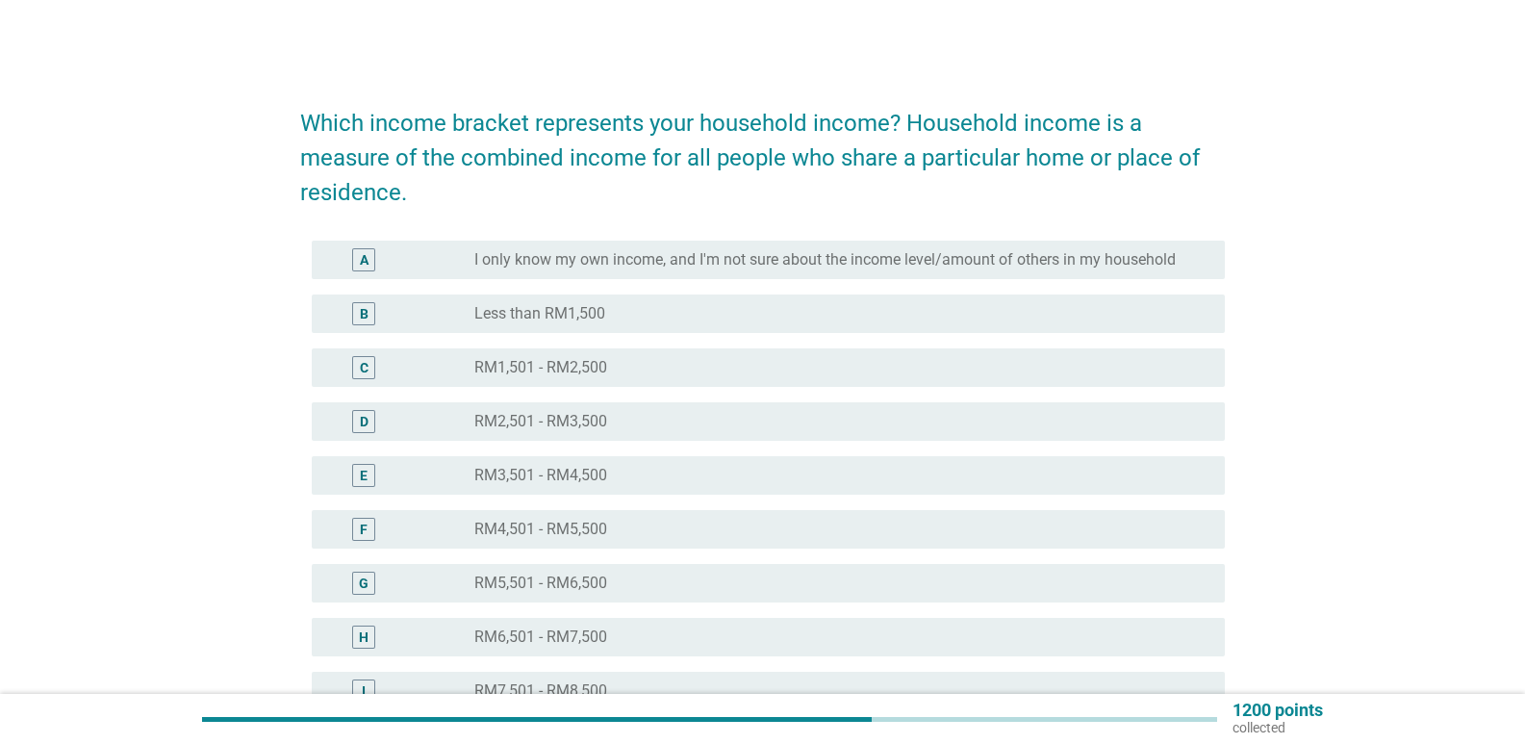
click at [367, 484] on div "E" at bounding box center [364, 476] width 8 height 20
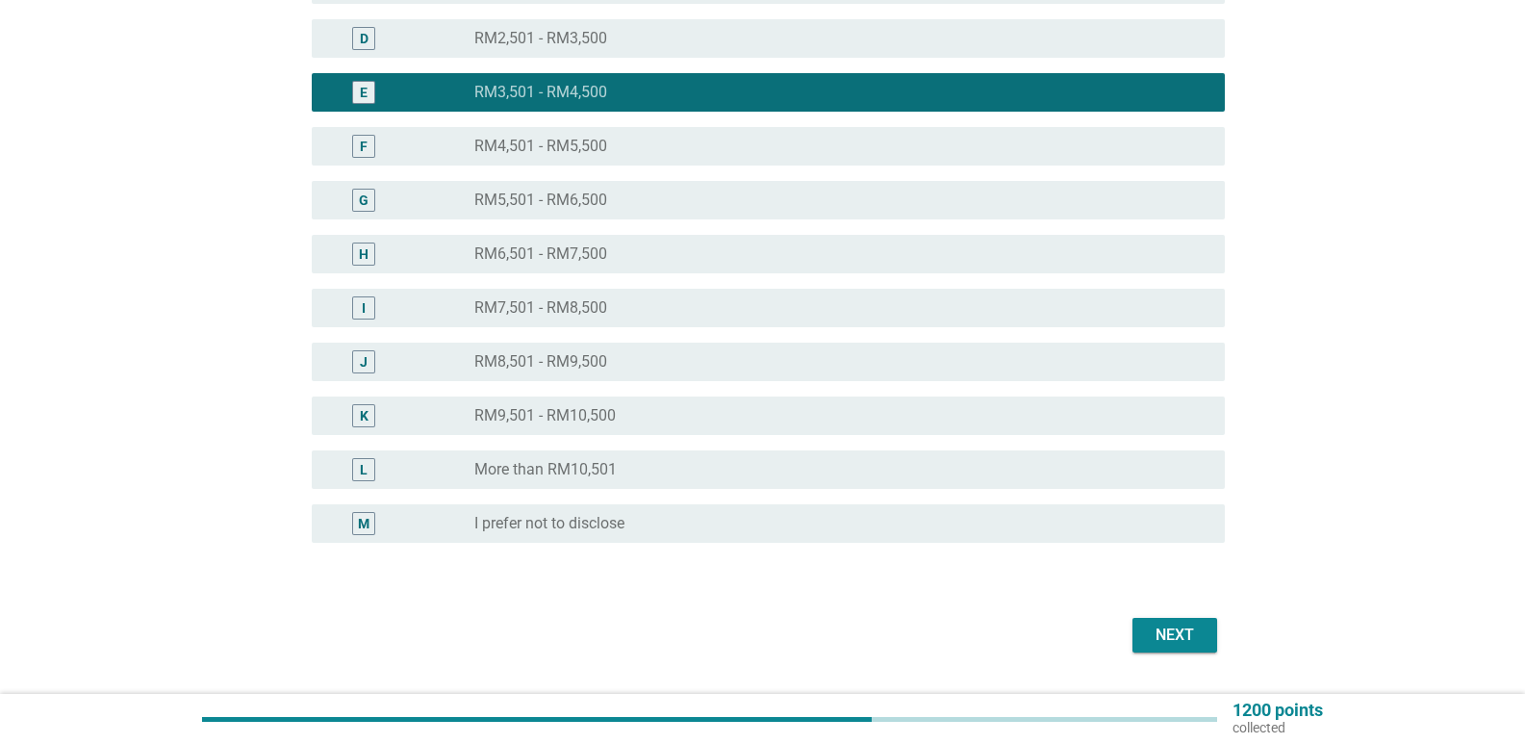
scroll to position [385, 0]
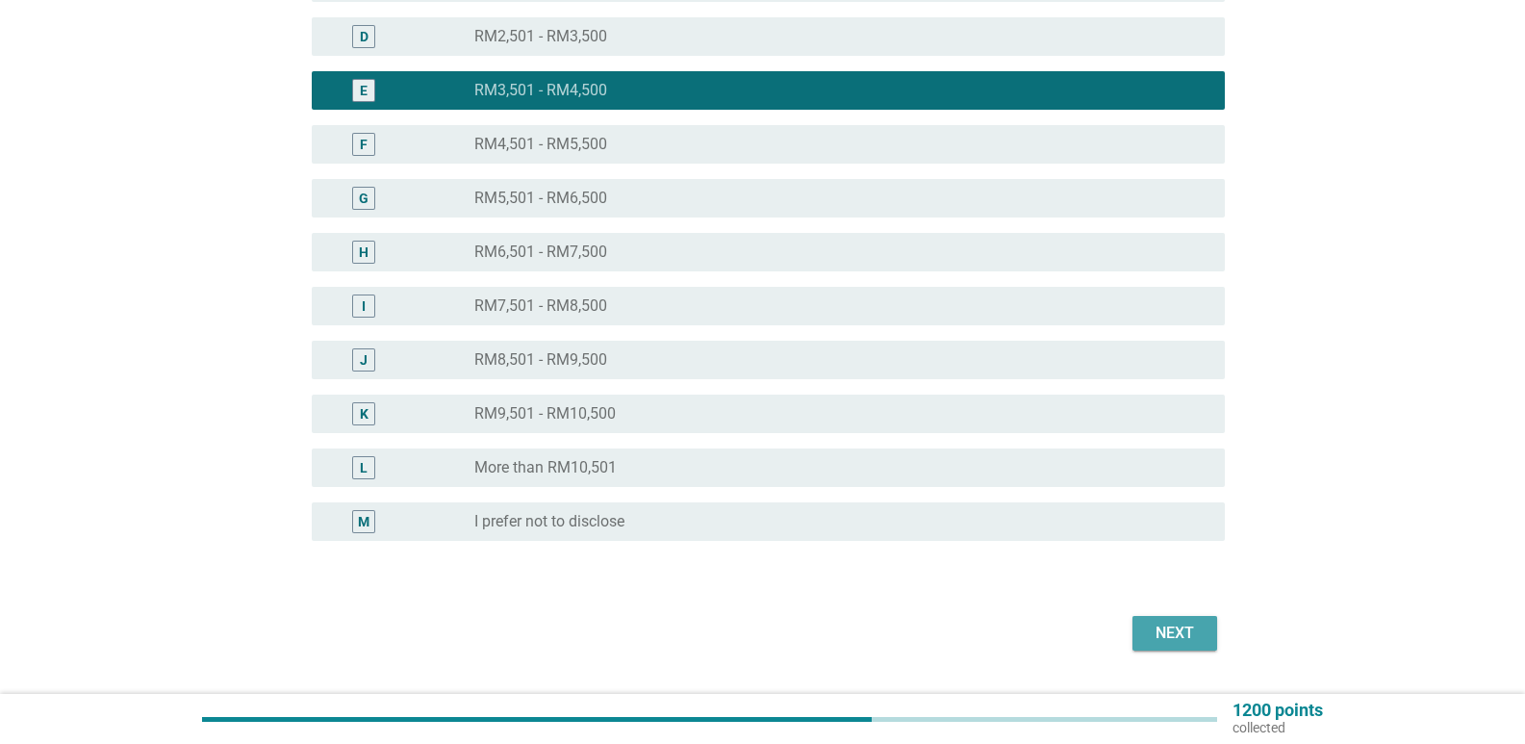
click at [1200, 631] on div "Next" at bounding box center [1175, 632] width 54 height 23
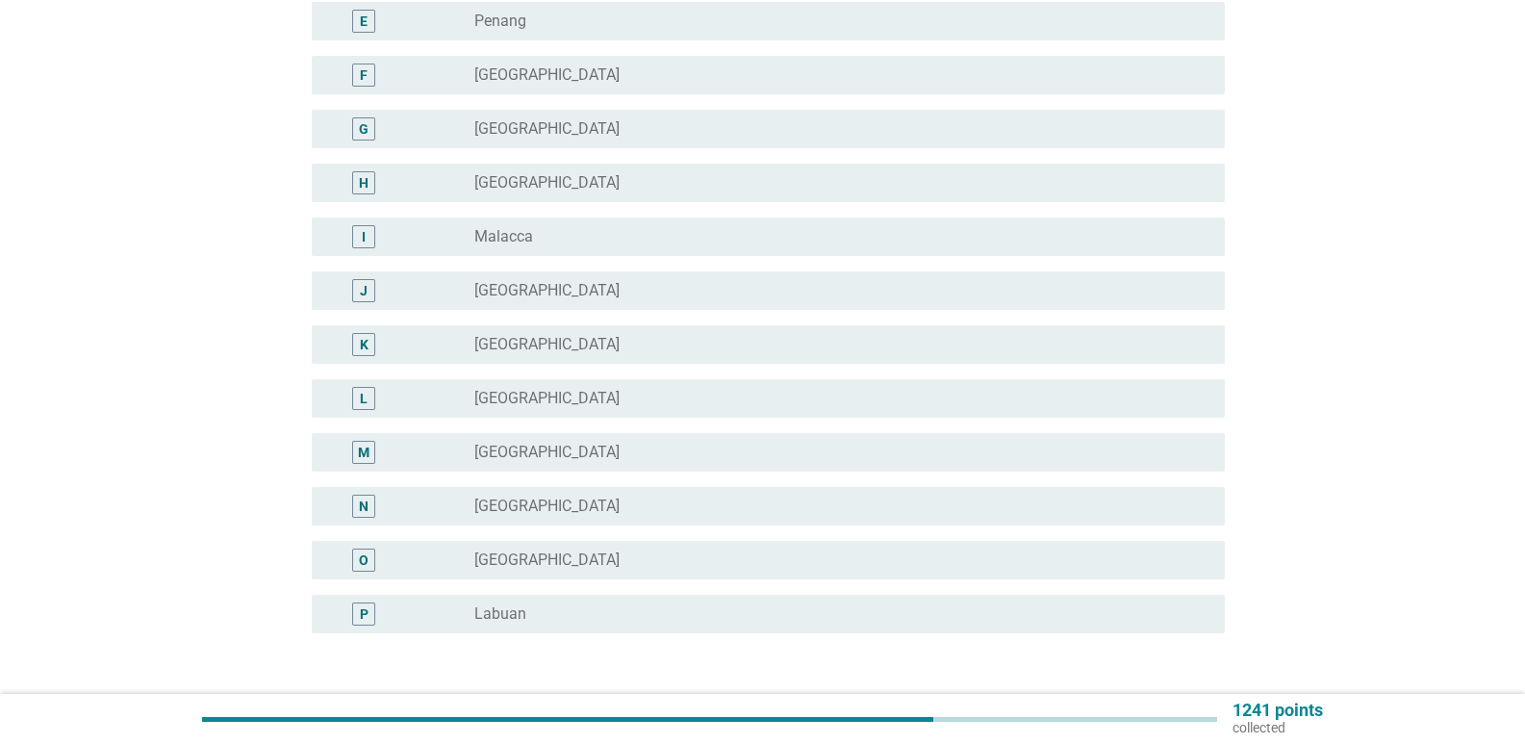
scroll to position [0, 0]
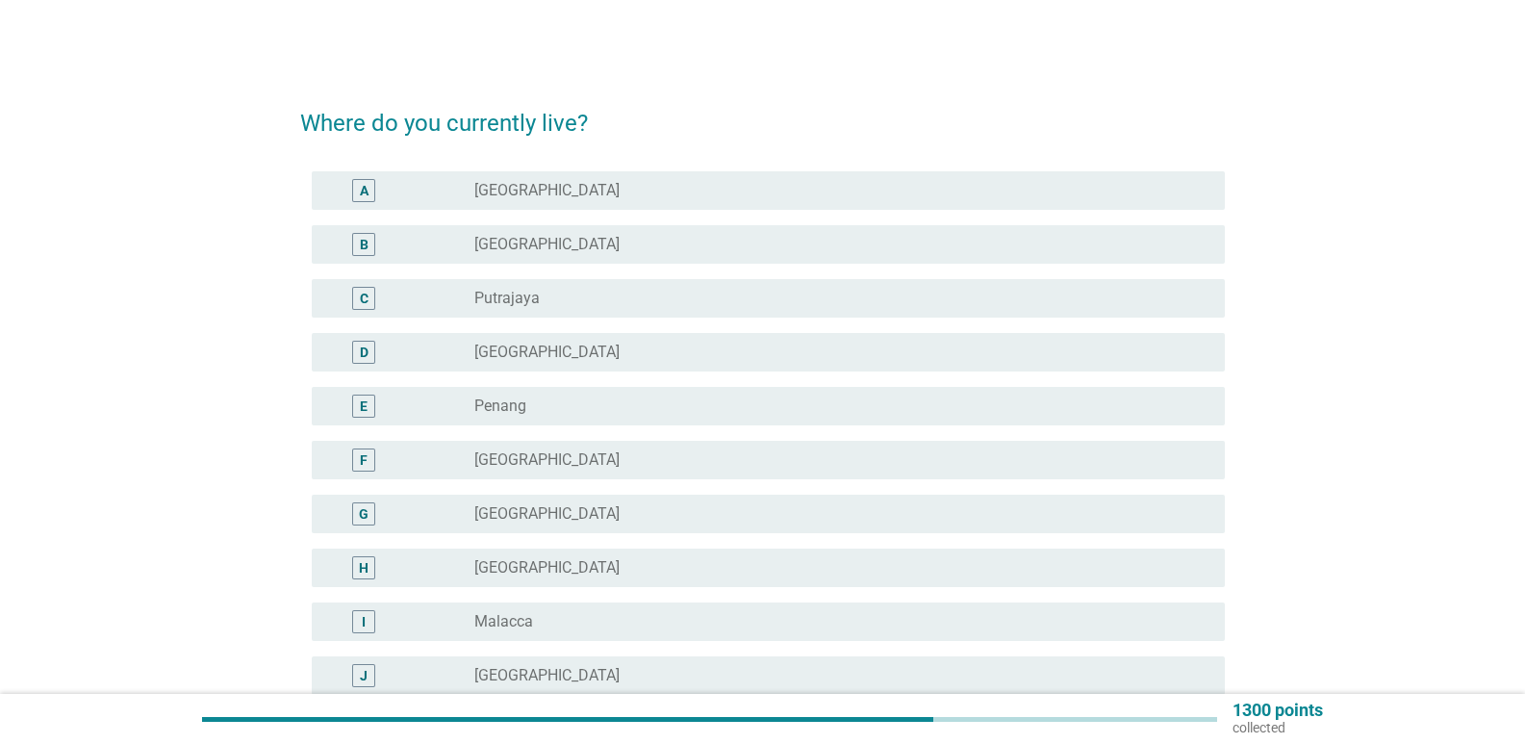
click at [457, 240] on div "B" at bounding box center [400, 244] width 147 height 23
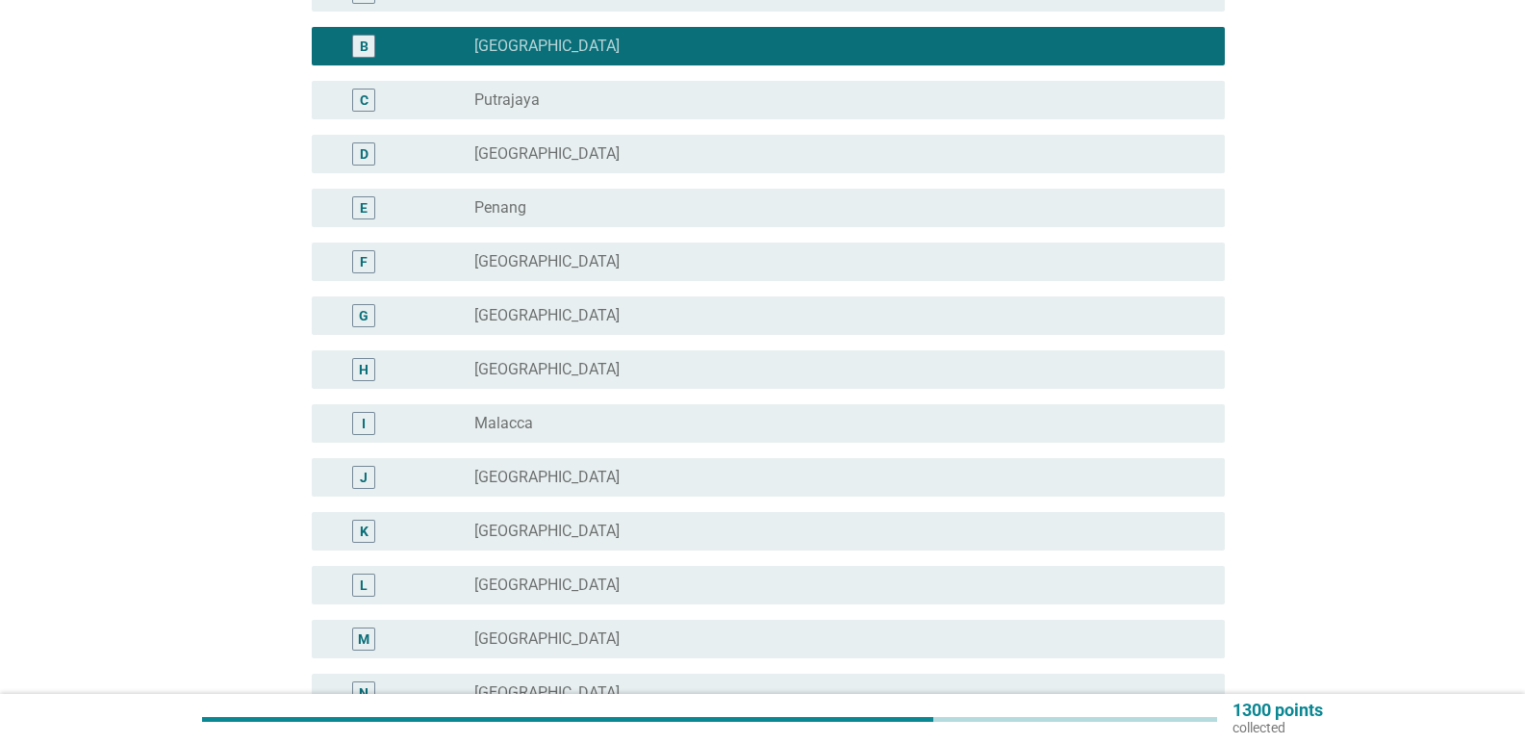
scroll to position [481, 0]
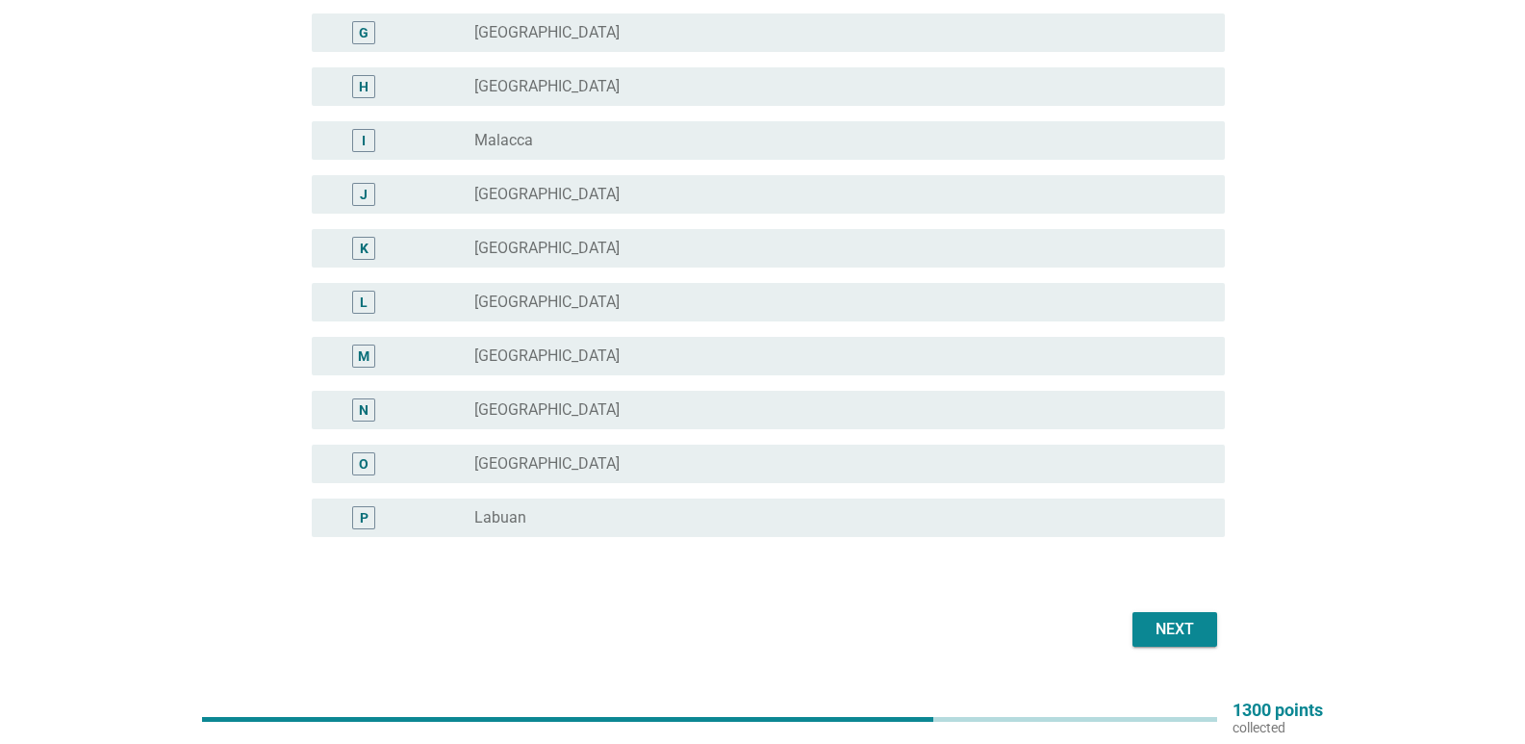
click at [1182, 631] on div "Next" at bounding box center [1175, 629] width 54 height 23
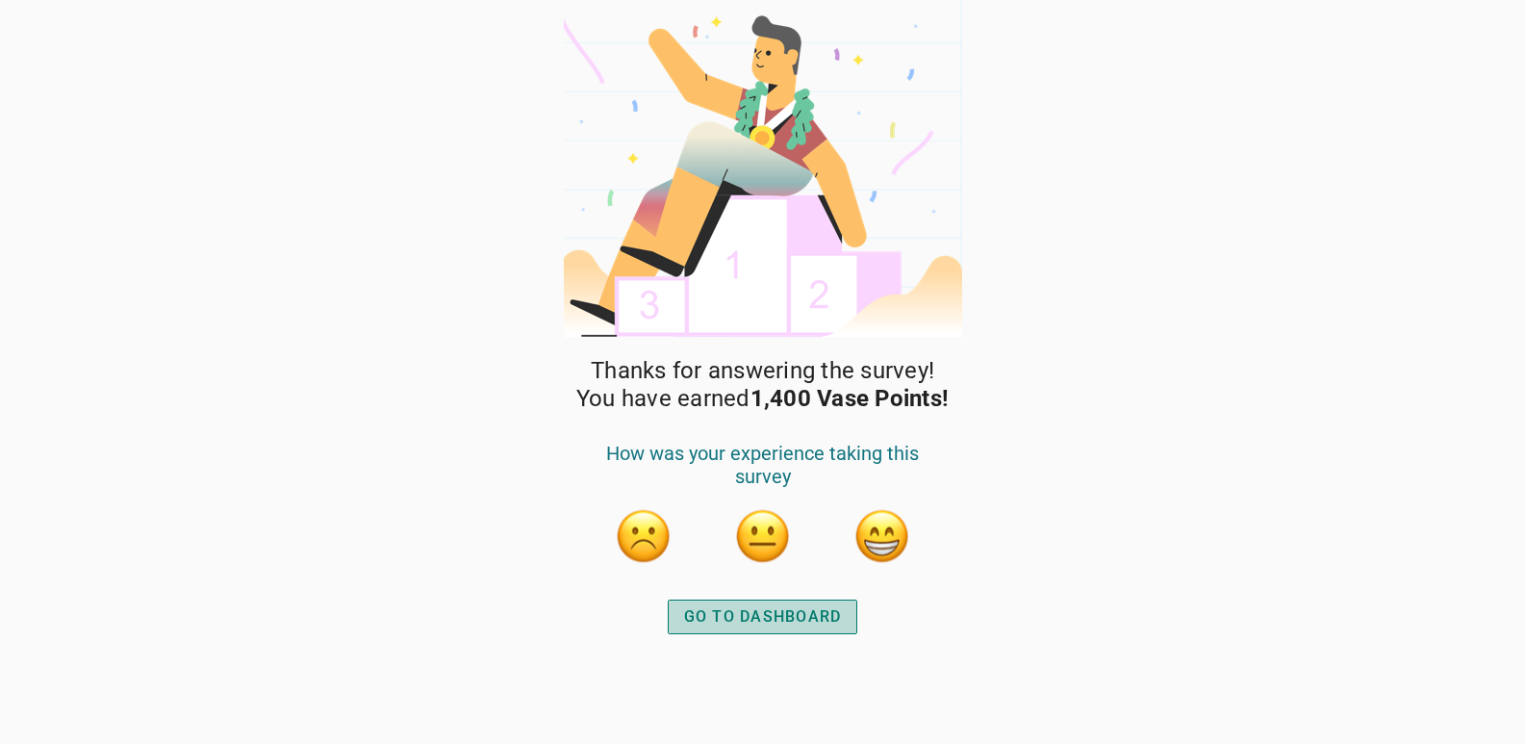
click at [788, 607] on div "GO TO DASHBOARD" at bounding box center [763, 616] width 158 height 23
